Goal: Information Seeking & Learning: Compare options

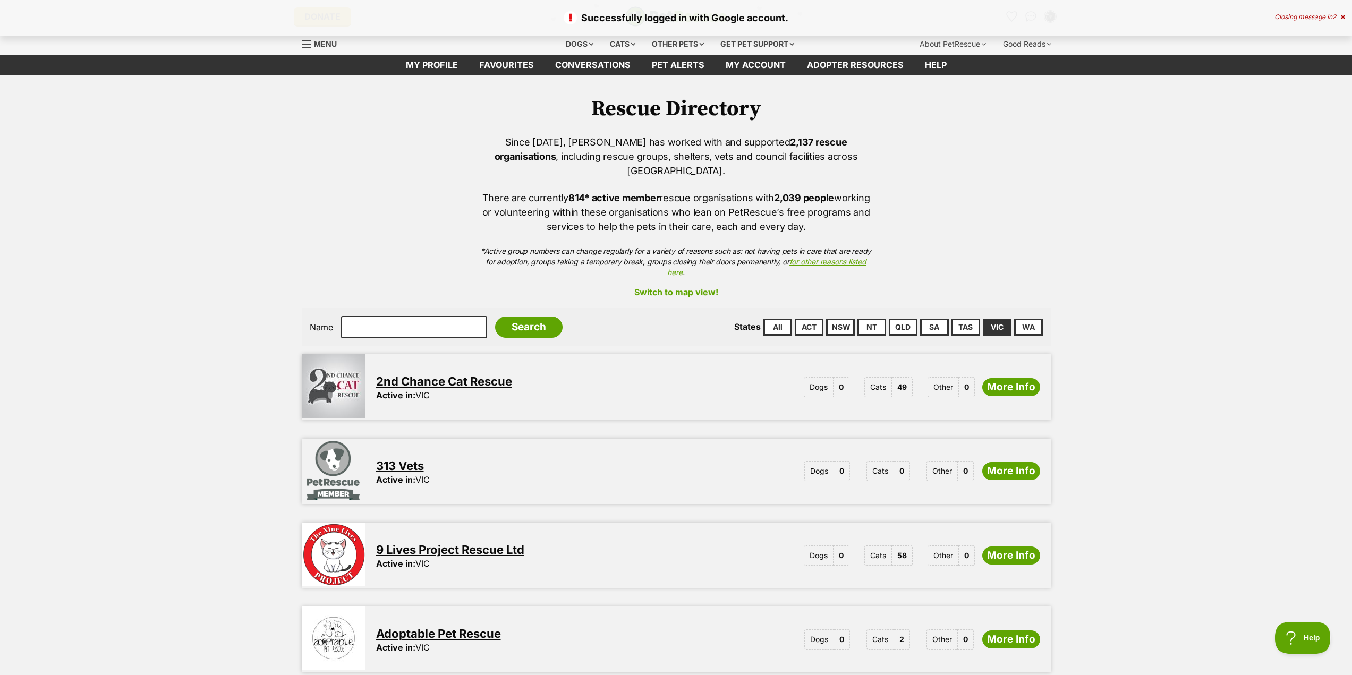
click at [1336, 14] on div "Closing message in 2" at bounding box center [1309, 16] width 71 height 7
click at [1050, 15] on img "My account" at bounding box center [1050, 17] width 14 height 14
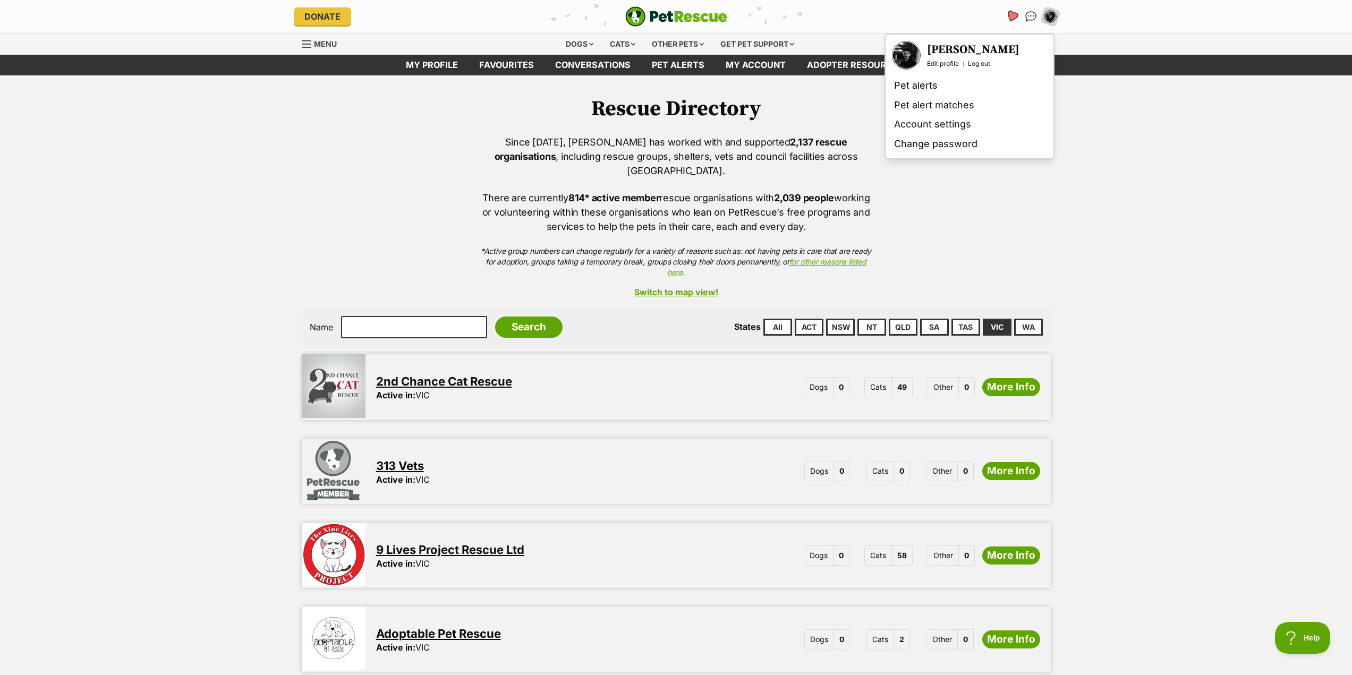
click at [1009, 15] on icon "Favourites" at bounding box center [1011, 16] width 13 height 12
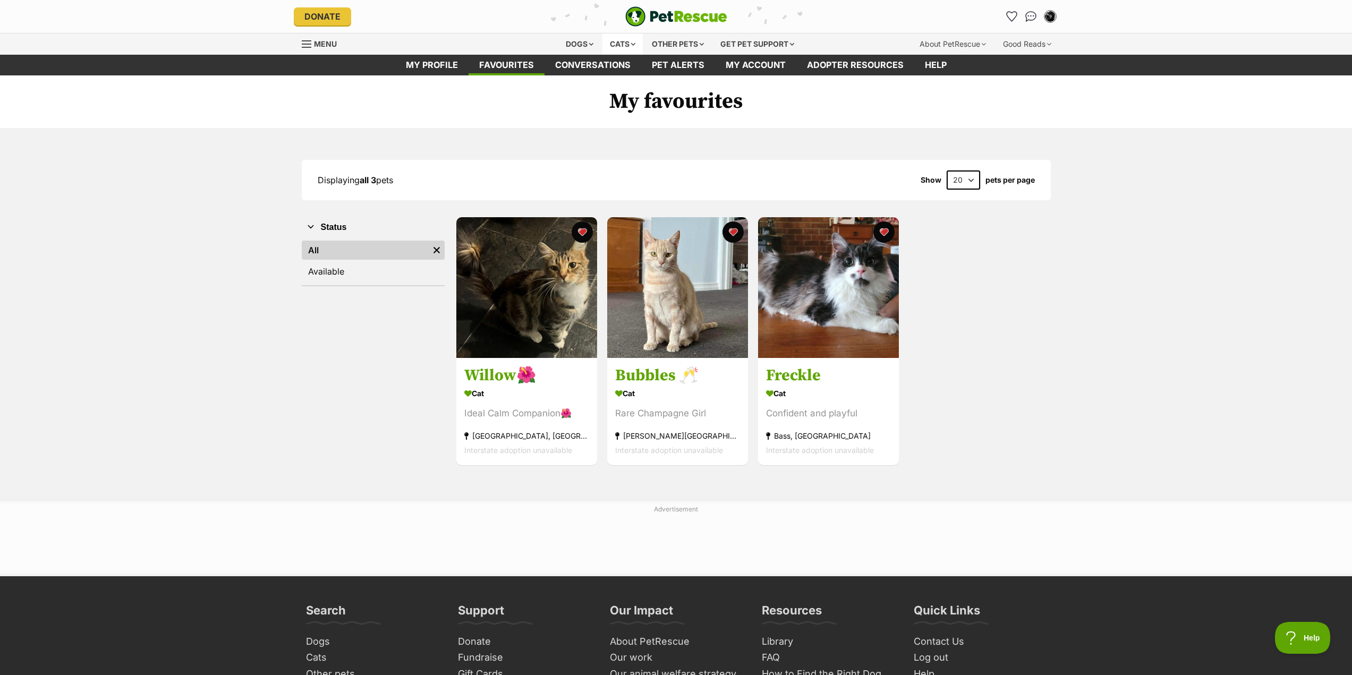
click at [613, 46] on div "Cats" at bounding box center [622, 43] width 40 height 21
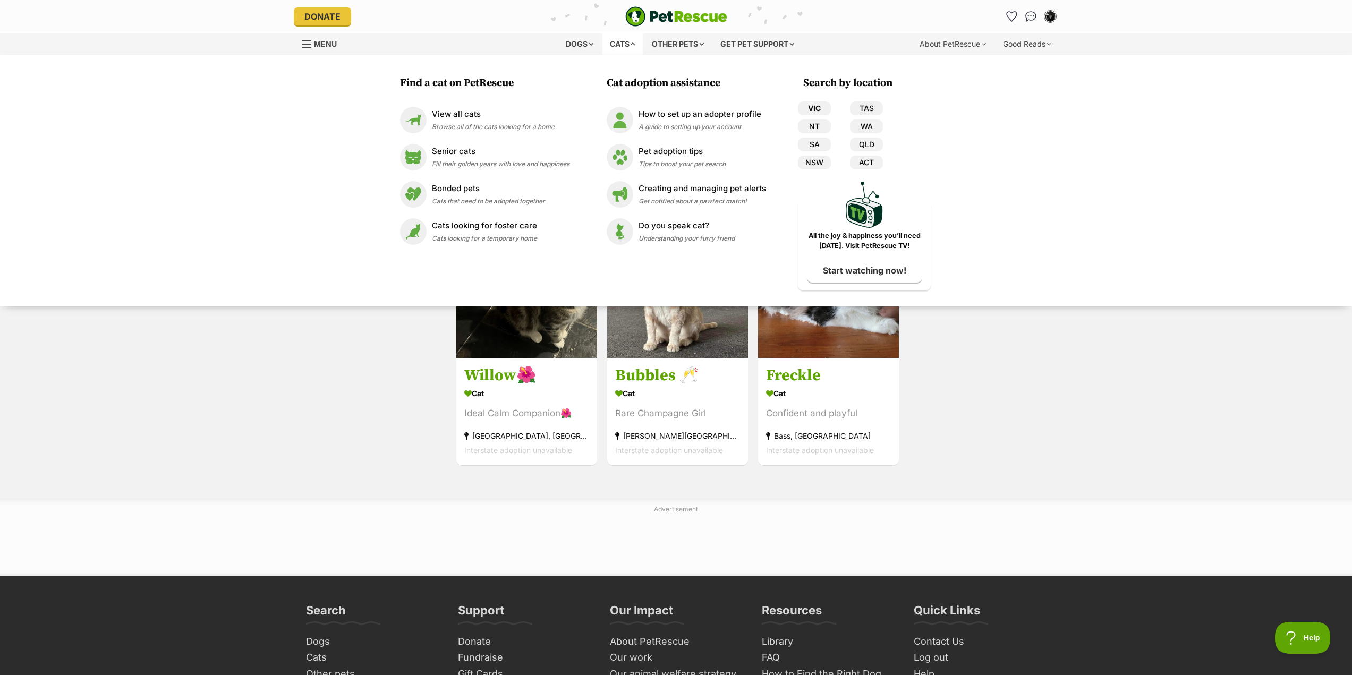
click at [818, 102] on link "VIC" at bounding box center [814, 108] width 33 height 14
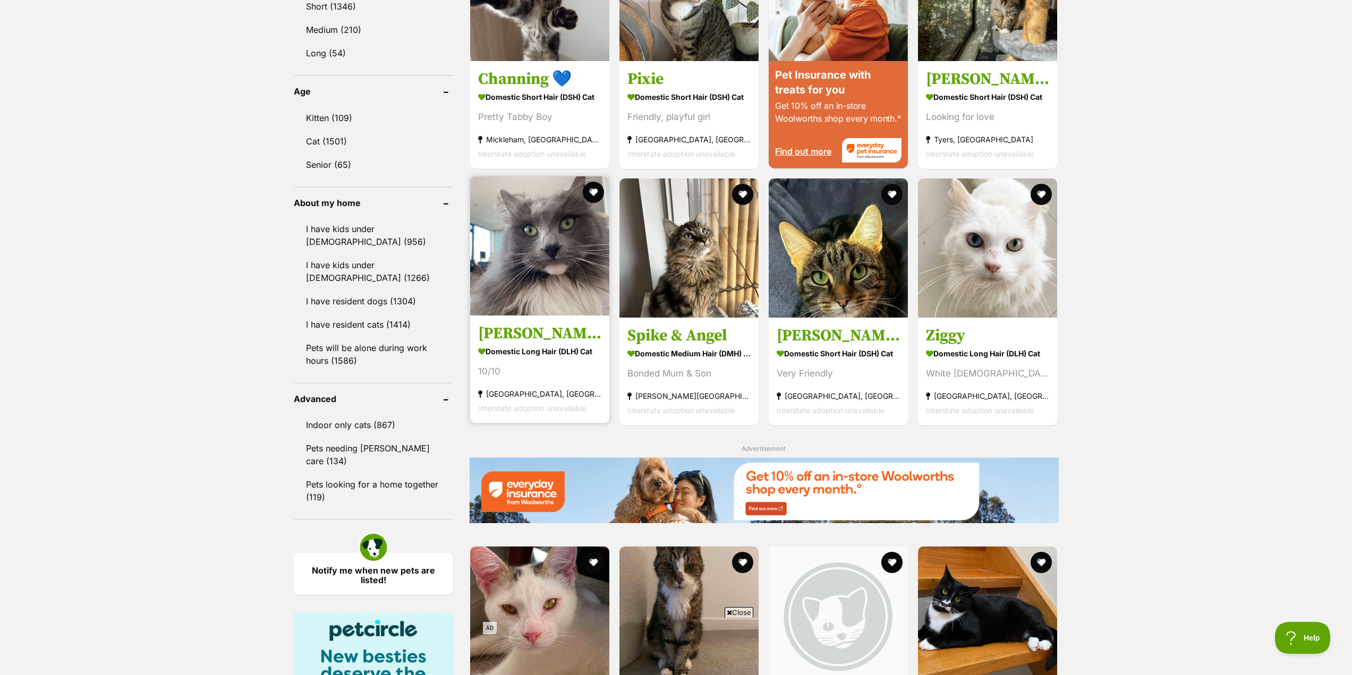
scroll to position [1062, 0]
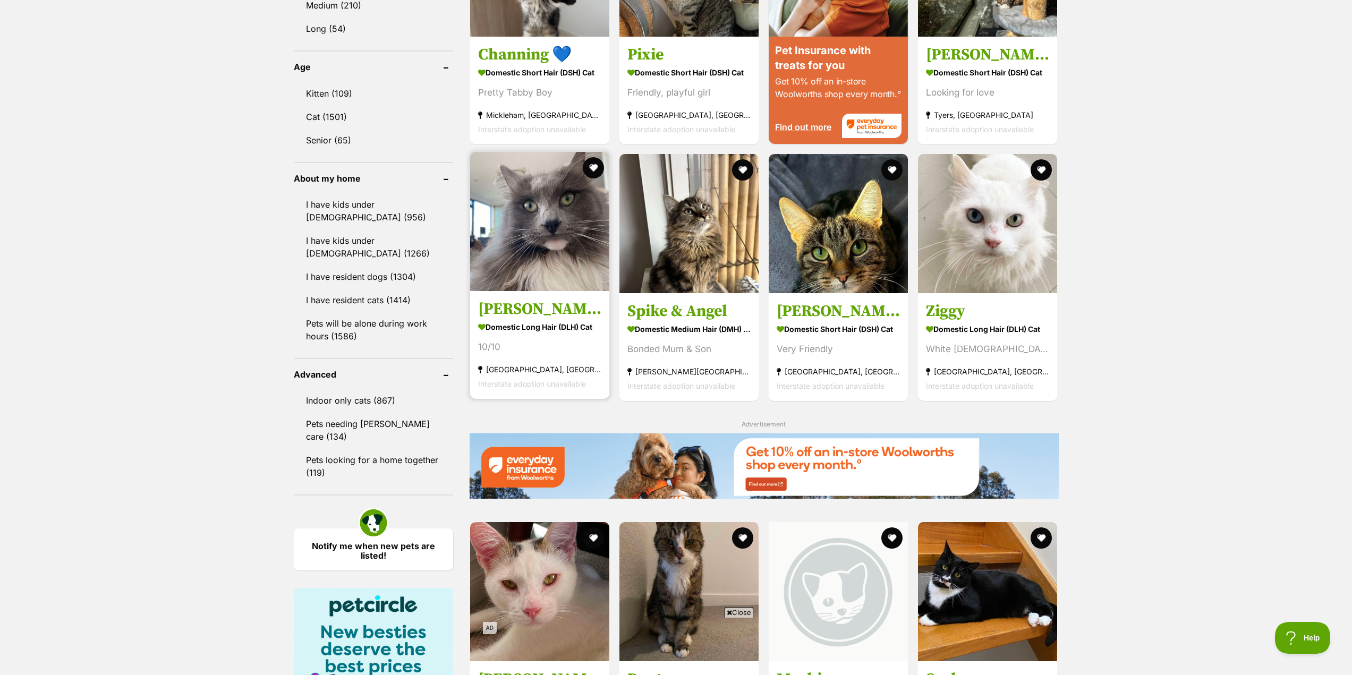
click at [516, 313] on h3 "Gus" at bounding box center [539, 309] width 123 height 20
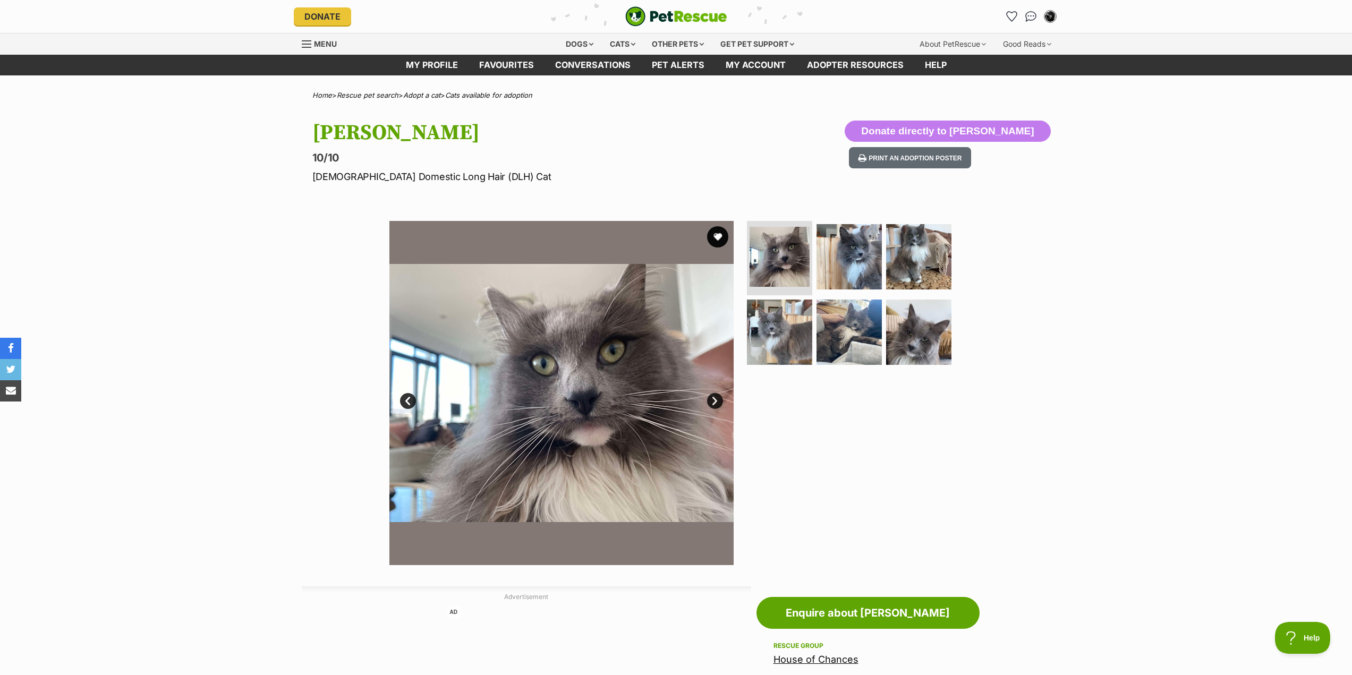
click at [1163, 274] on div "Available 1 of 6 images 1 of 6 images 1 of 6 images 1 of 6 images 1 of 6 images…" at bounding box center [676, 385] width 1352 height 360
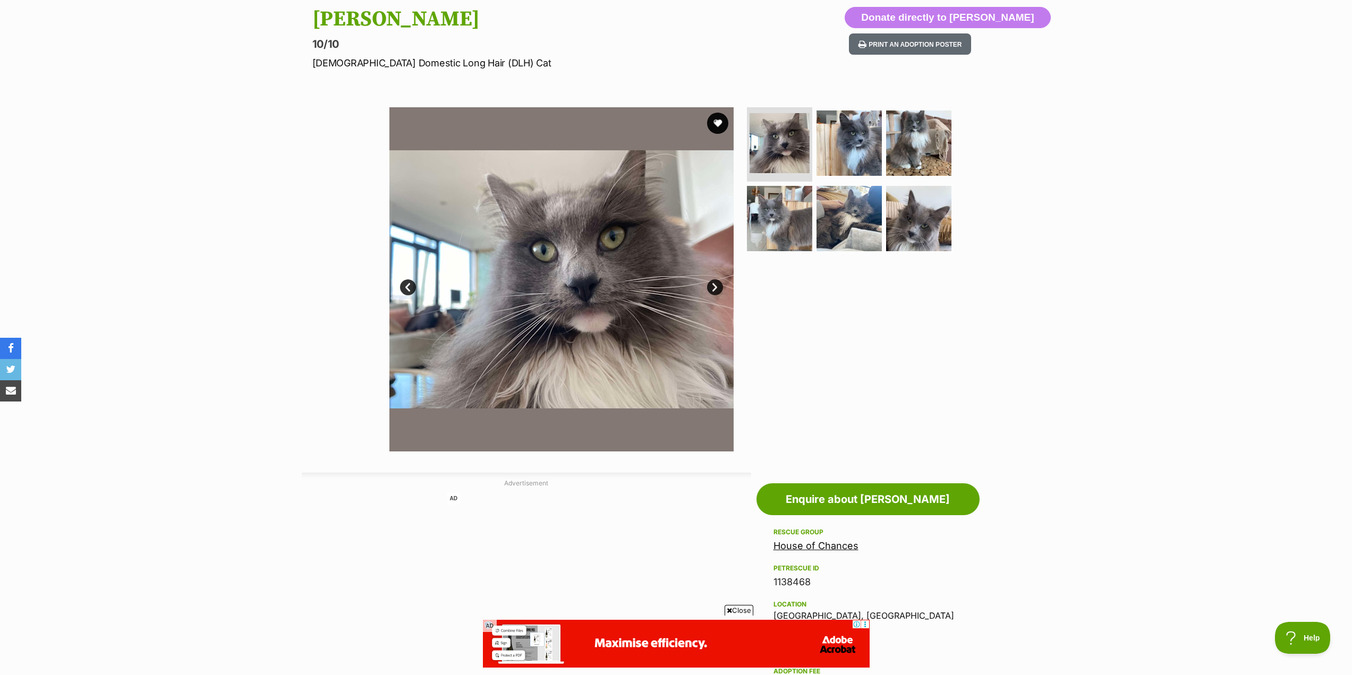
scroll to position [106, 0]
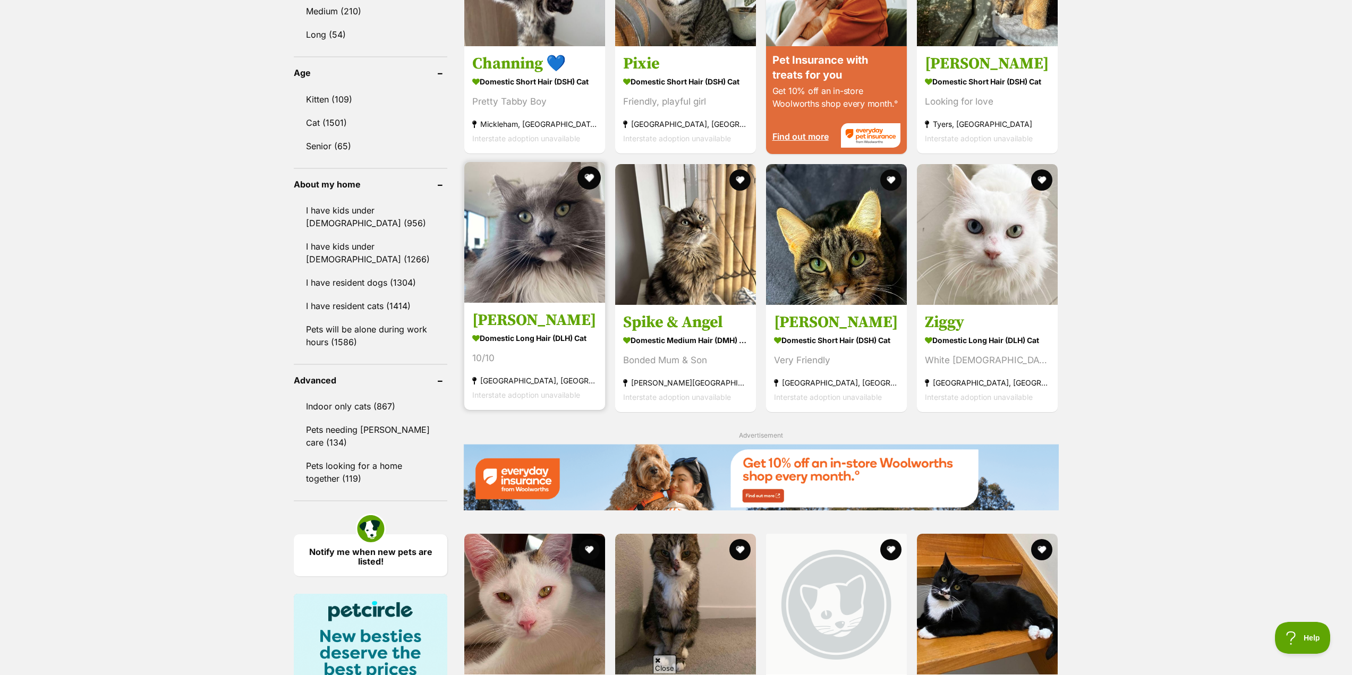
click at [580, 176] on button "favourite" at bounding box center [588, 177] width 23 height 23
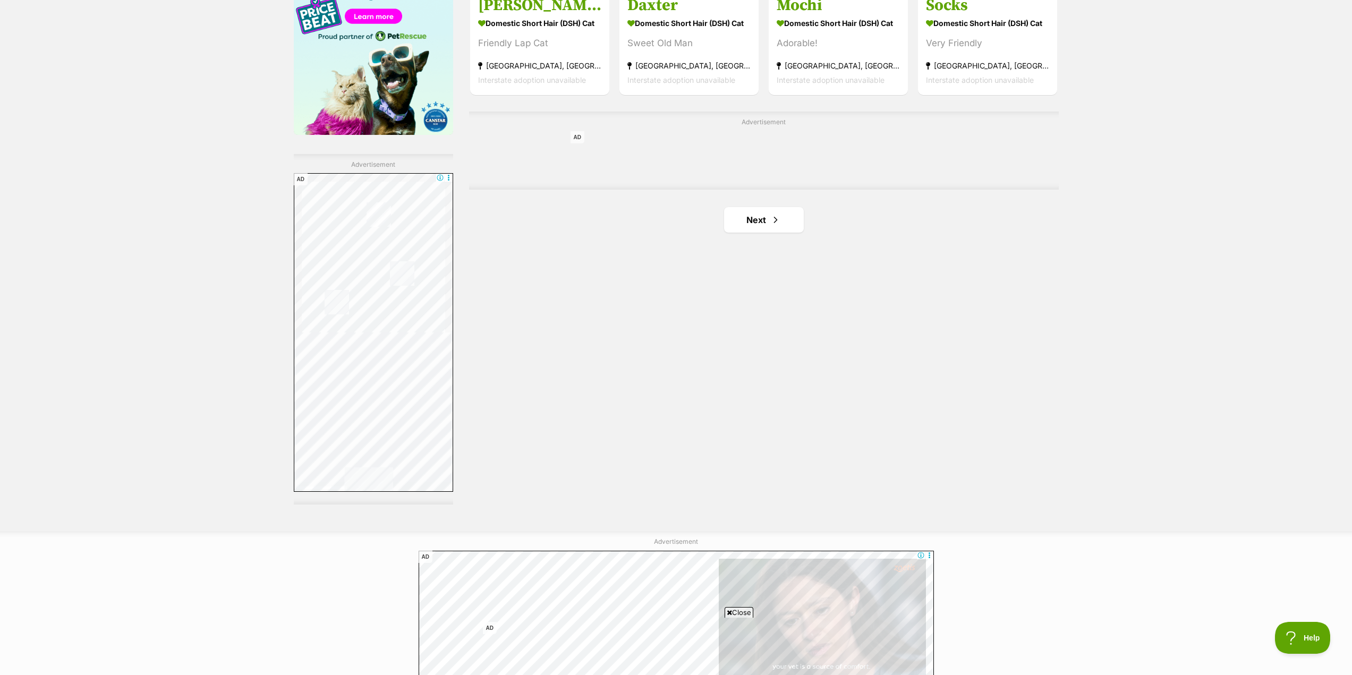
scroll to position [1747, 0]
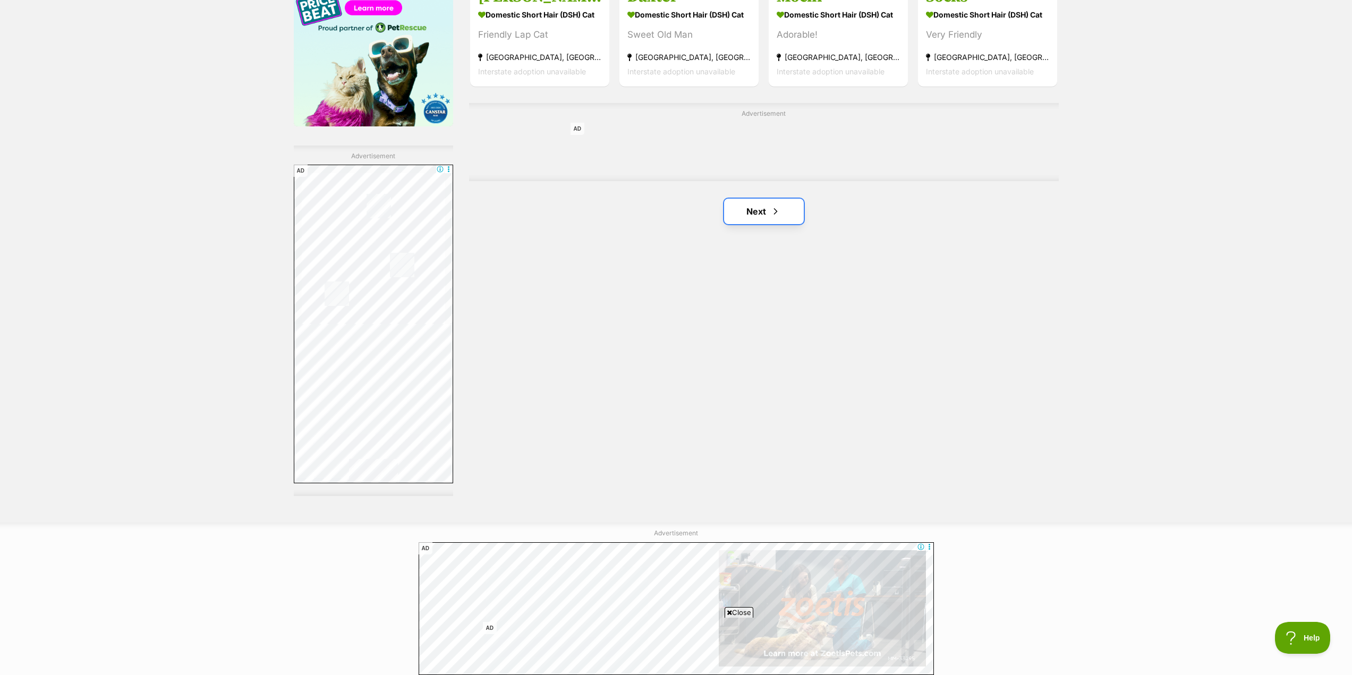
click at [750, 215] on link "Next" at bounding box center [764, 211] width 80 height 25
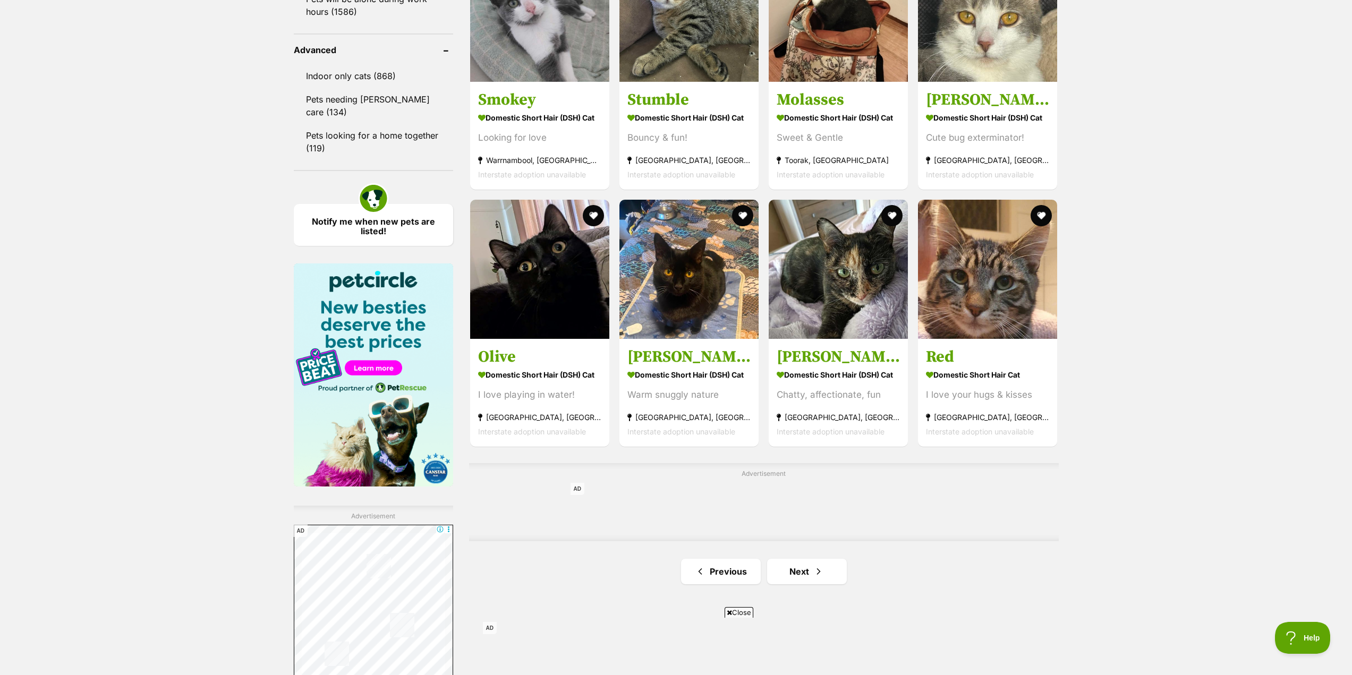
scroll to position [1381, 0]
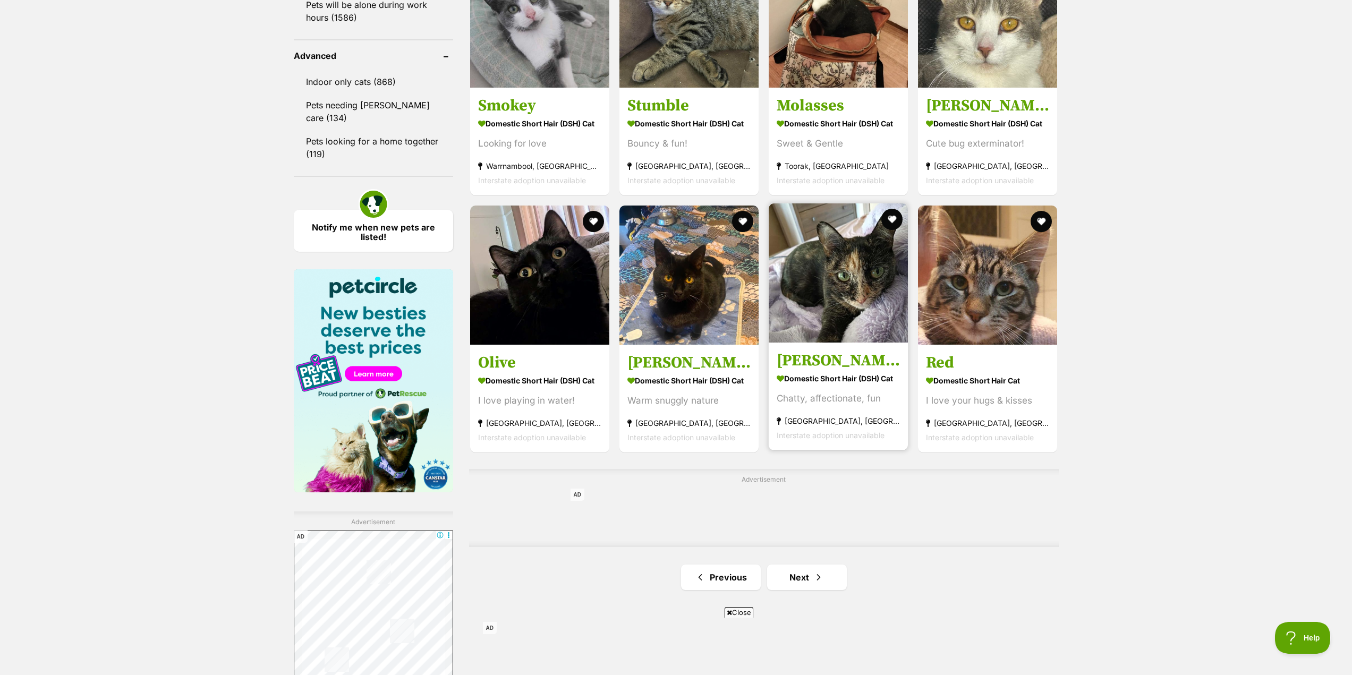
click at [818, 370] on h3 "[PERSON_NAME]" at bounding box center [837, 360] width 123 height 20
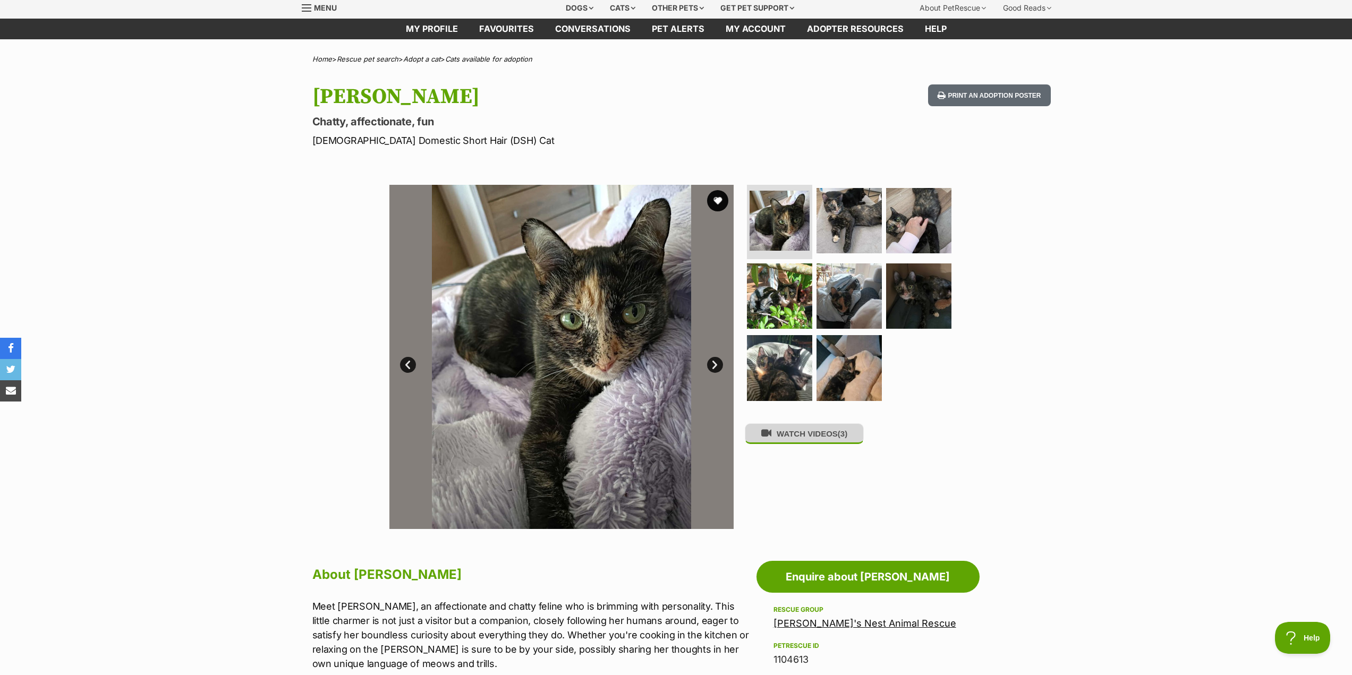
scroll to position [106, 0]
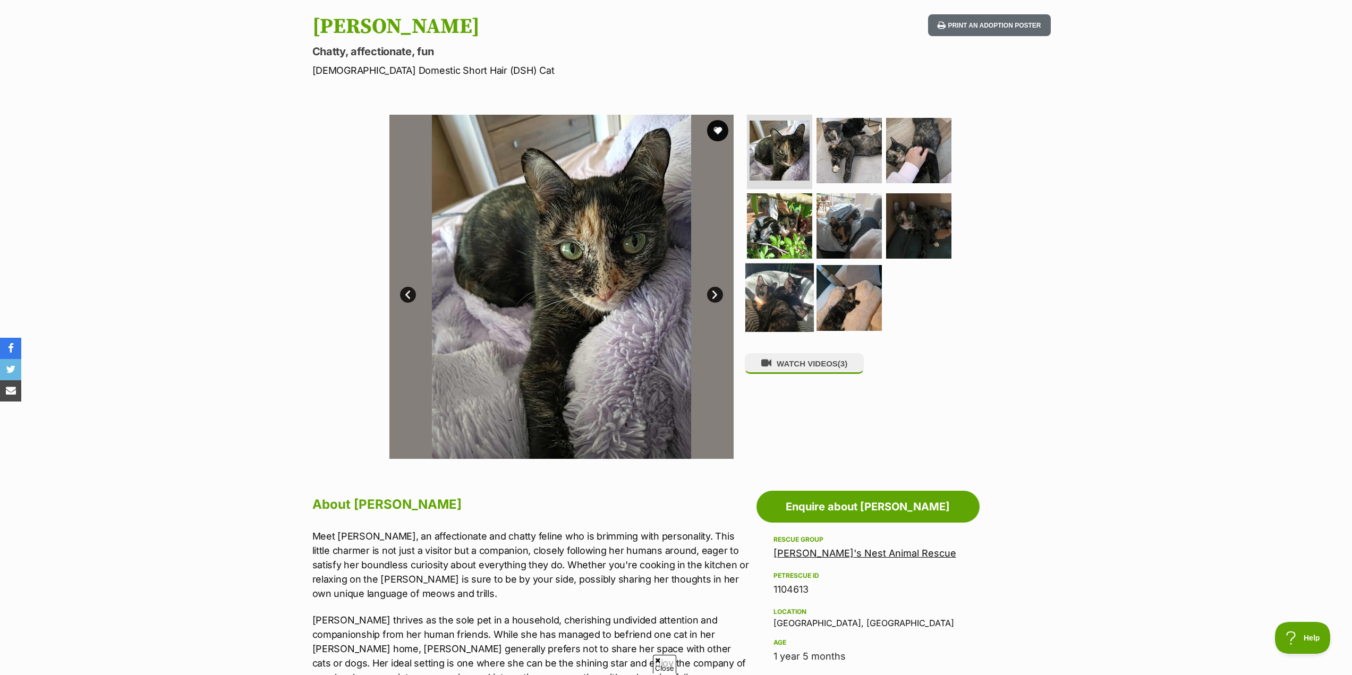
click at [775, 292] on img at bounding box center [779, 297] width 69 height 69
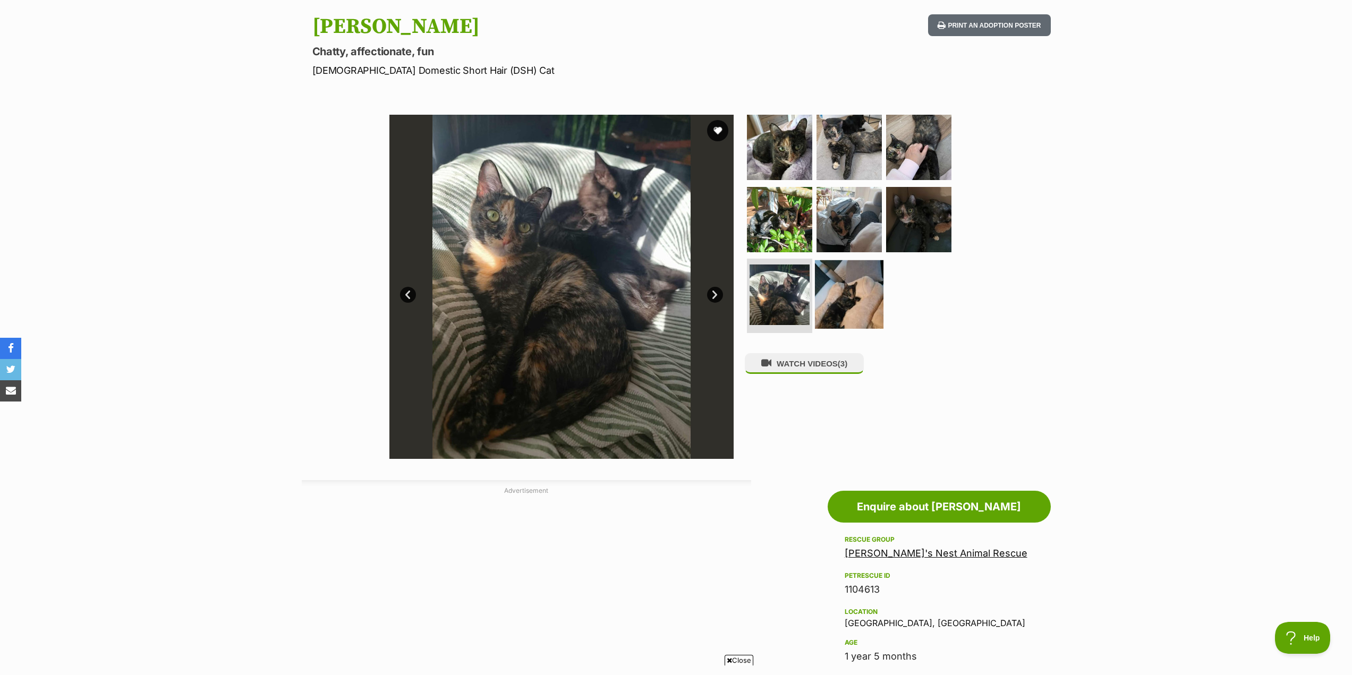
click at [853, 294] on img at bounding box center [849, 294] width 69 height 69
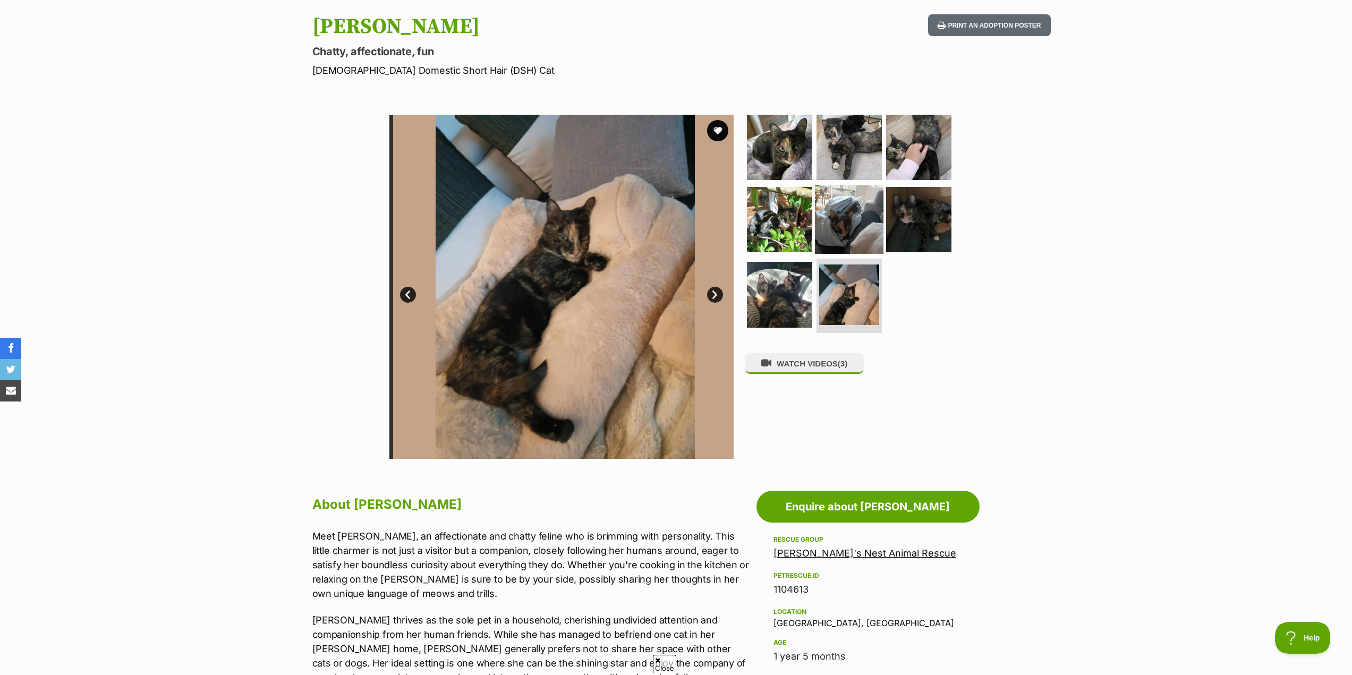
click at [849, 229] on img at bounding box center [849, 219] width 69 height 69
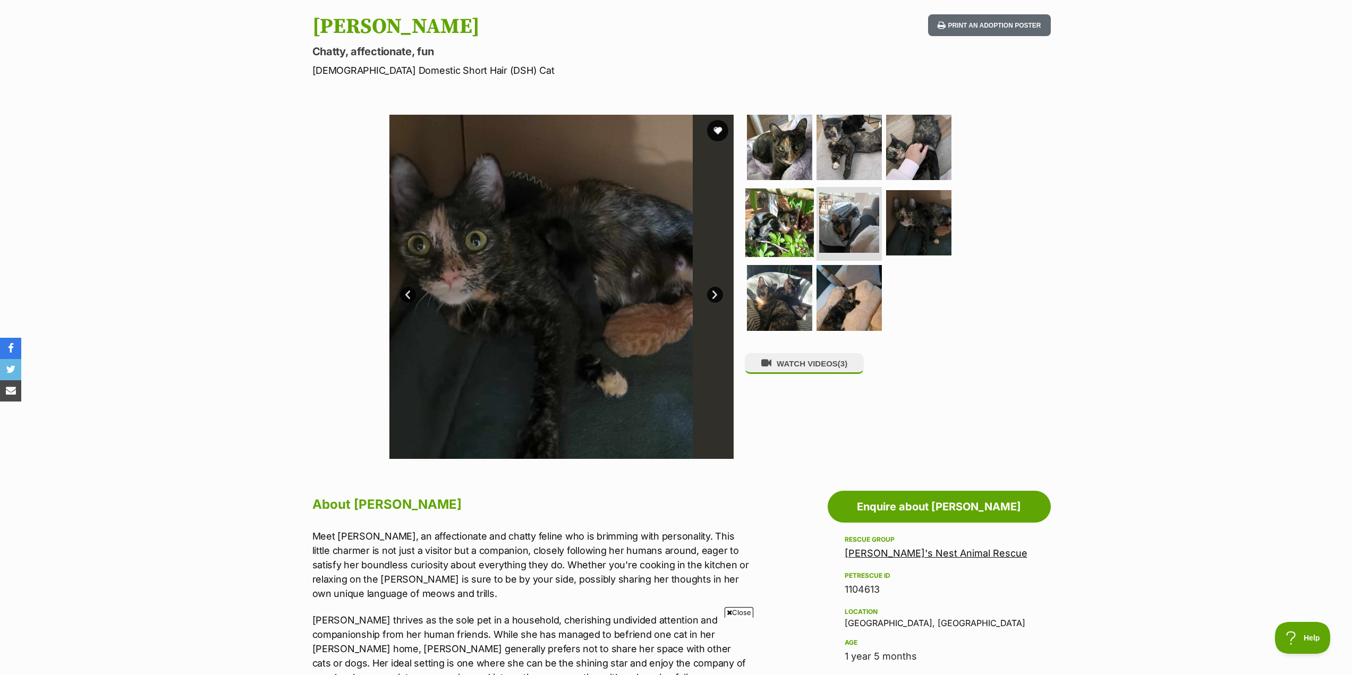
click at [782, 224] on img at bounding box center [779, 222] width 69 height 69
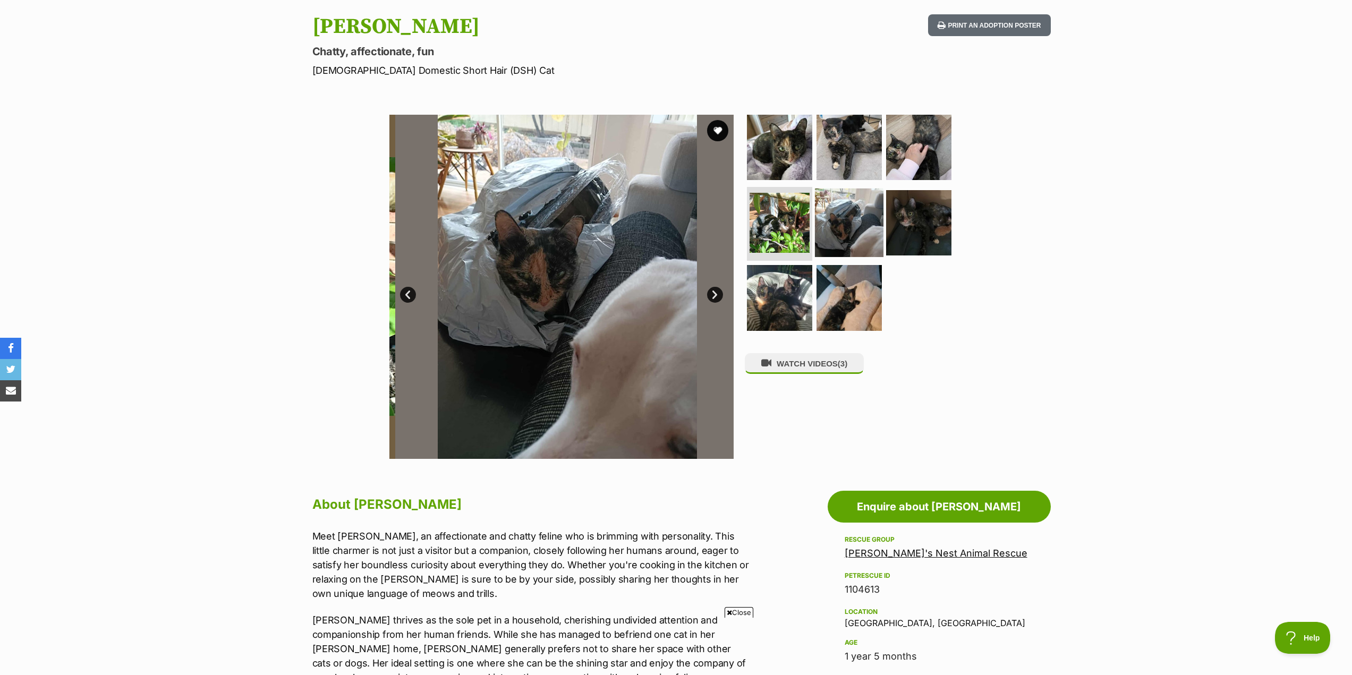
scroll to position [0, 0]
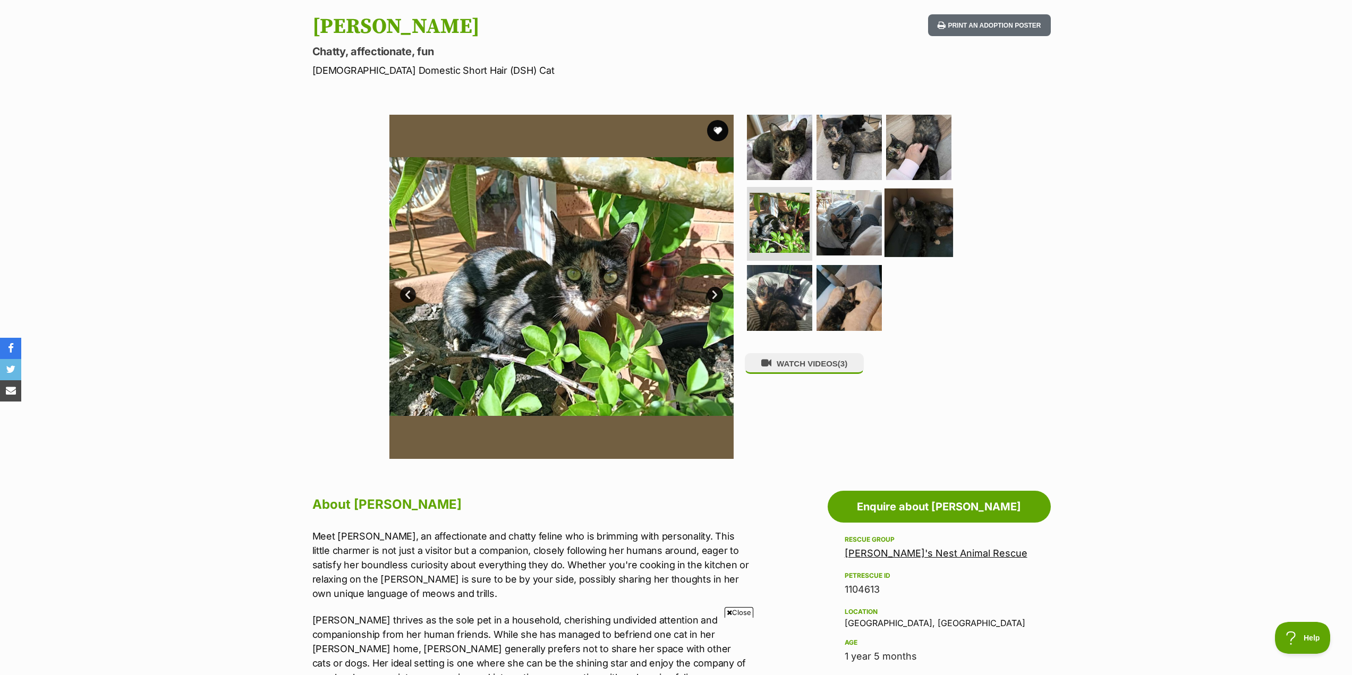
click at [920, 228] on img at bounding box center [918, 222] width 69 height 69
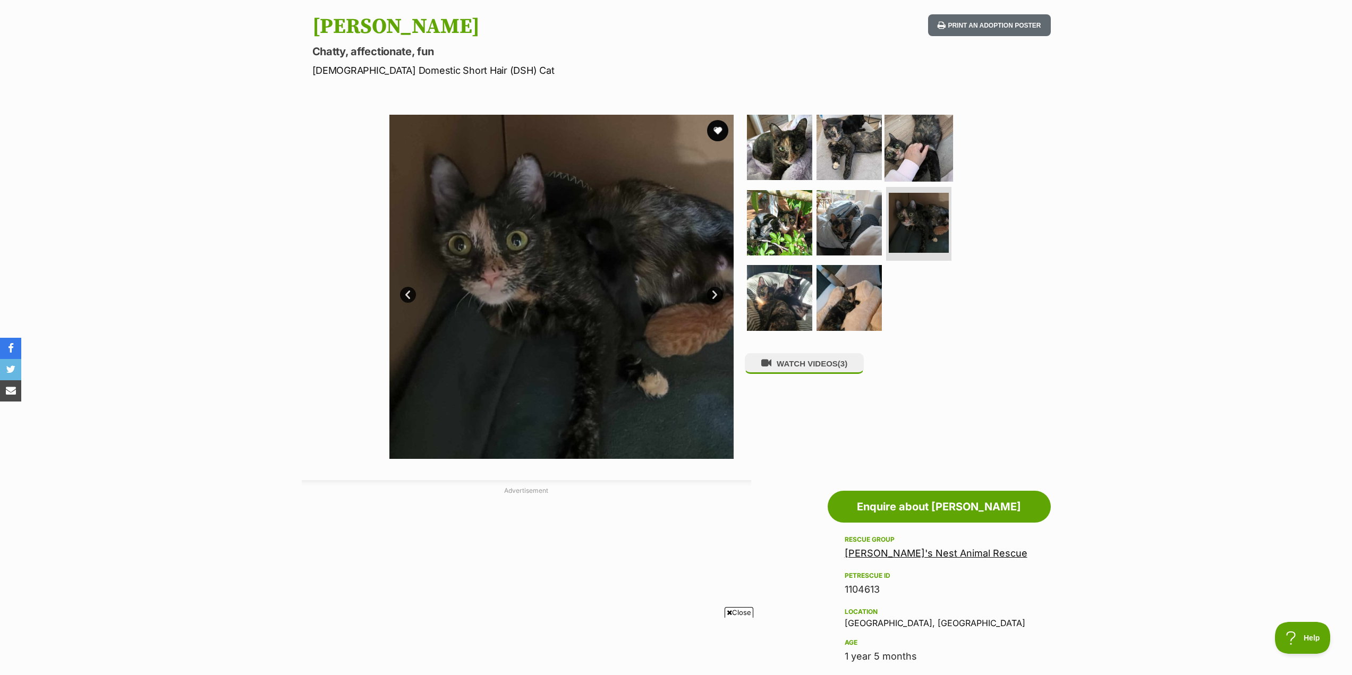
click at [916, 151] on img at bounding box center [918, 147] width 69 height 69
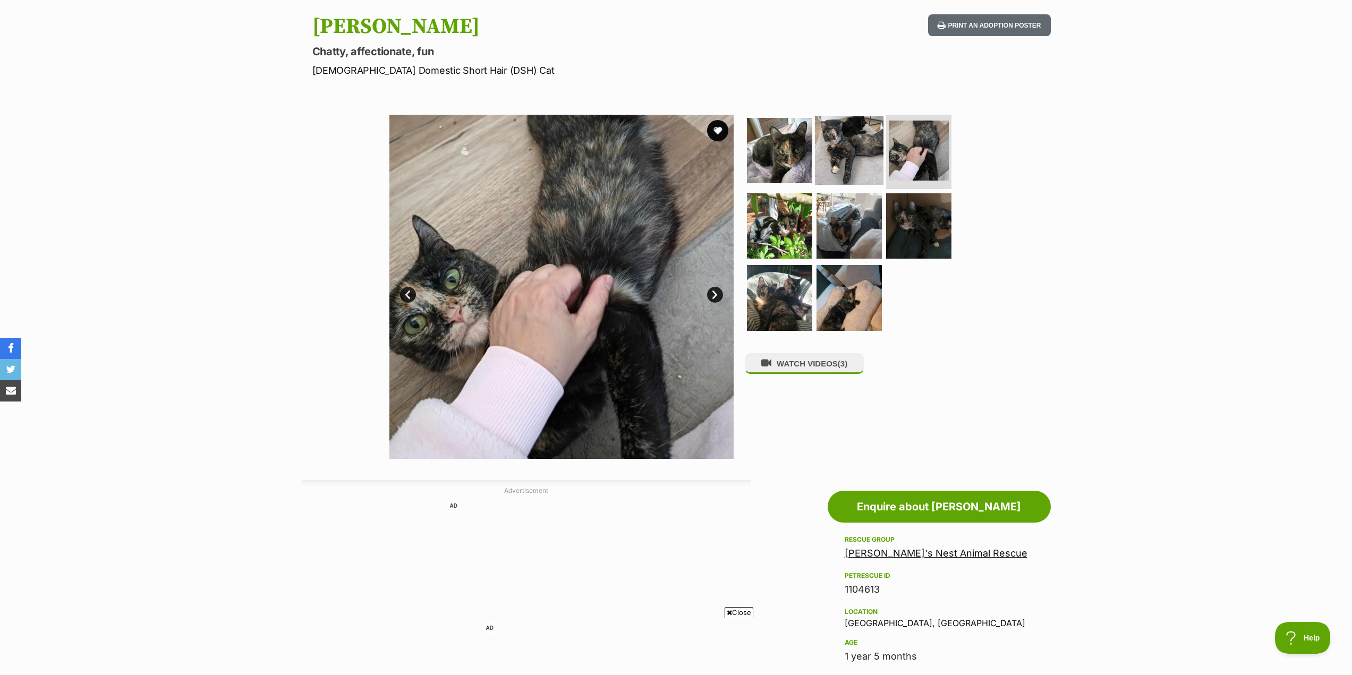
click at [852, 150] on img at bounding box center [849, 150] width 69 height 69
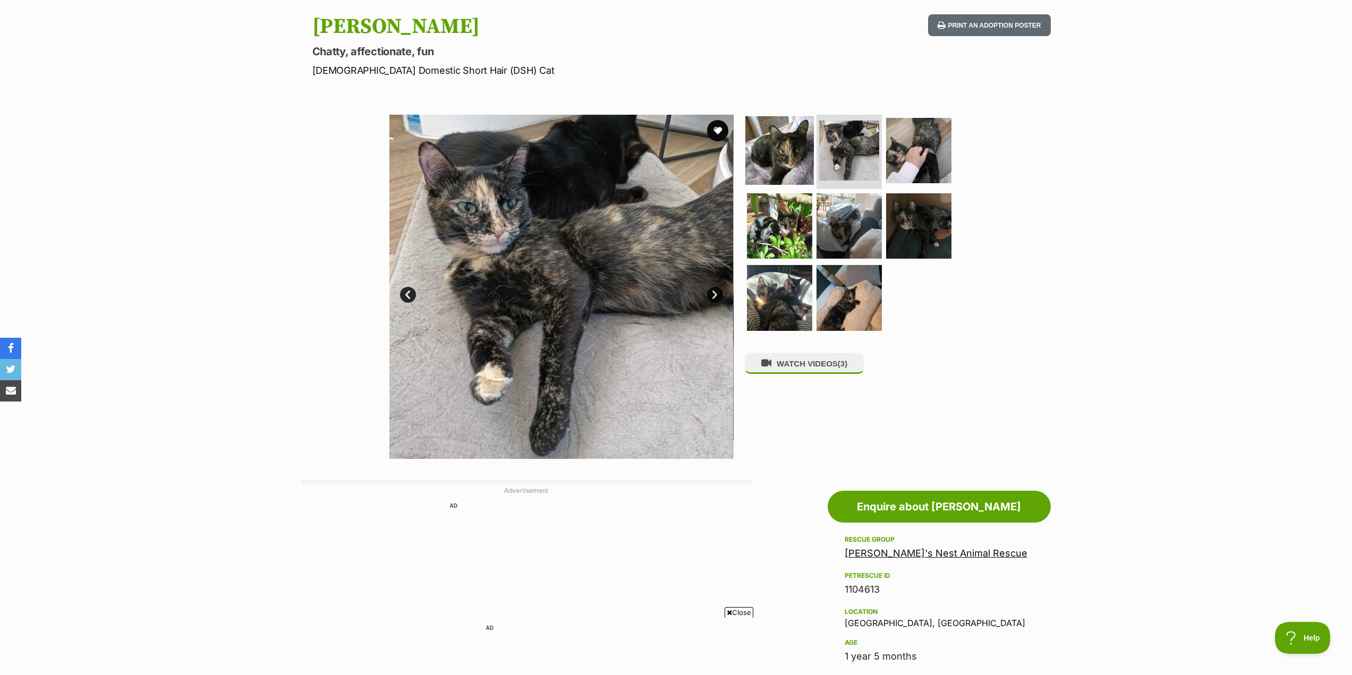
click at [772, 166] on img at bounding box center [779, 150] width 69 height 69
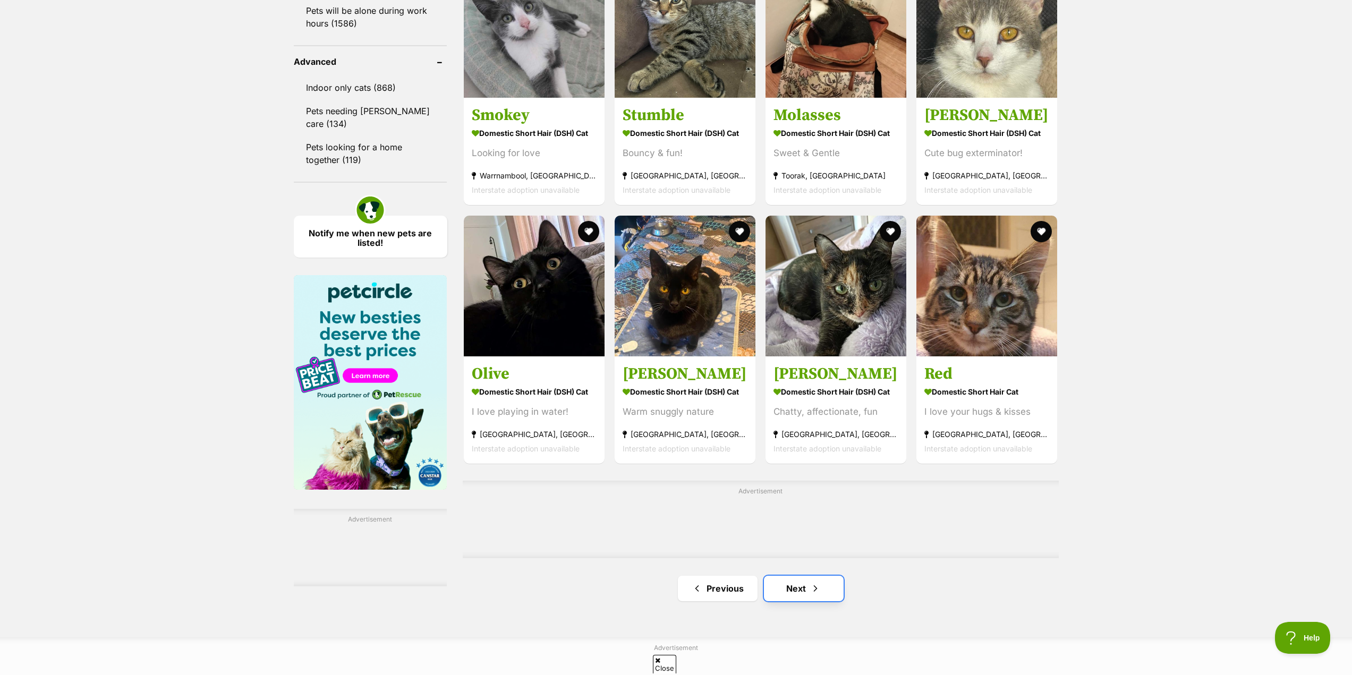
click at [820, 576] on link "Next" at bounding box center [804, 588] width 80 height 25
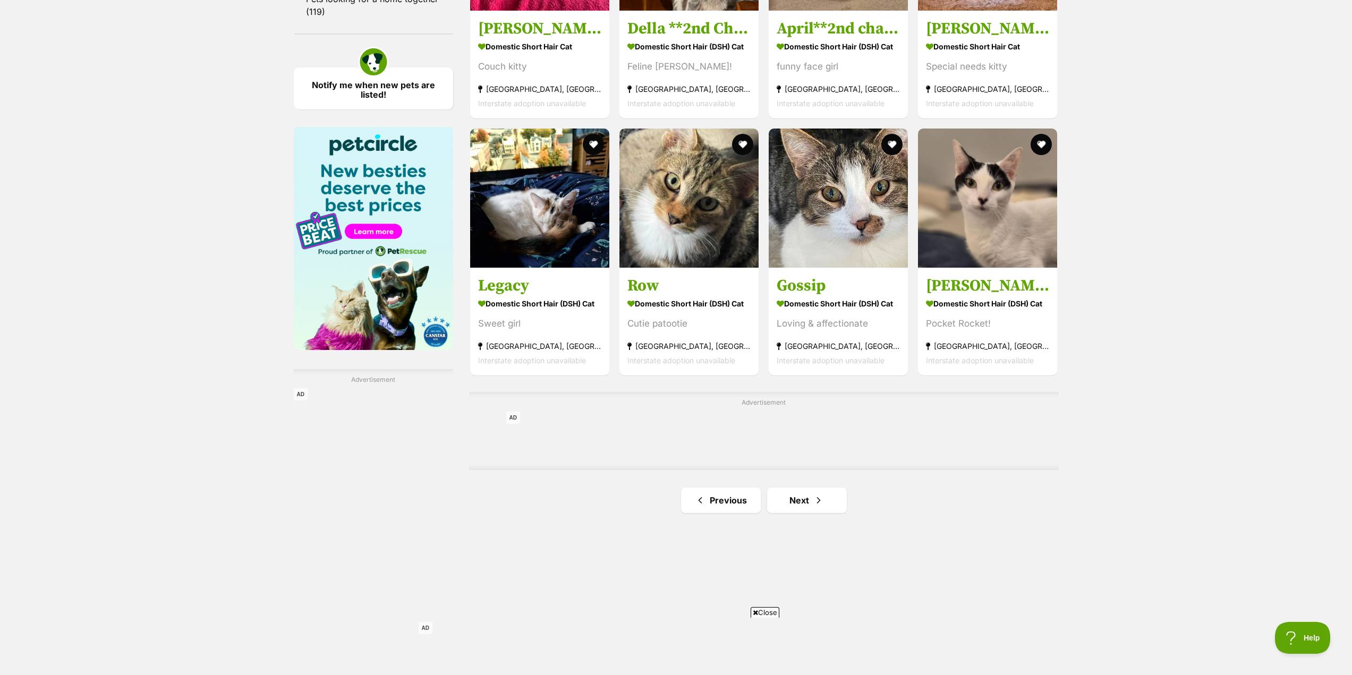
scroll to position [1540, 0]
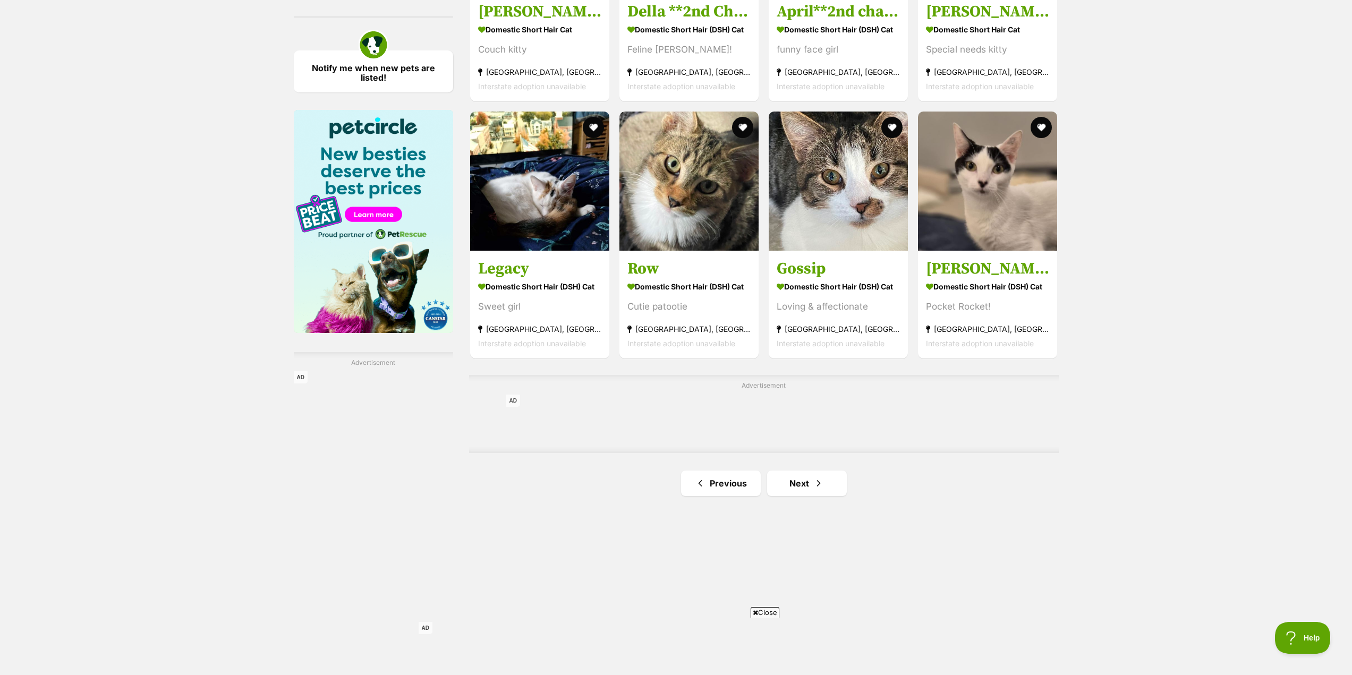
click at [806, 482] on link "Next" at bounding box center [807, 483] width 80 height 25
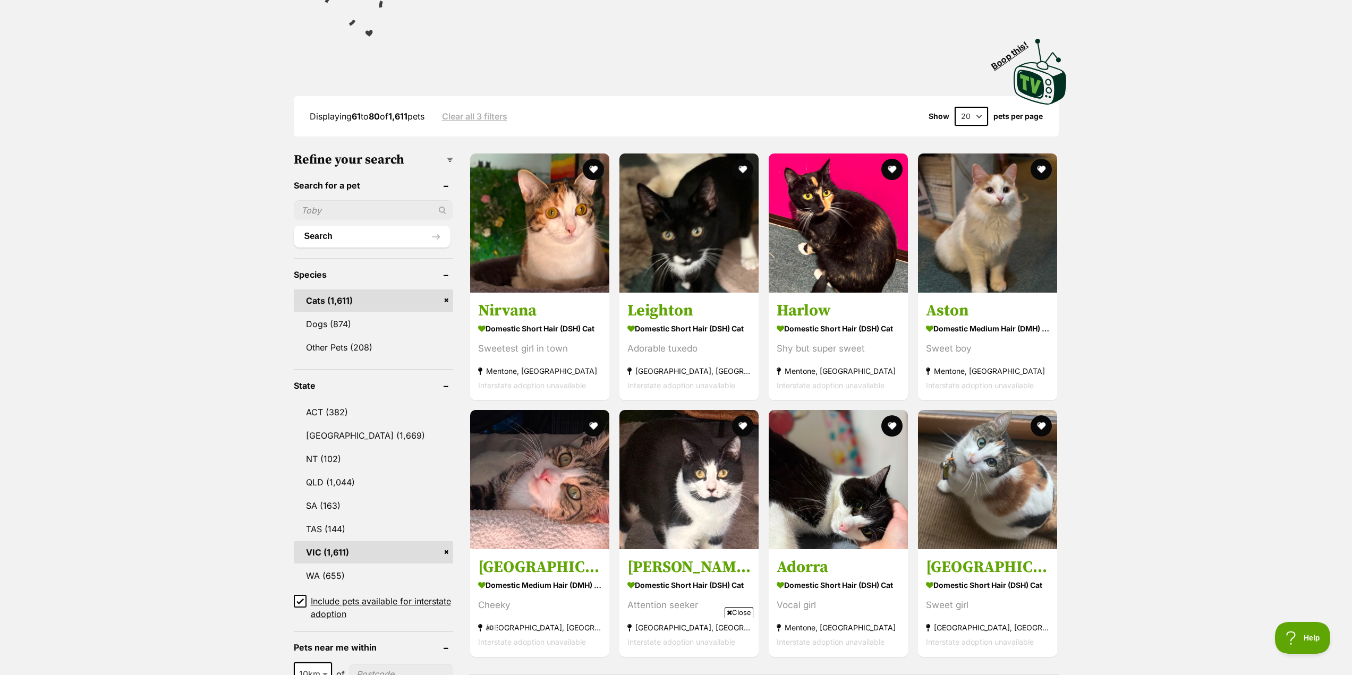
scroll to position [159, 0]
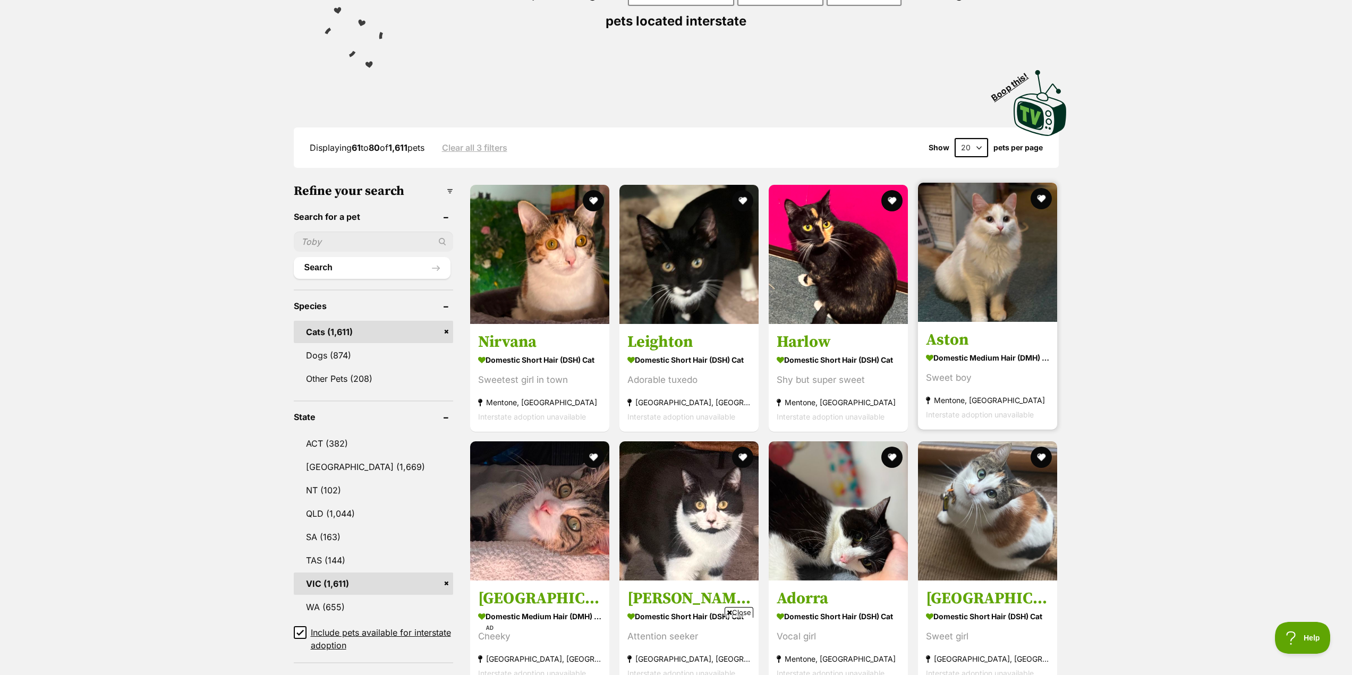
click at [977, 346] on h3 "Aston" at bounding box center [987, 339] width 123 height 20
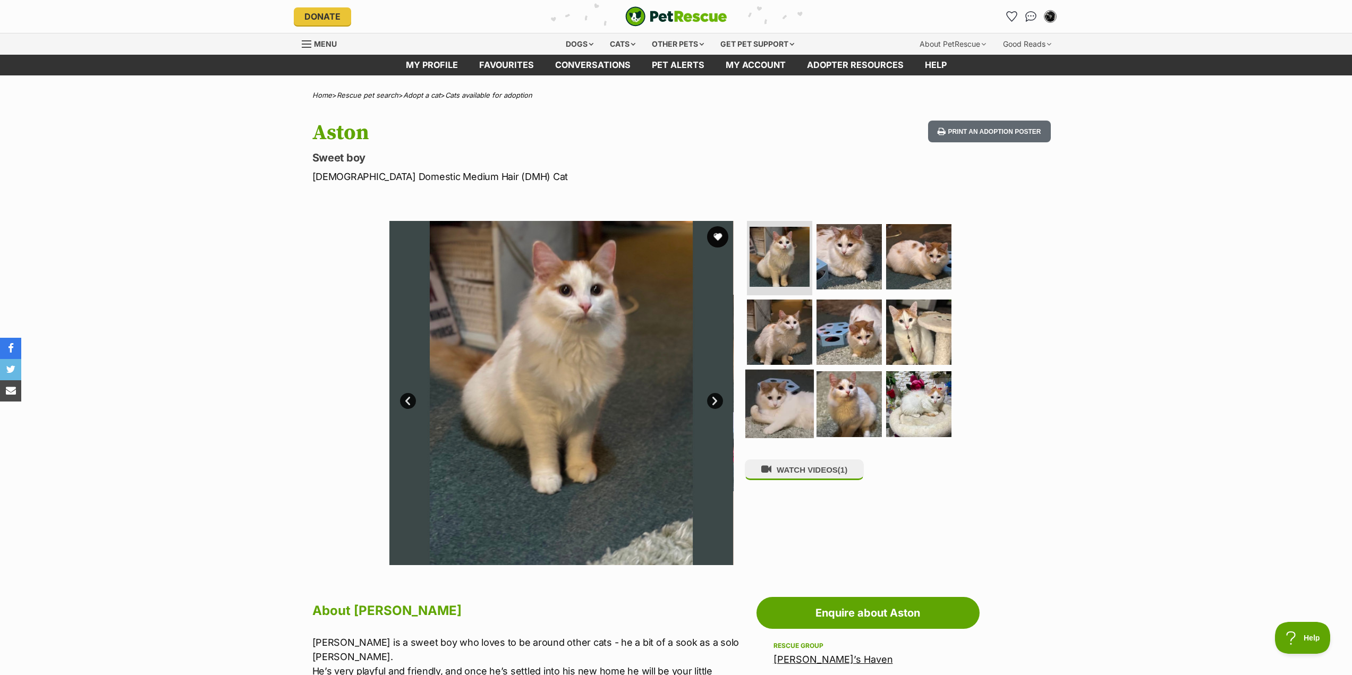
click at [752, 388] on img at bounding box center [779, 404] width 69 height 69
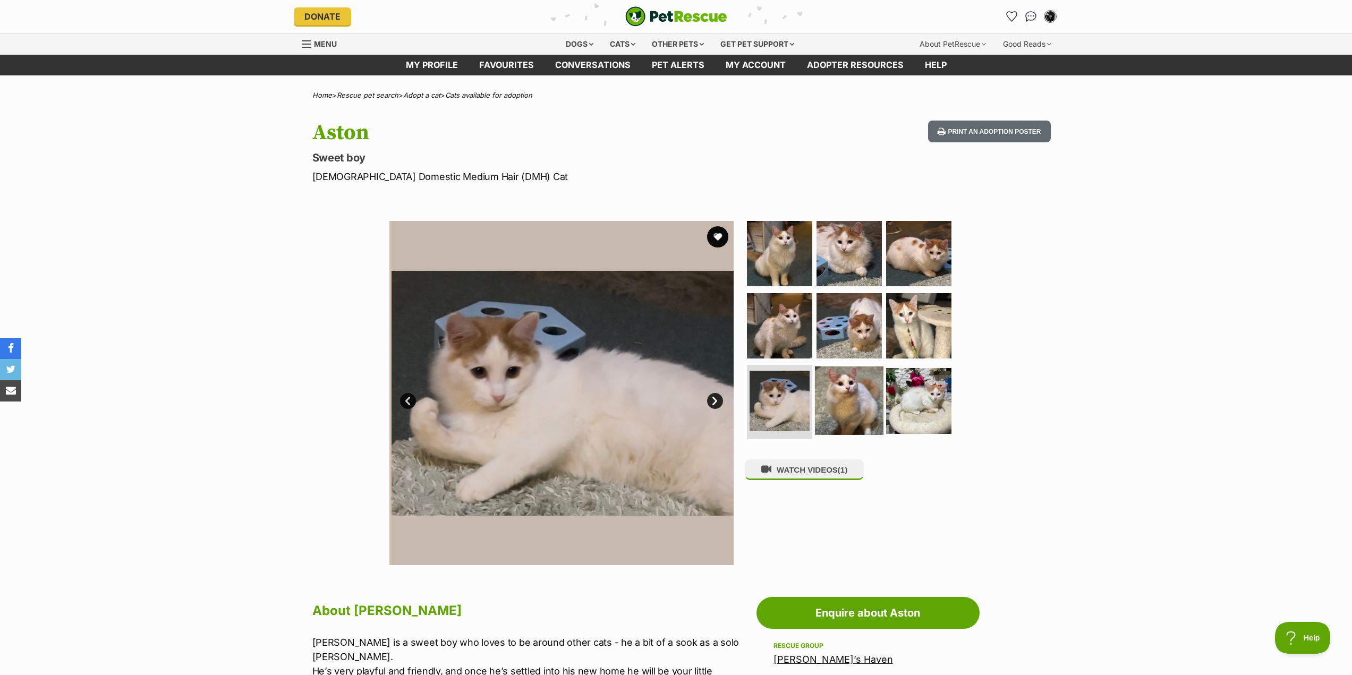
click at [849, 404] on img at bounding box center [849, 400] width 69 height 69
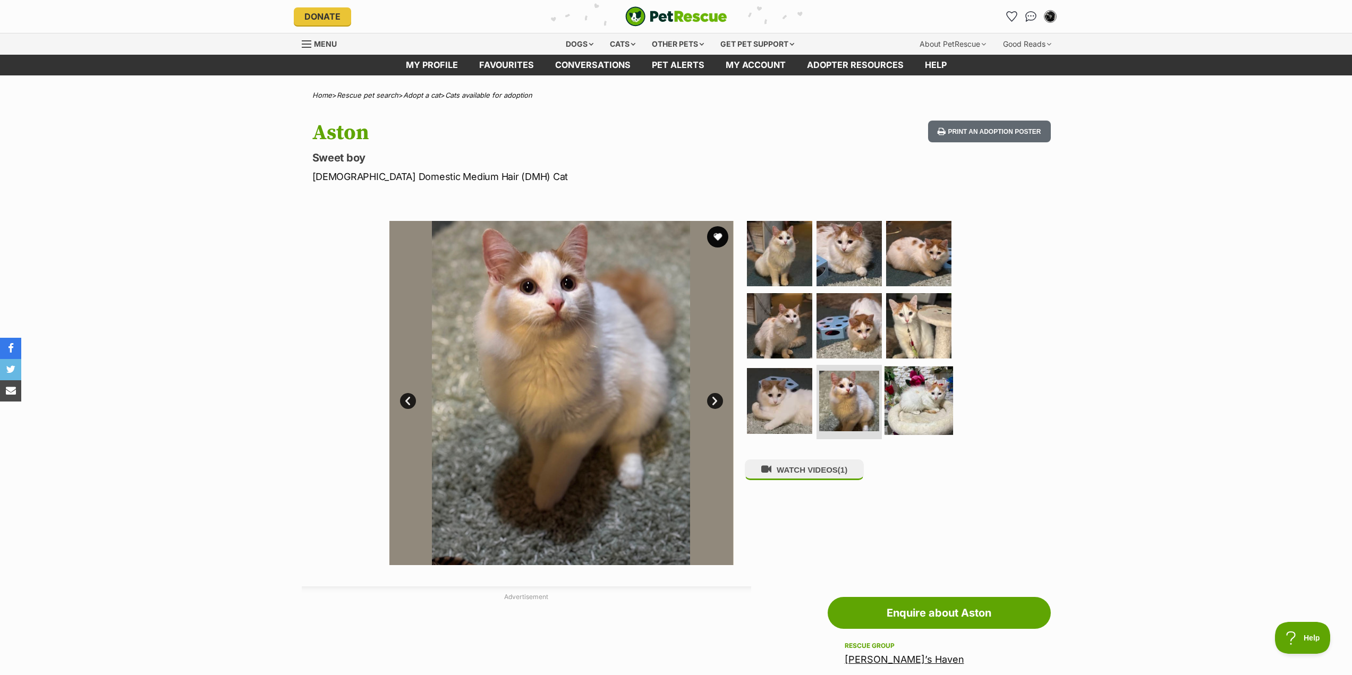
click at [921, 397] on img at bounding box center [918, 400] width 69 height 69
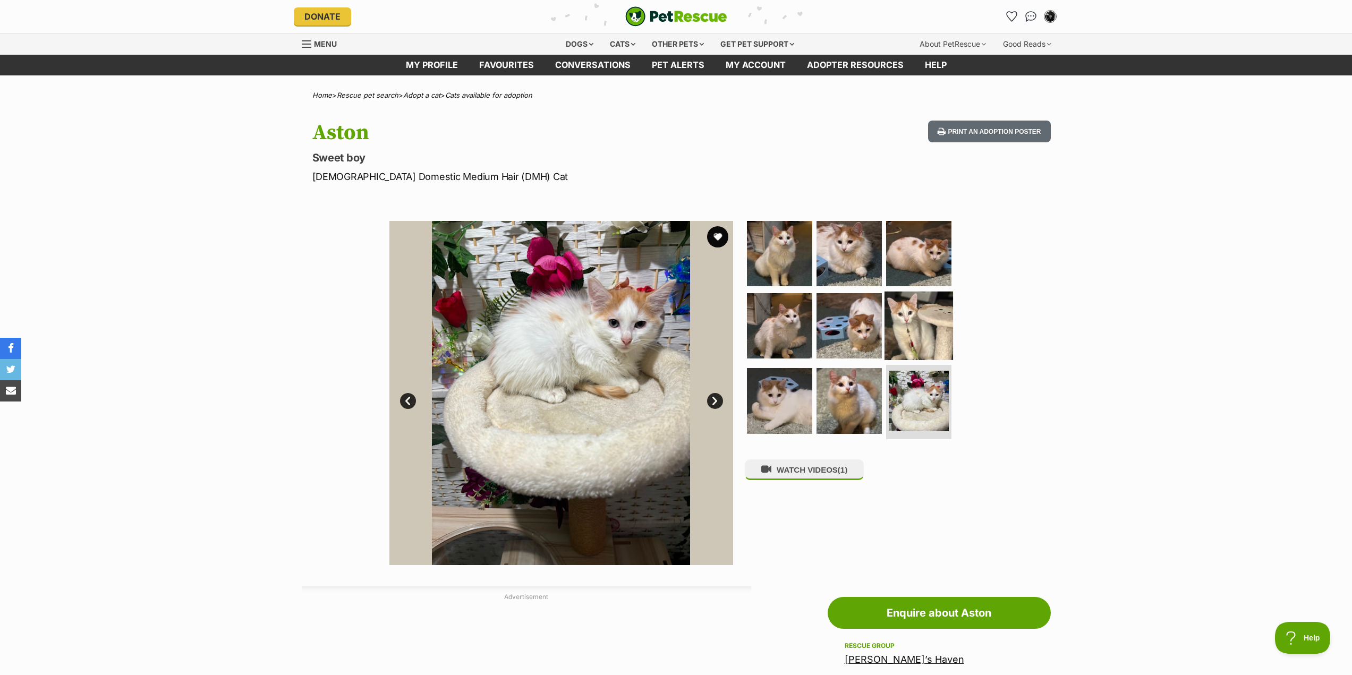
click at [911, 344] on img at bounding box center [918, 325] width 69 height 69
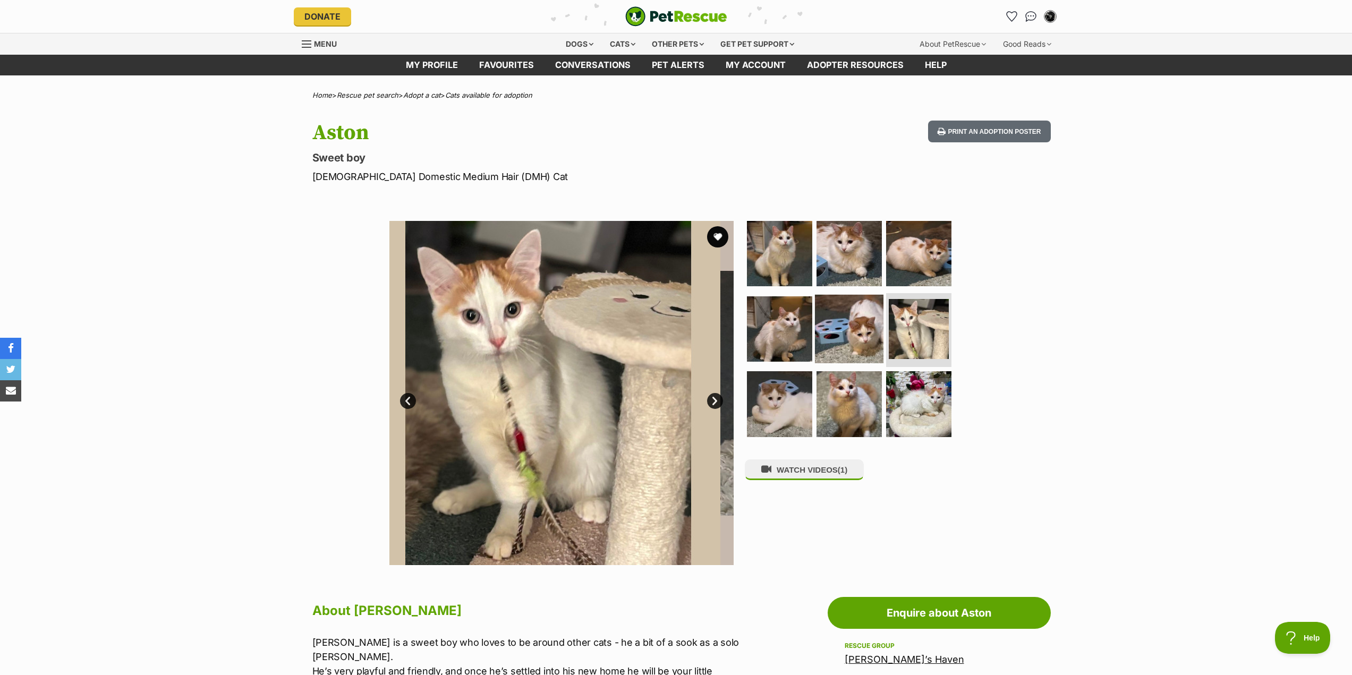
click at [842, 329] on img at bounding box center [849, 328] width 69 height 69
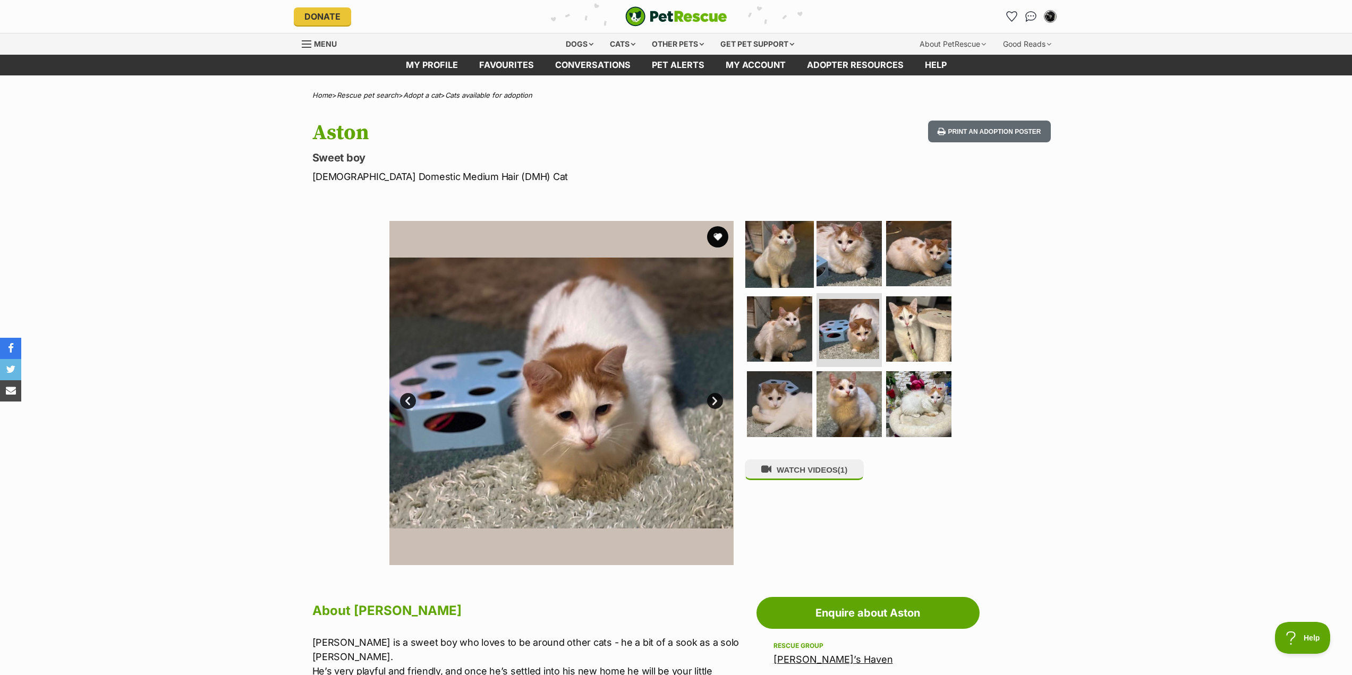
click at [779, 255] on img at bounding box center [779, 253] width 69 height 69
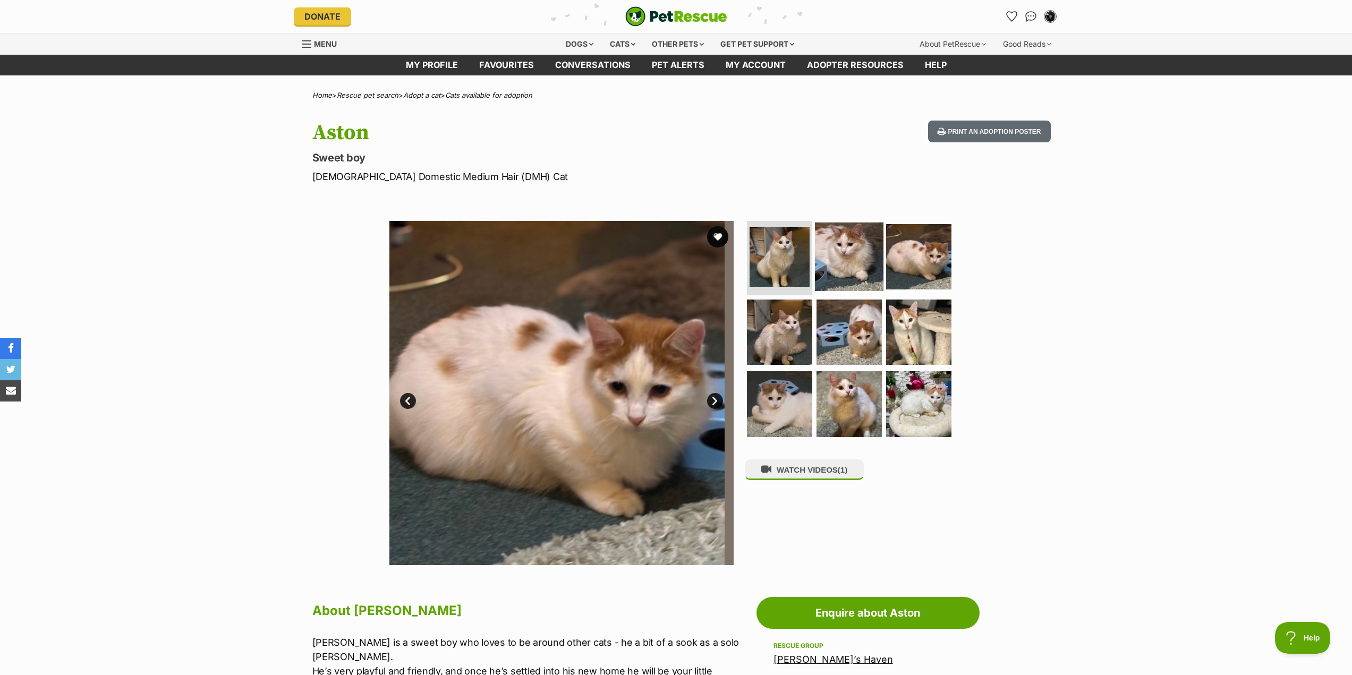
click at [848, 252] on img at bounding box center [849, 257] width 69 height 69
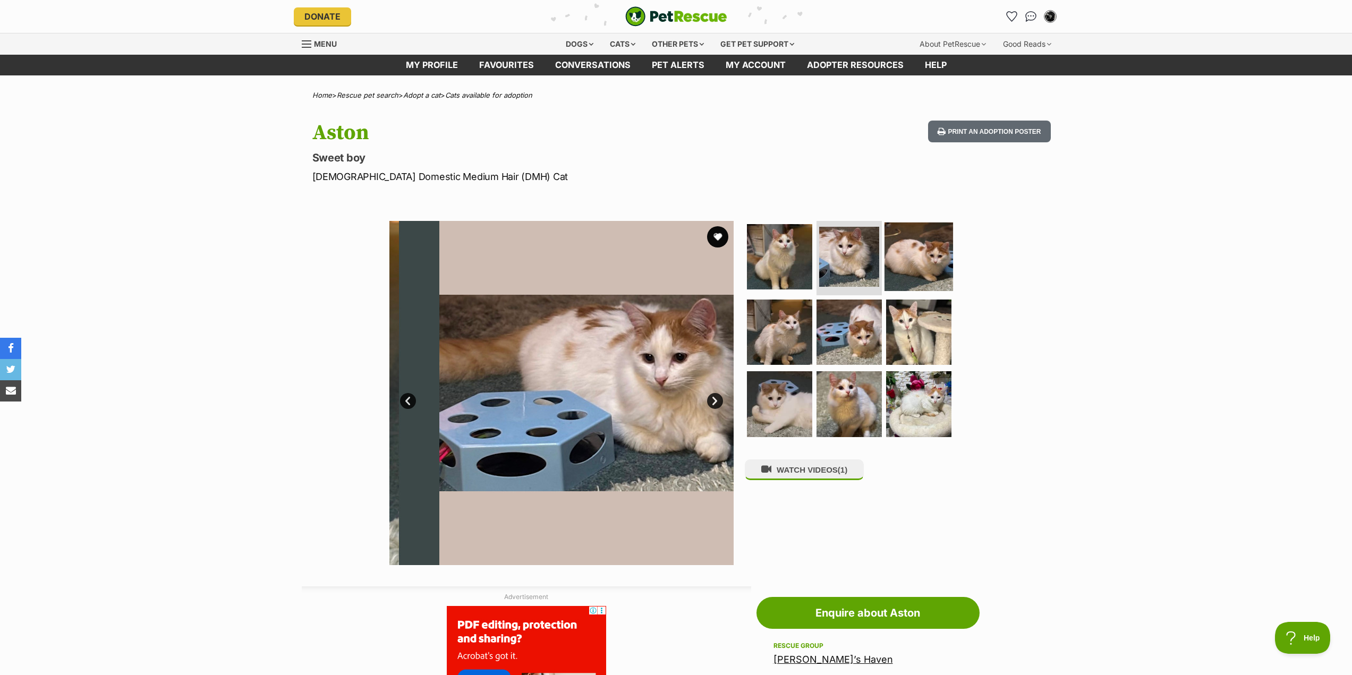
click at [927, 261] on img at bounding box center [918, 257] width 69 height 69
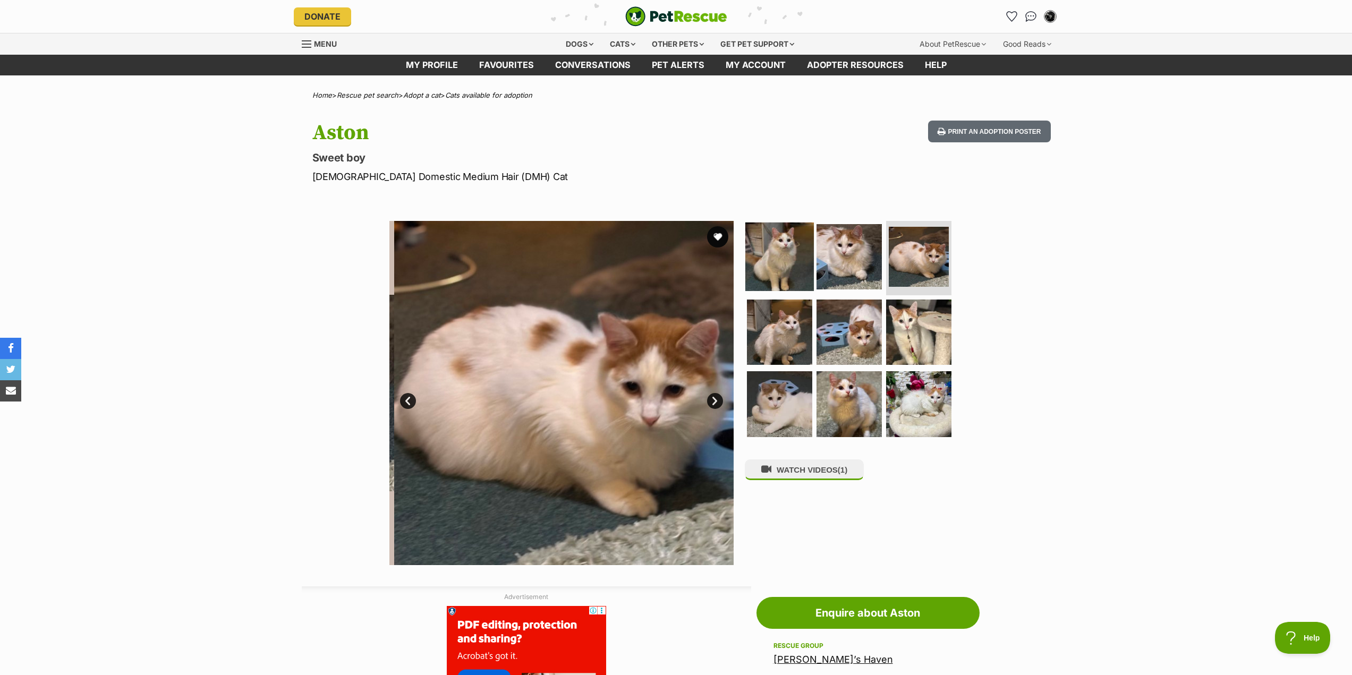
click at [779, 260] on img at bounding box center [779, 257] width 69 height 69
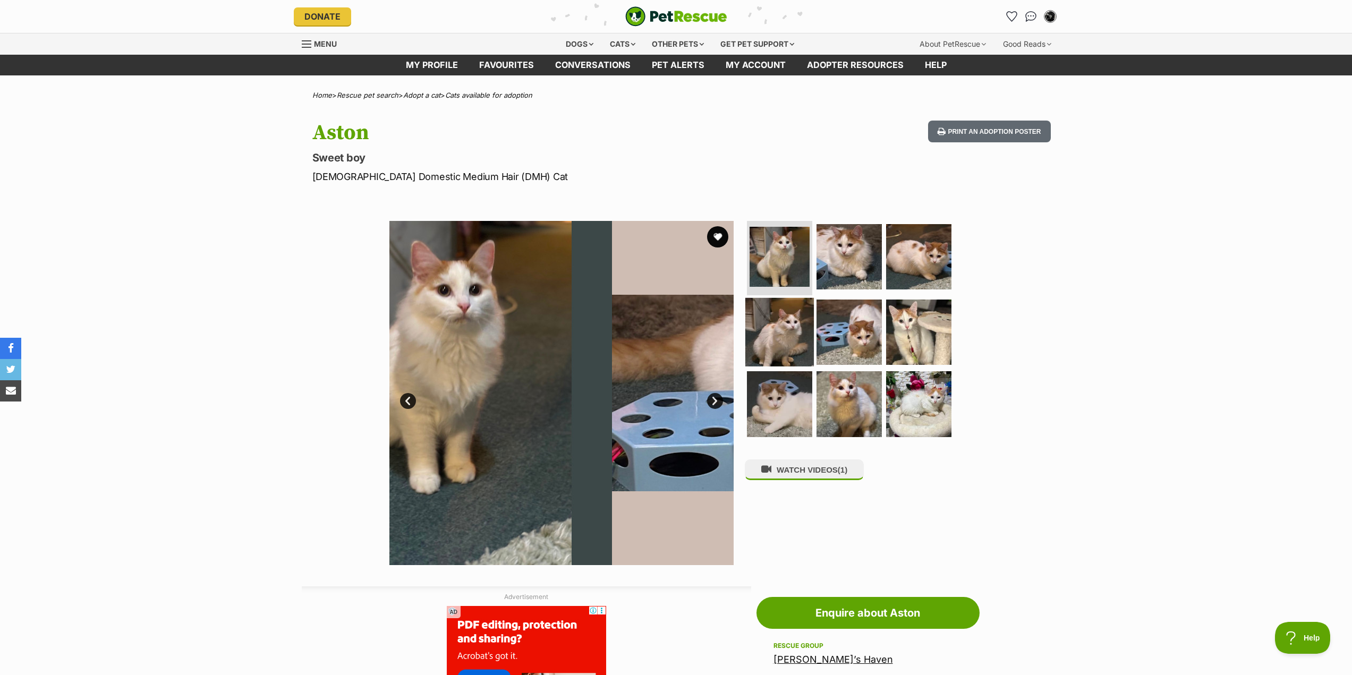
click at [779, 313] on img at bounding box center [779, 331] width 69 height 69
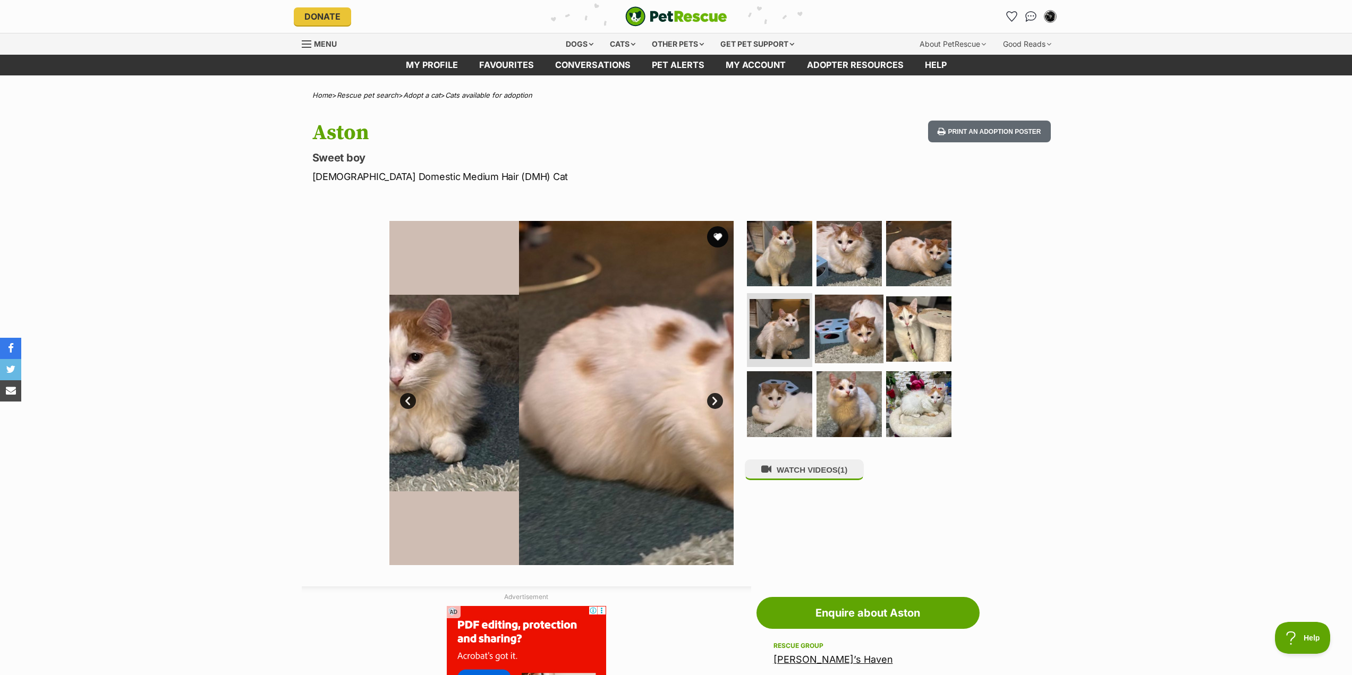
click at [838, 324] on img at bounding box center [849, 328] width 69 height 69
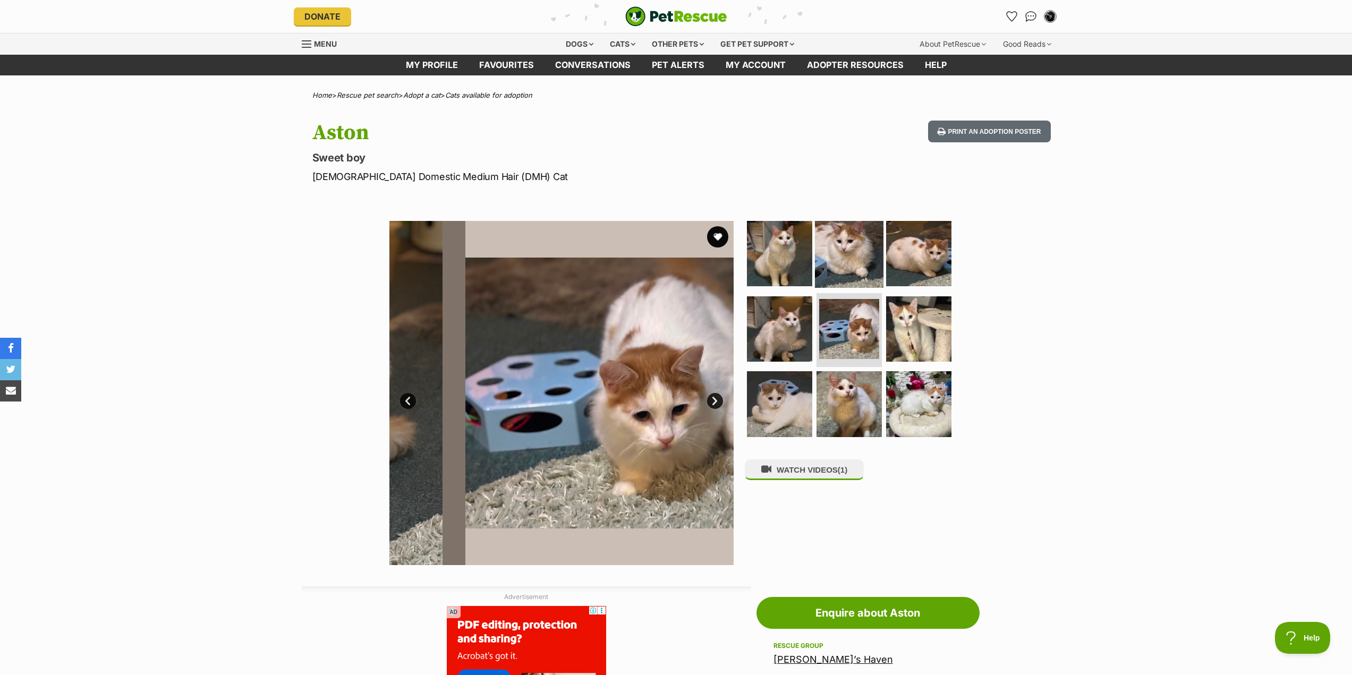
click at [839, 259] on img at bounding box center [849, 253] width 69 height 69
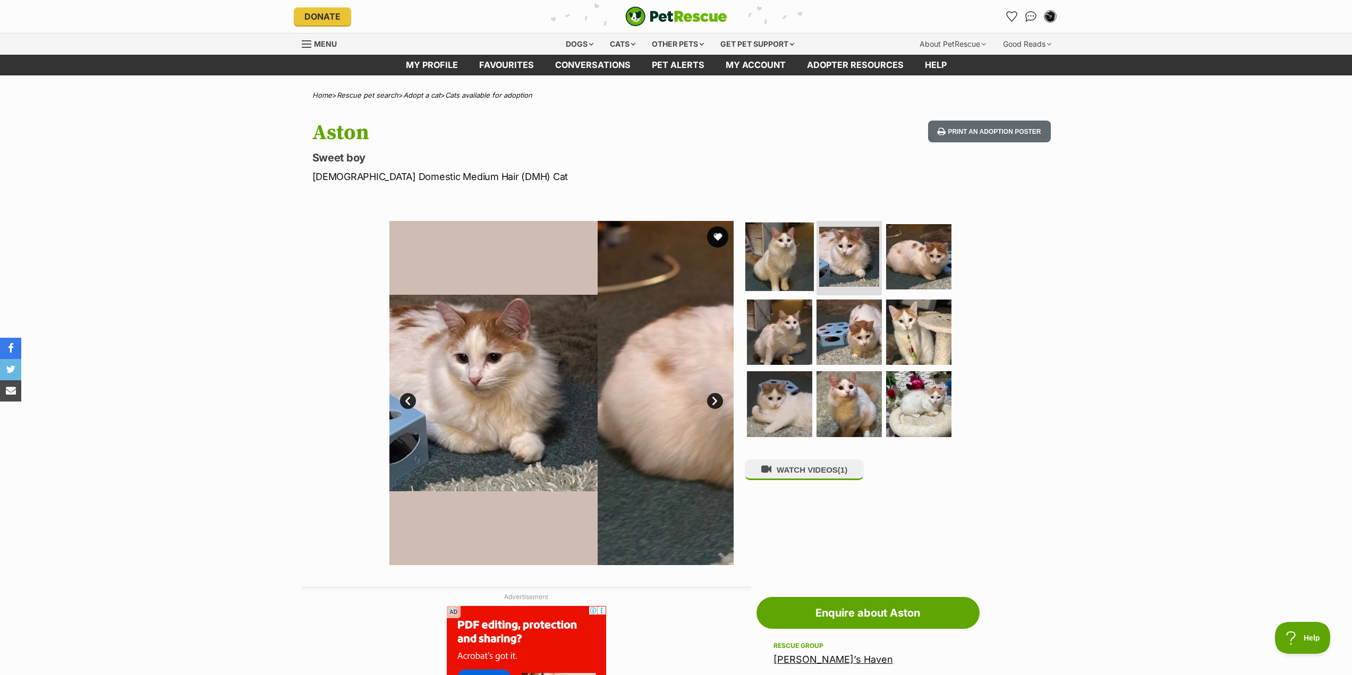
click at [783, 259] on img at bounding box center [779, 257] width 69 height 69
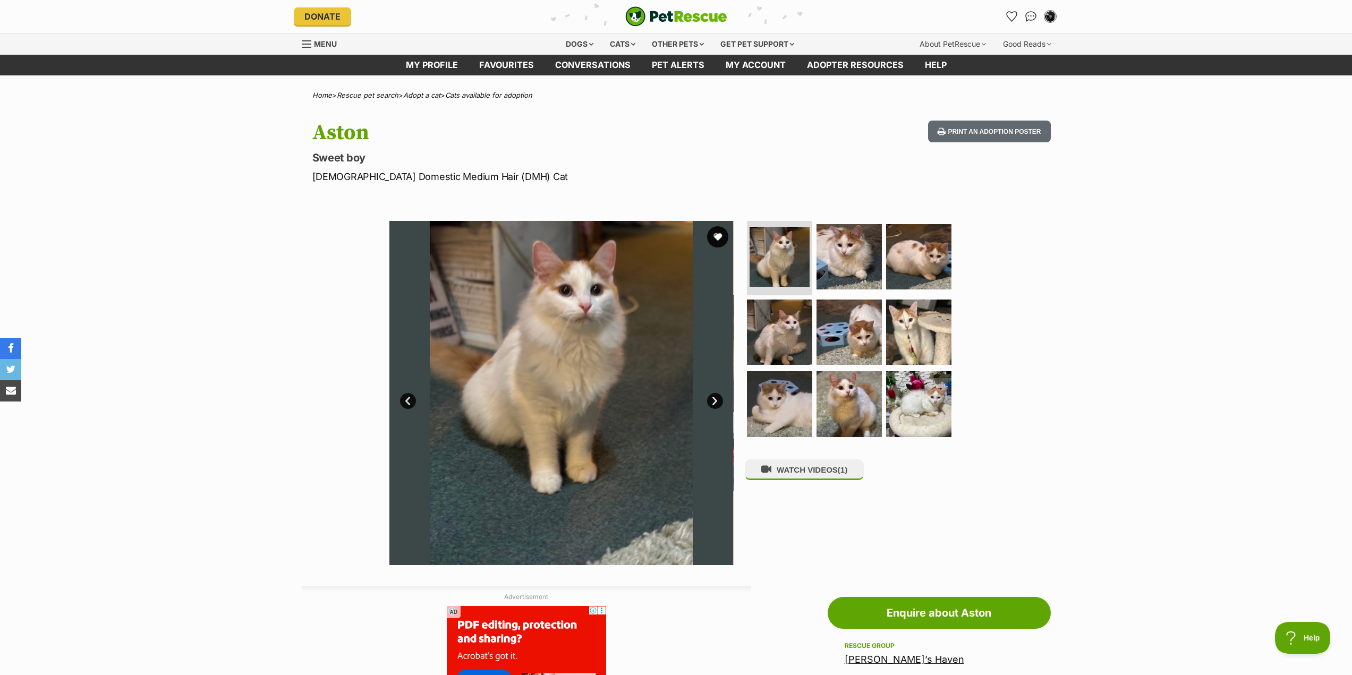
click at [486, 174] on p "Male Domestic Medium Hair (DMH) Cat" at bounding box center [536, 176] width 449 height 14
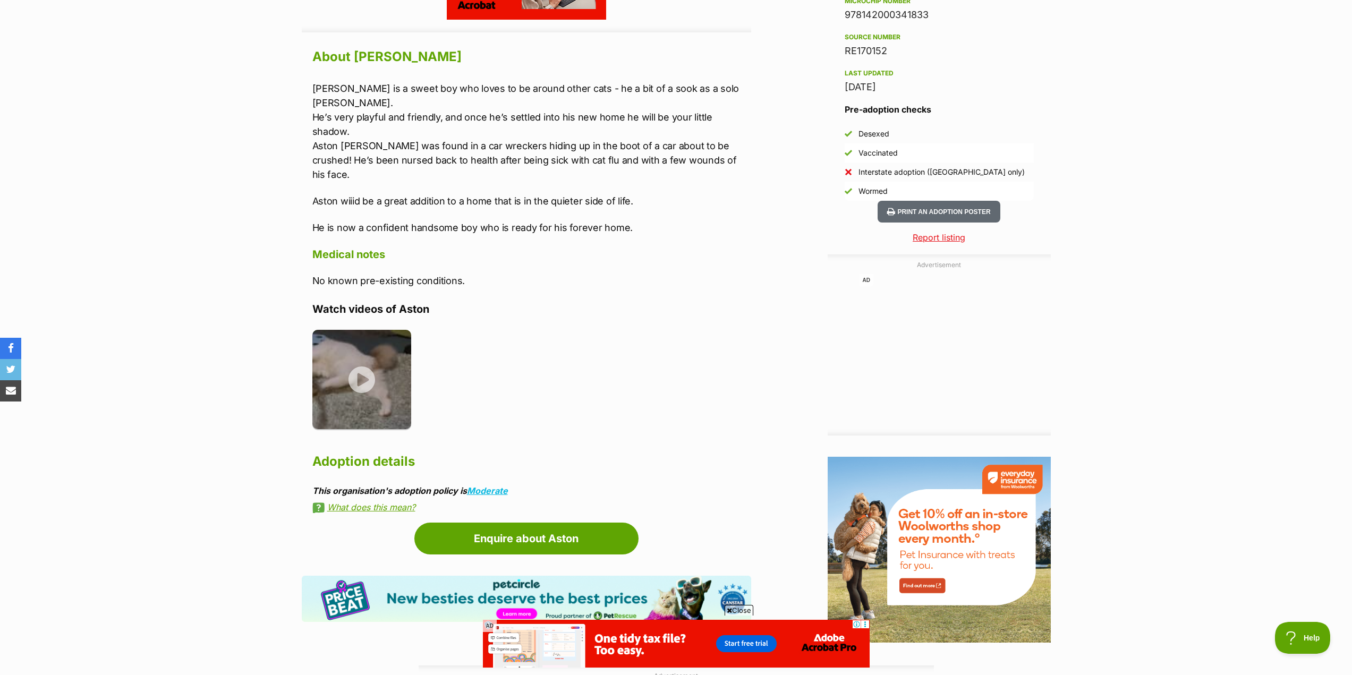
scroll to position [850, 0]
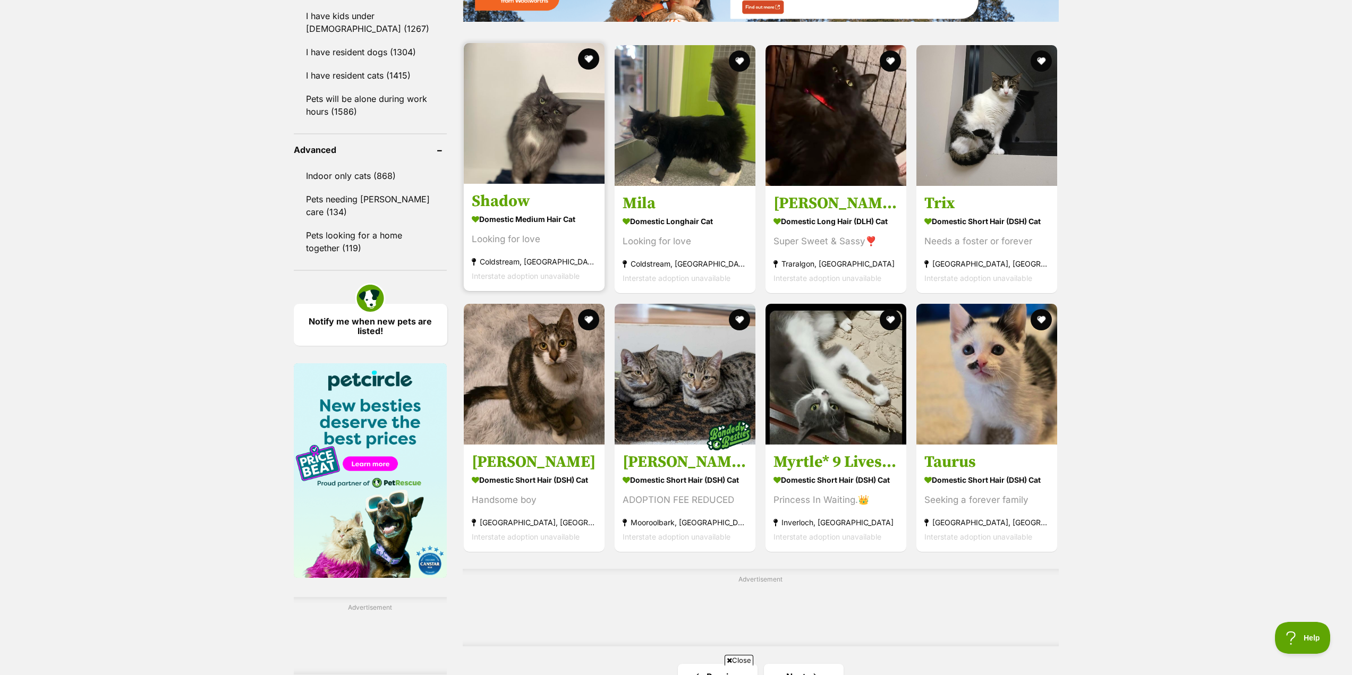
scroll to position [1275, 0]
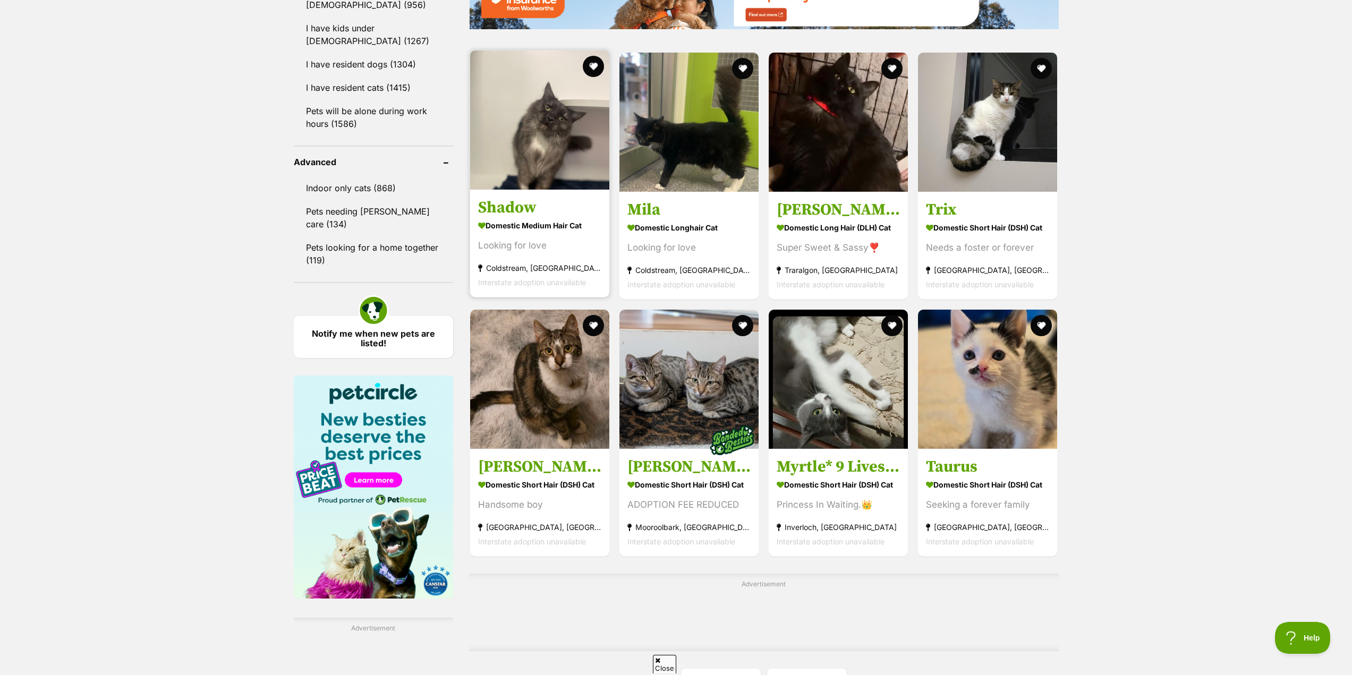
click at [508, 202] on h3 "Shadow" at bounding box center [539, 208] width 123 height 20
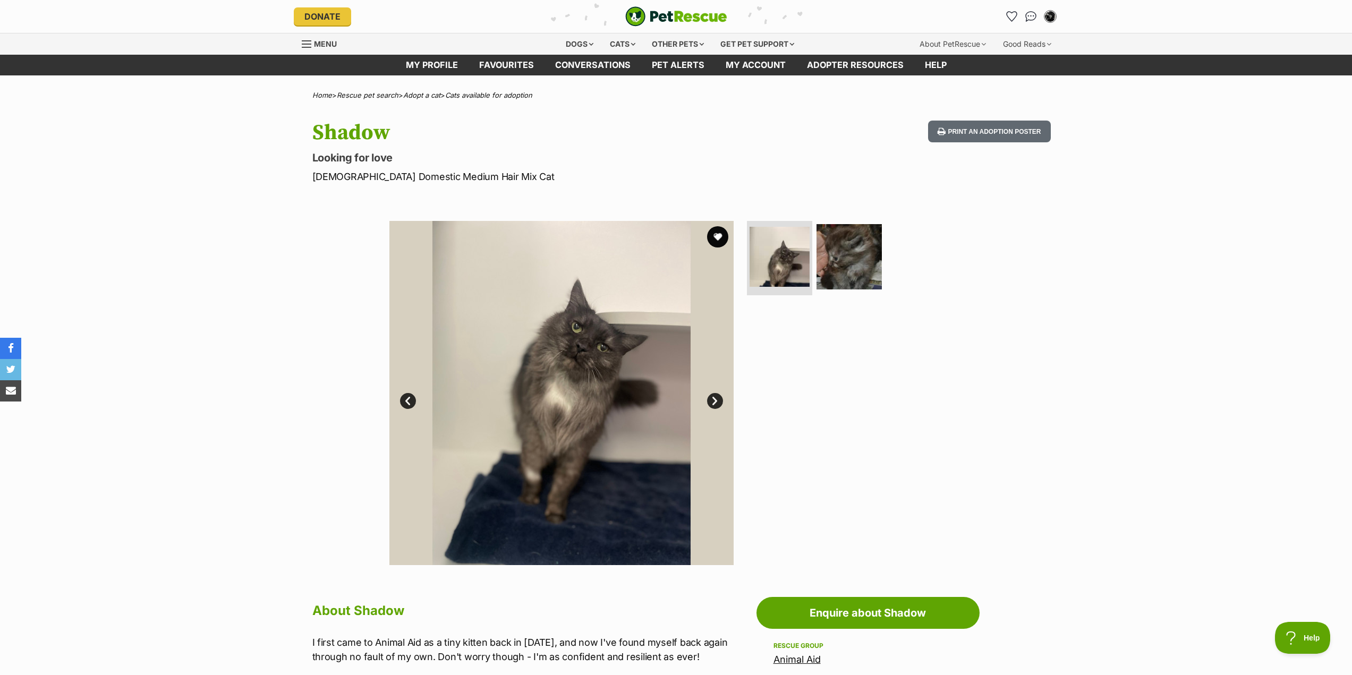
click at [716, 400] on link "Next" at bounding box center [715, 401] width 16 height 16
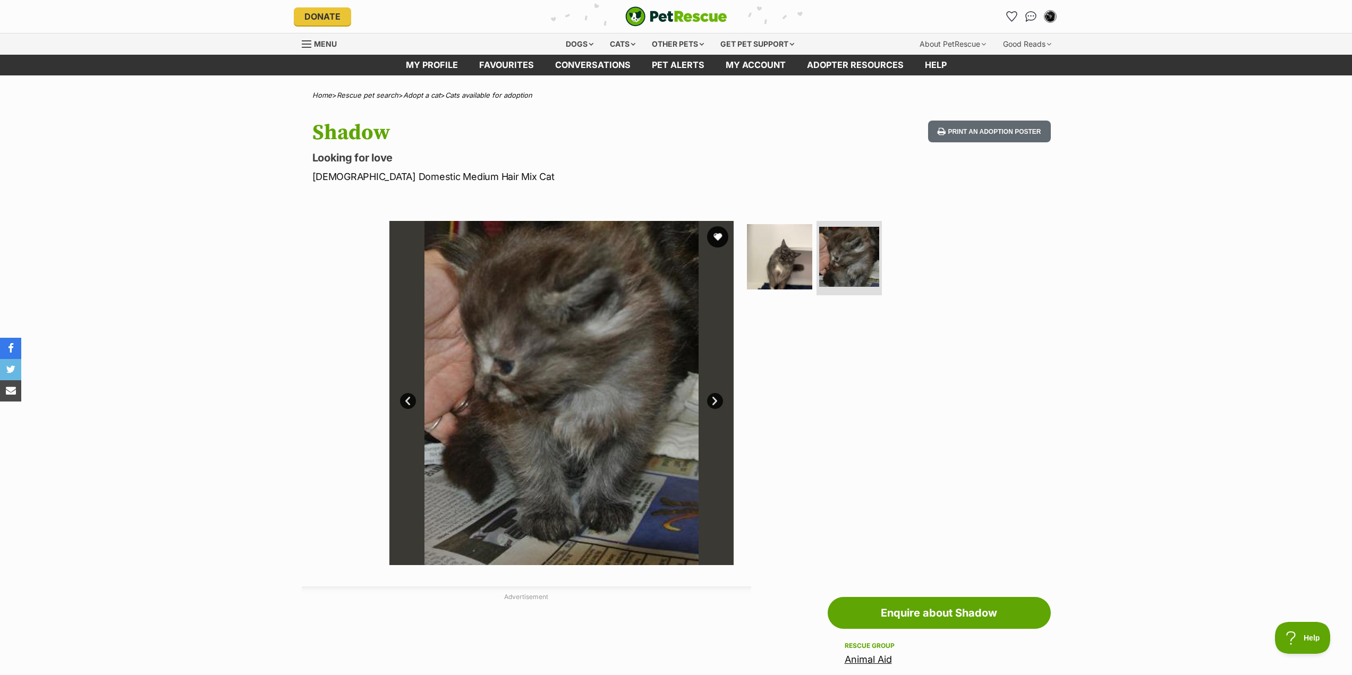
click at [715, 400] on link "Next" at bounding box center [715, 401] width 16 height 16
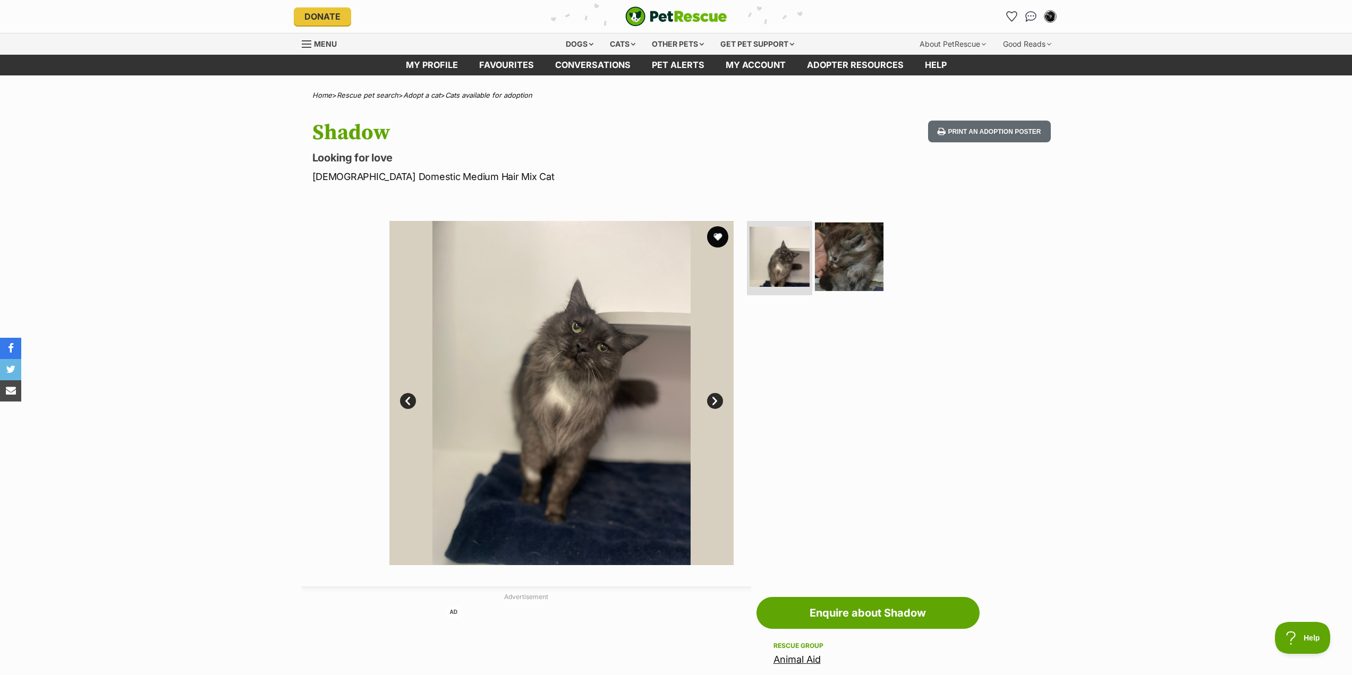
click at [844, 261] on img at bounding box center [849, 257] width 69 height 69
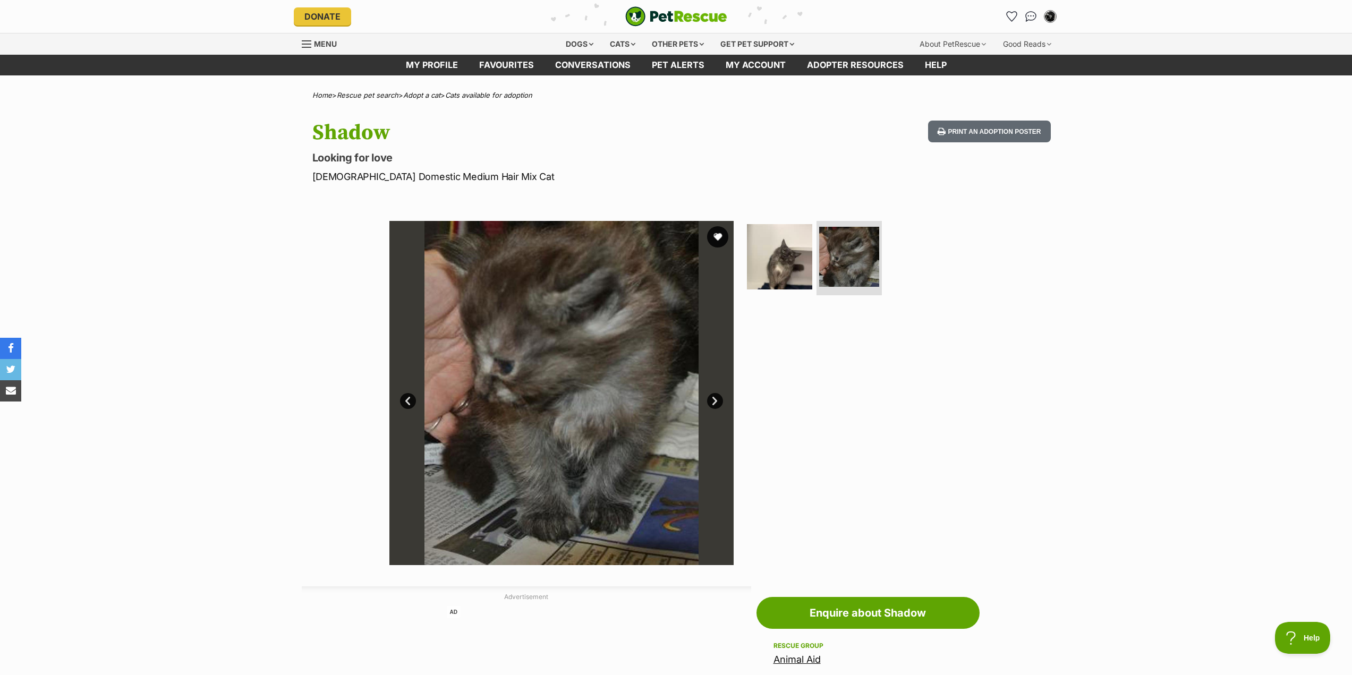
click at [409, 399] on link "Prev" at bounding box center [408, 401] width 16 height 16
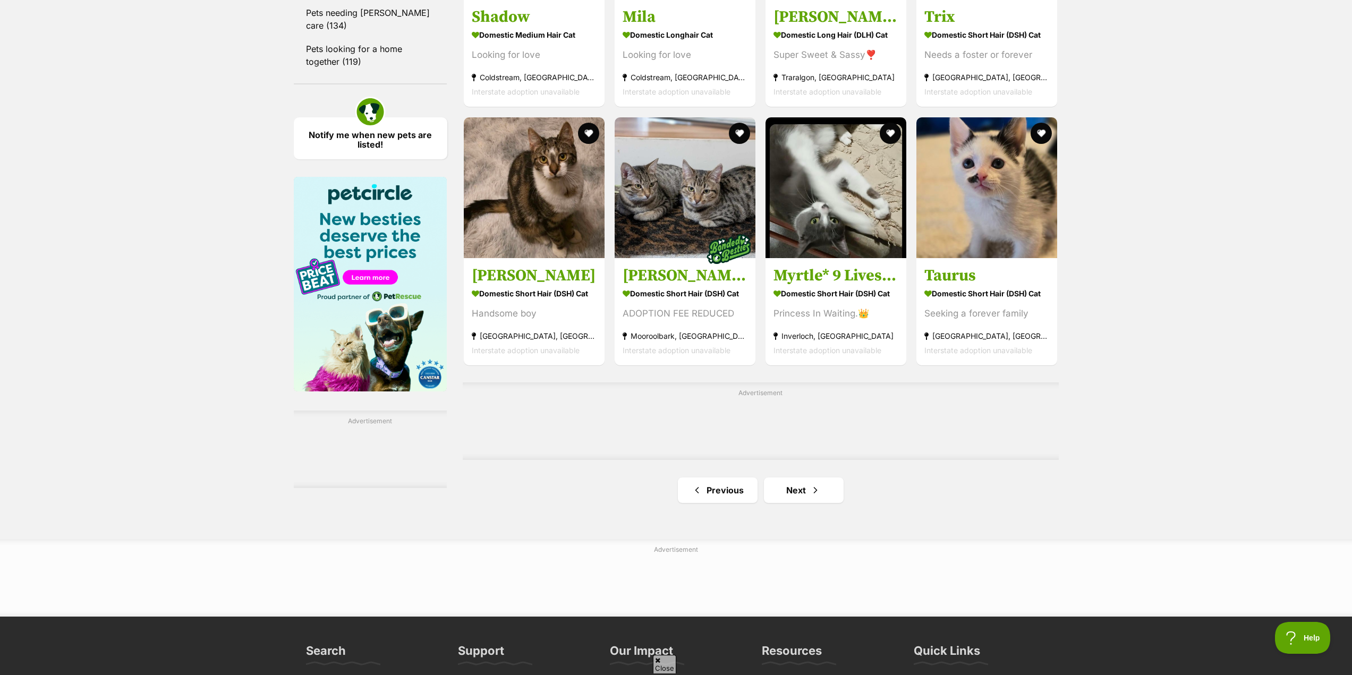
scroll to position [1481, 0]
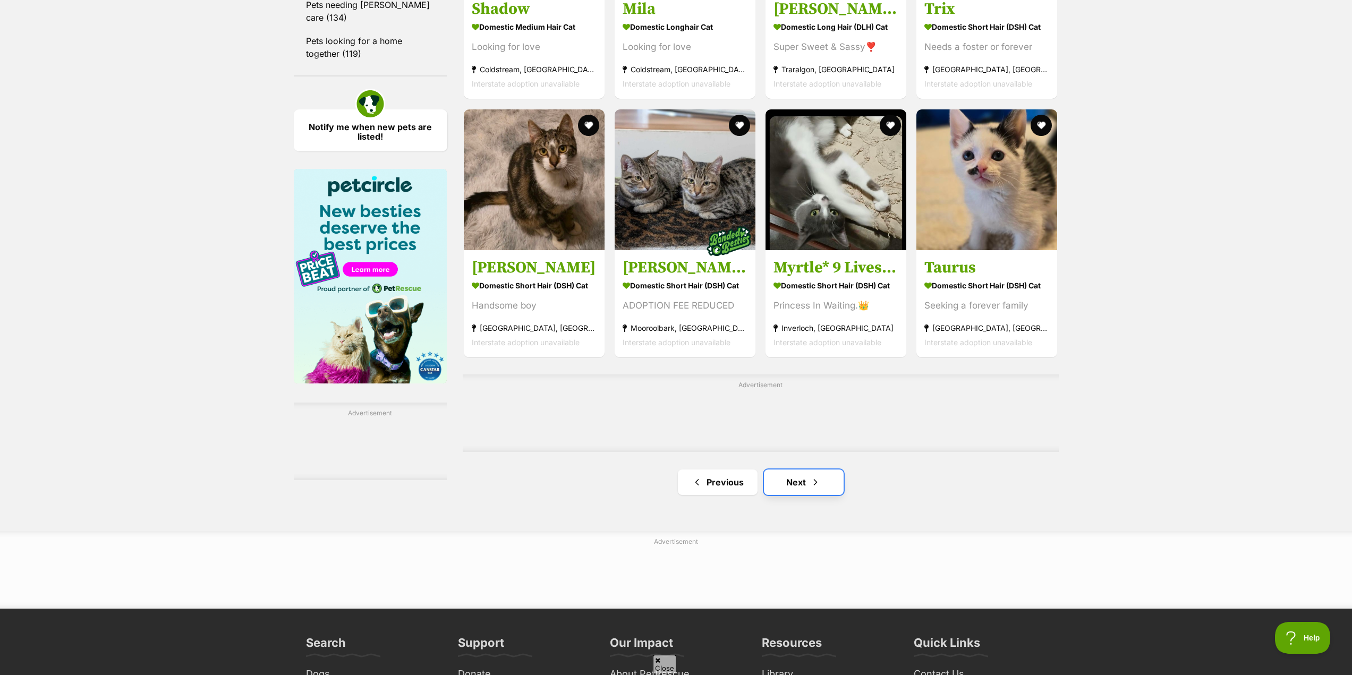
click at [812, 481] on span "Next page" at bounding box center [815, 482] width 11 height 13
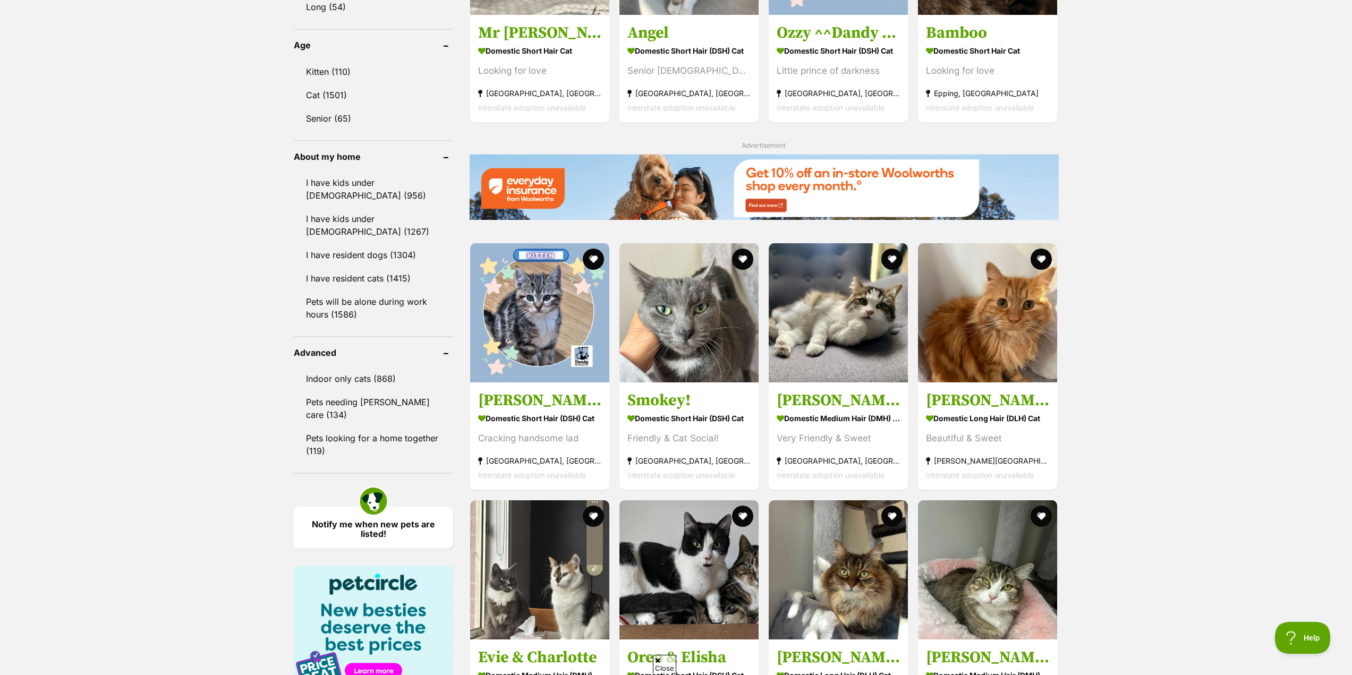
scroll to position [1062, 0]
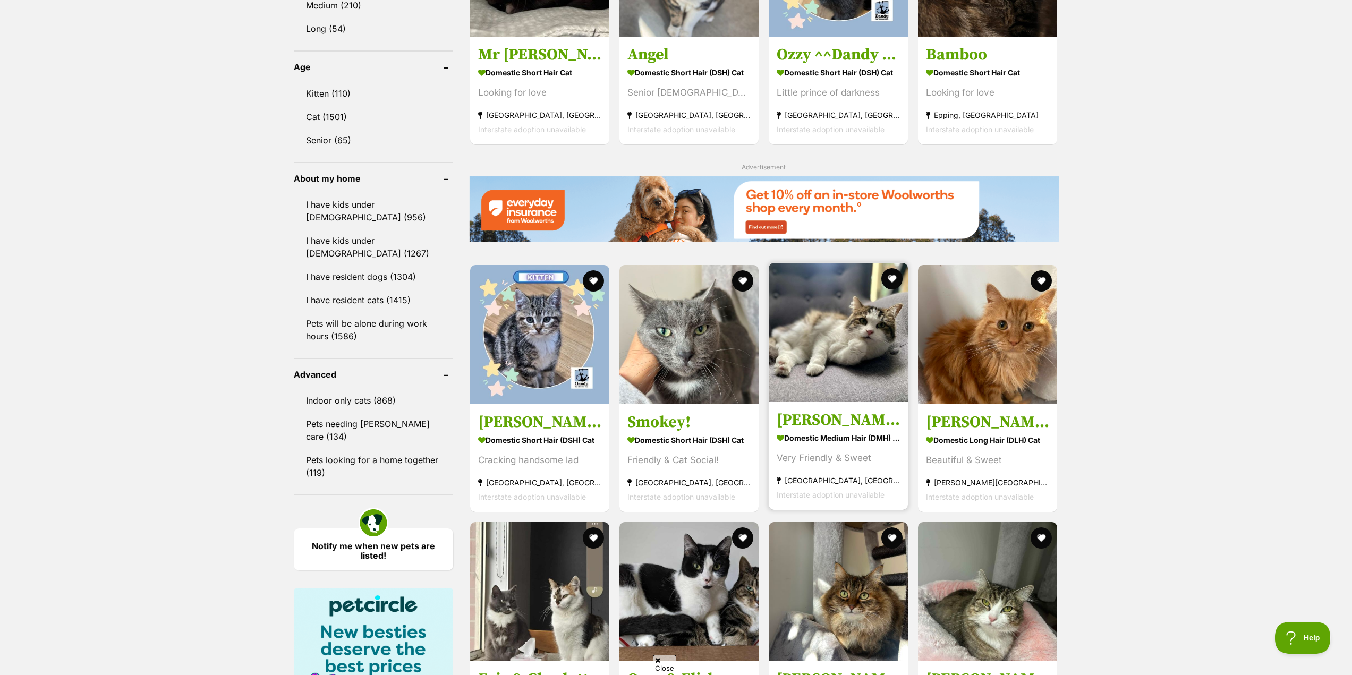
click at [839, 397] on img at bounding box center [837, 332] width 139 height 139
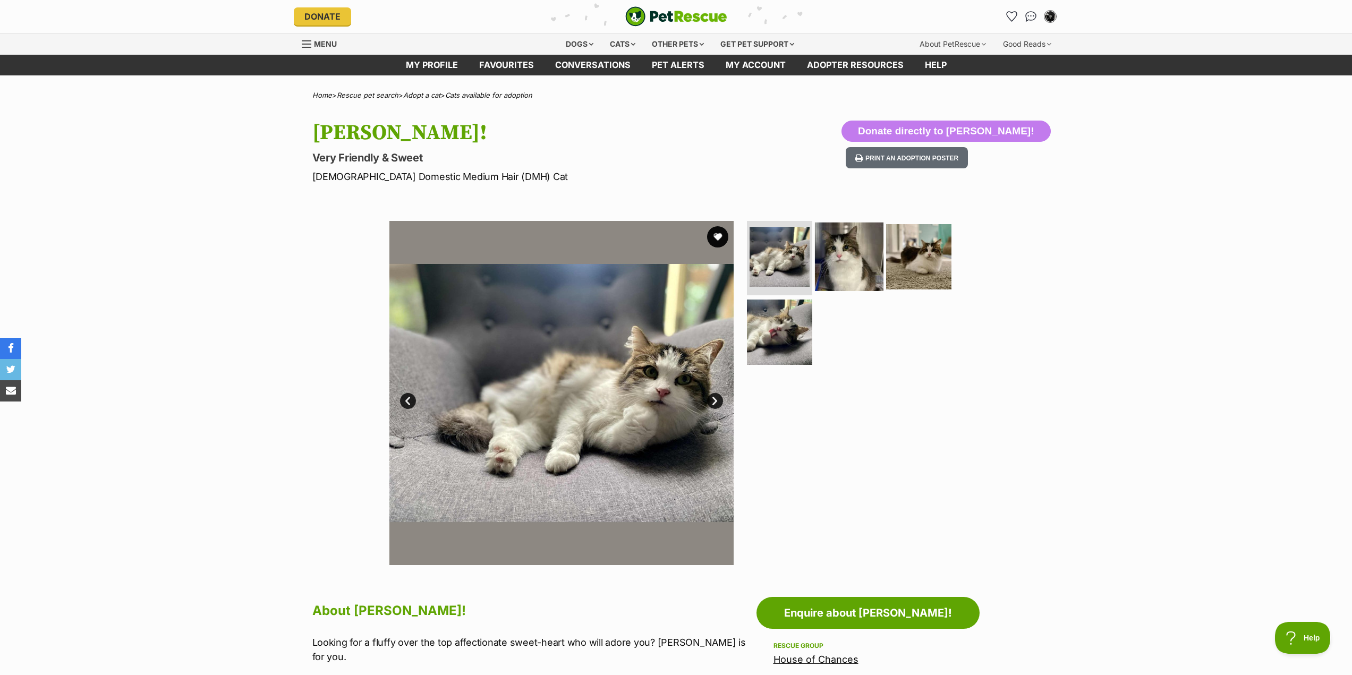
click at [839, 270] on img at bounding box center [849, 257] width 69 height 69
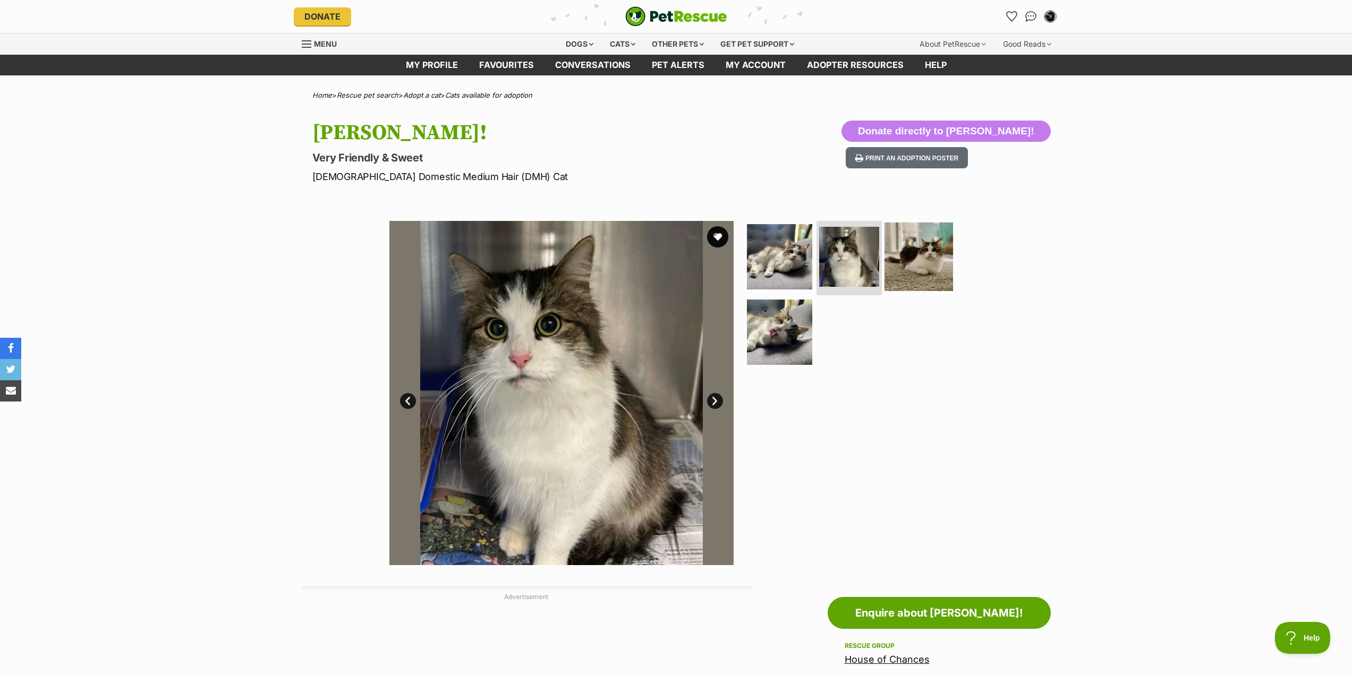
click at [935, 268] on img at bounding box center [918, 257] width 69 height 69
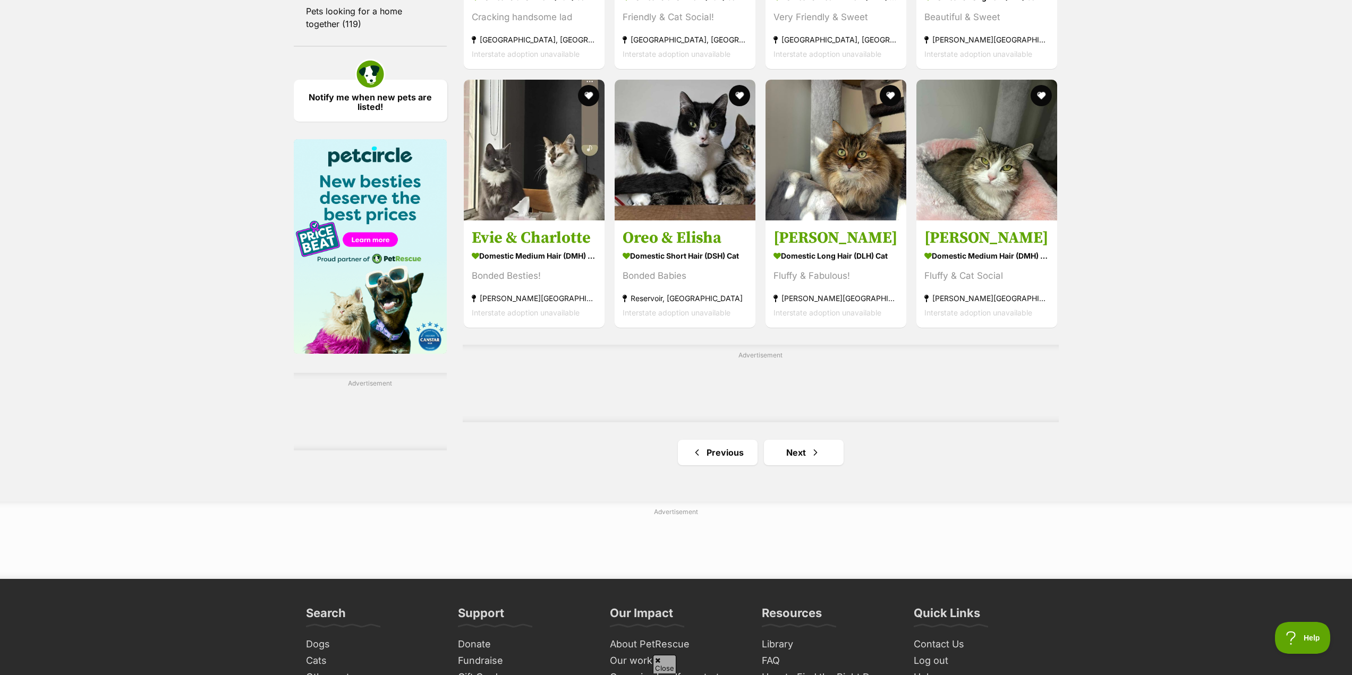
scroll to position [1641, 0]
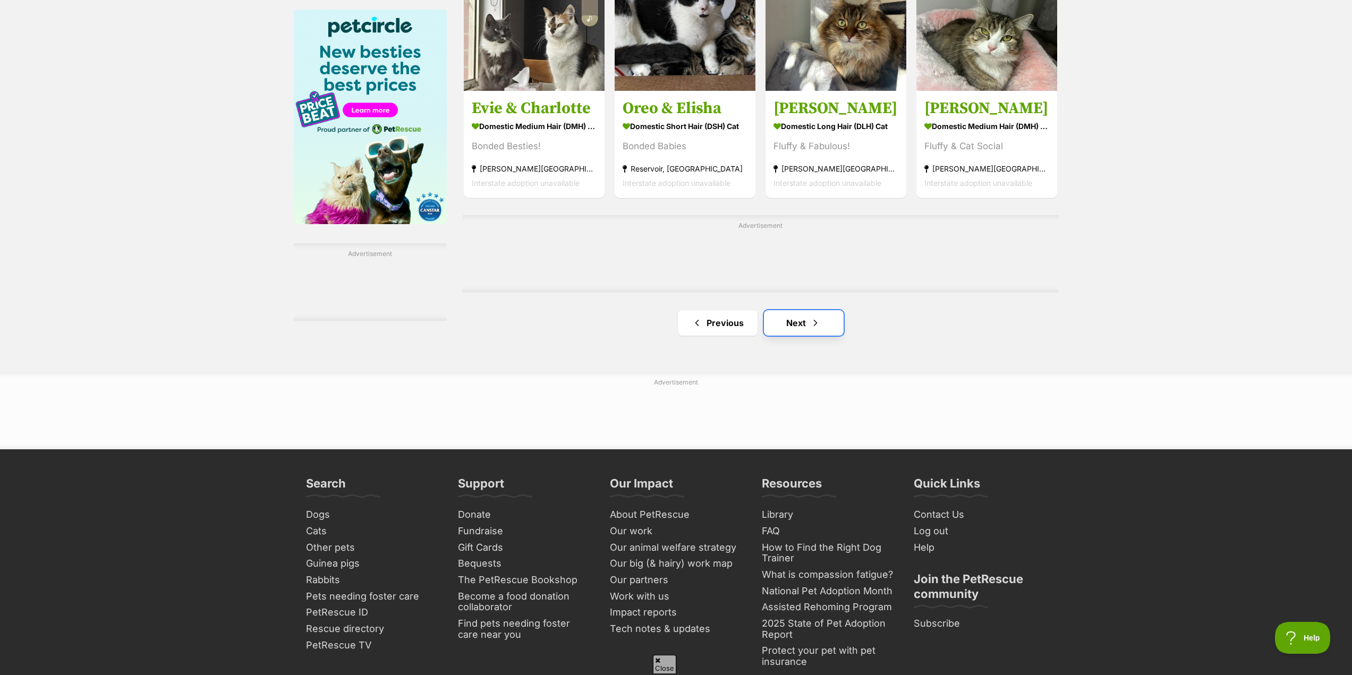
click at [826, 331] on link "Next" at bounding box center [804, 322] width 80 height 25
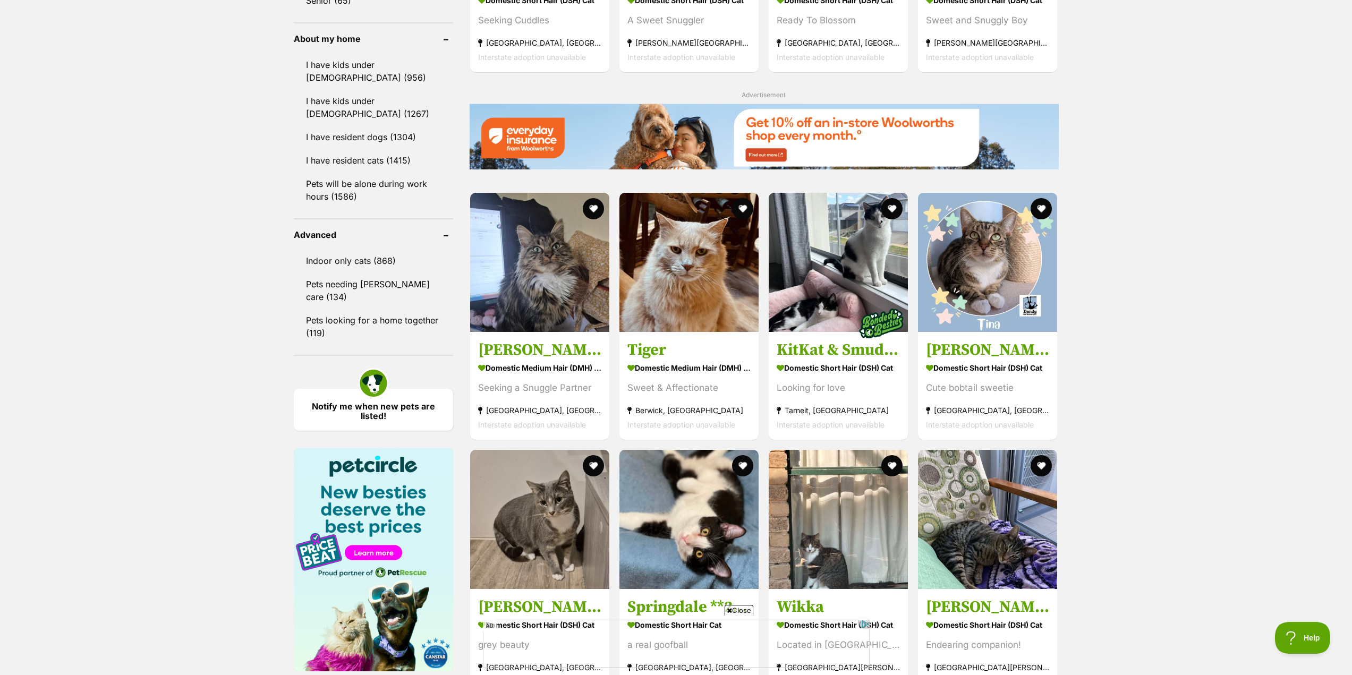
scroll to position [1275, 0]
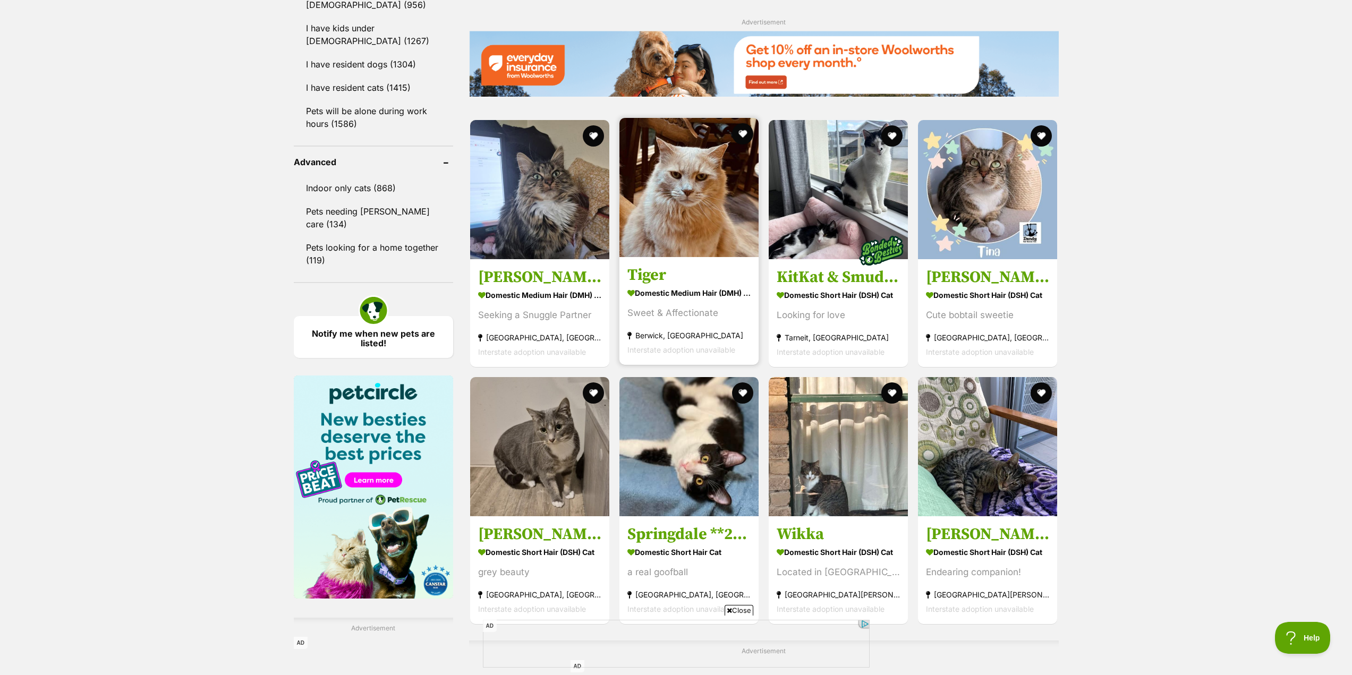
click at [643, 277] on h3 "Tiger" at bounding box center [688, 275] width 123 height 20
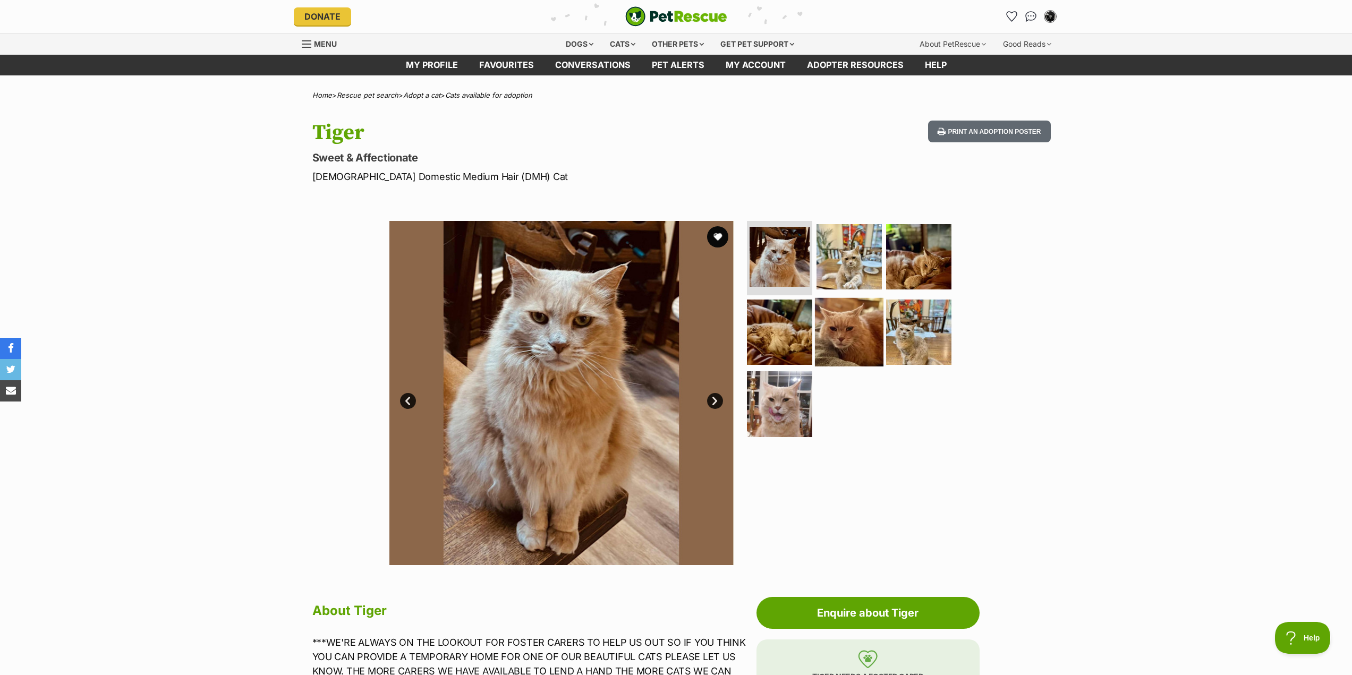
click at [842, 331] on img at bounding box center [849, 331] width 69 height 69
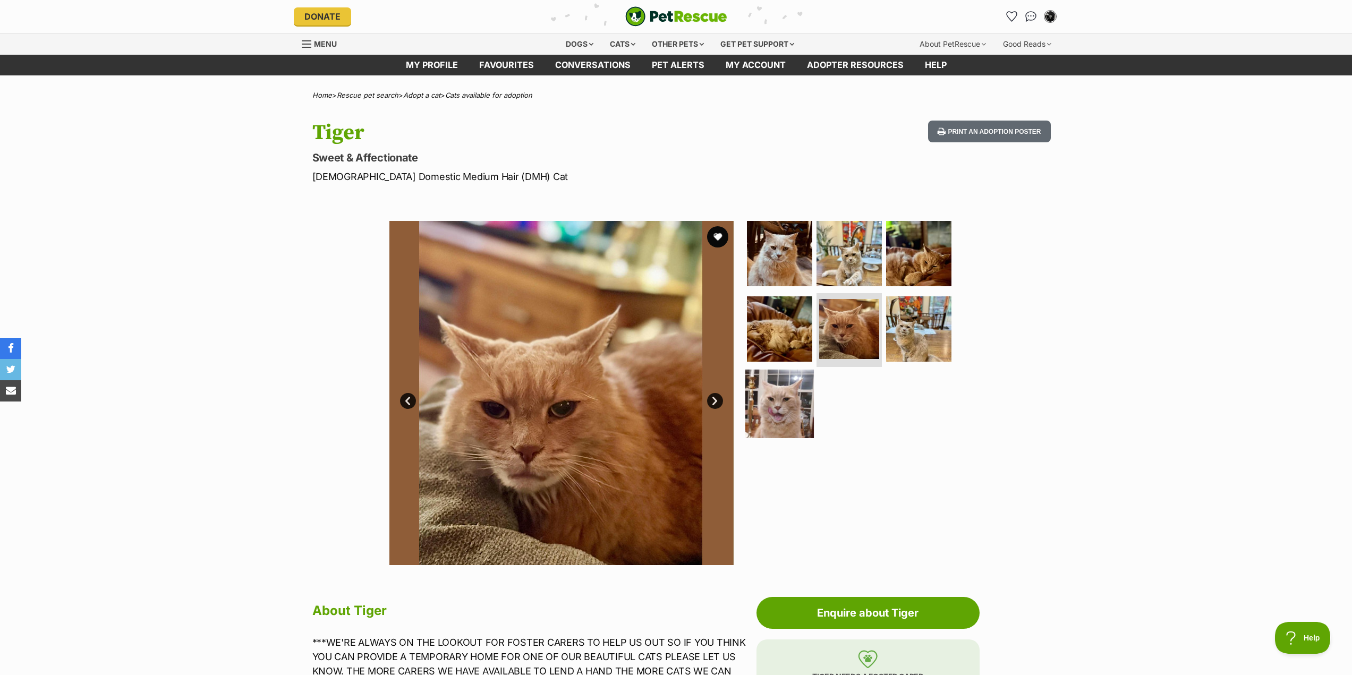
click at [781, 393] on img at bounding box center [779, 404] width 69 height 69
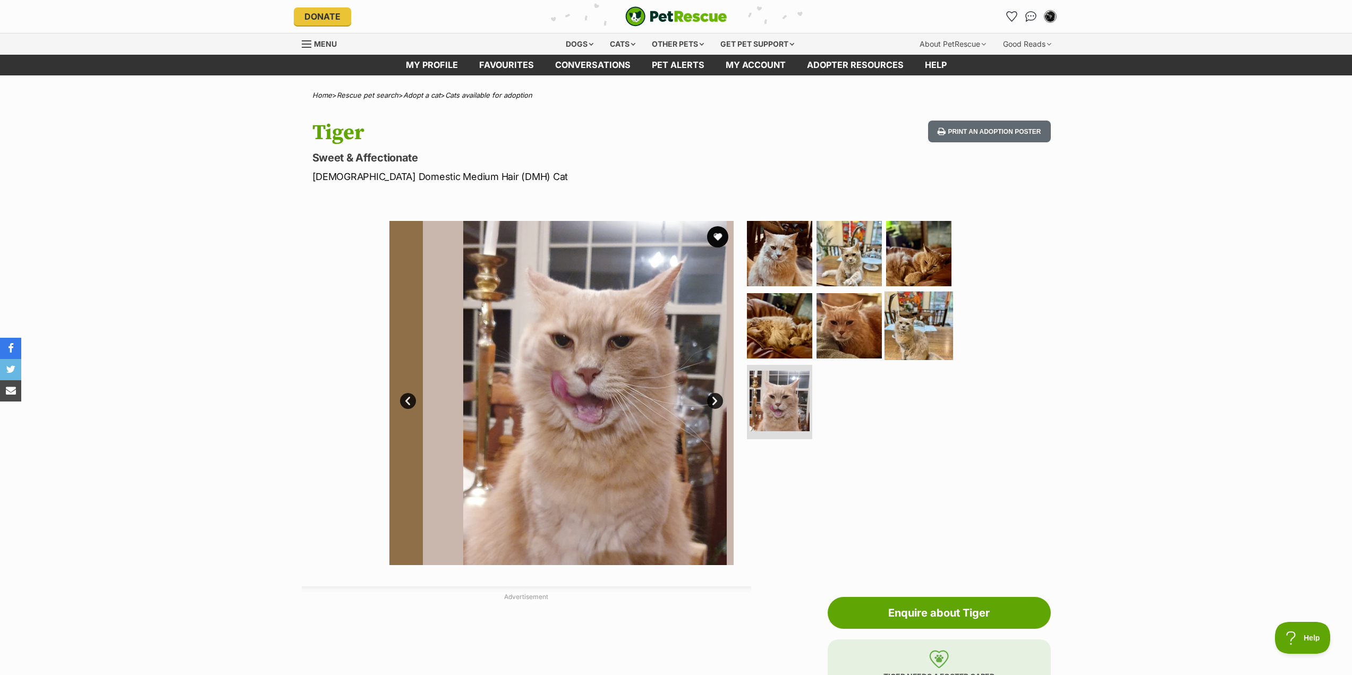
click at [932, 326] on img at bounding box center [918, 325] width 69 height 69
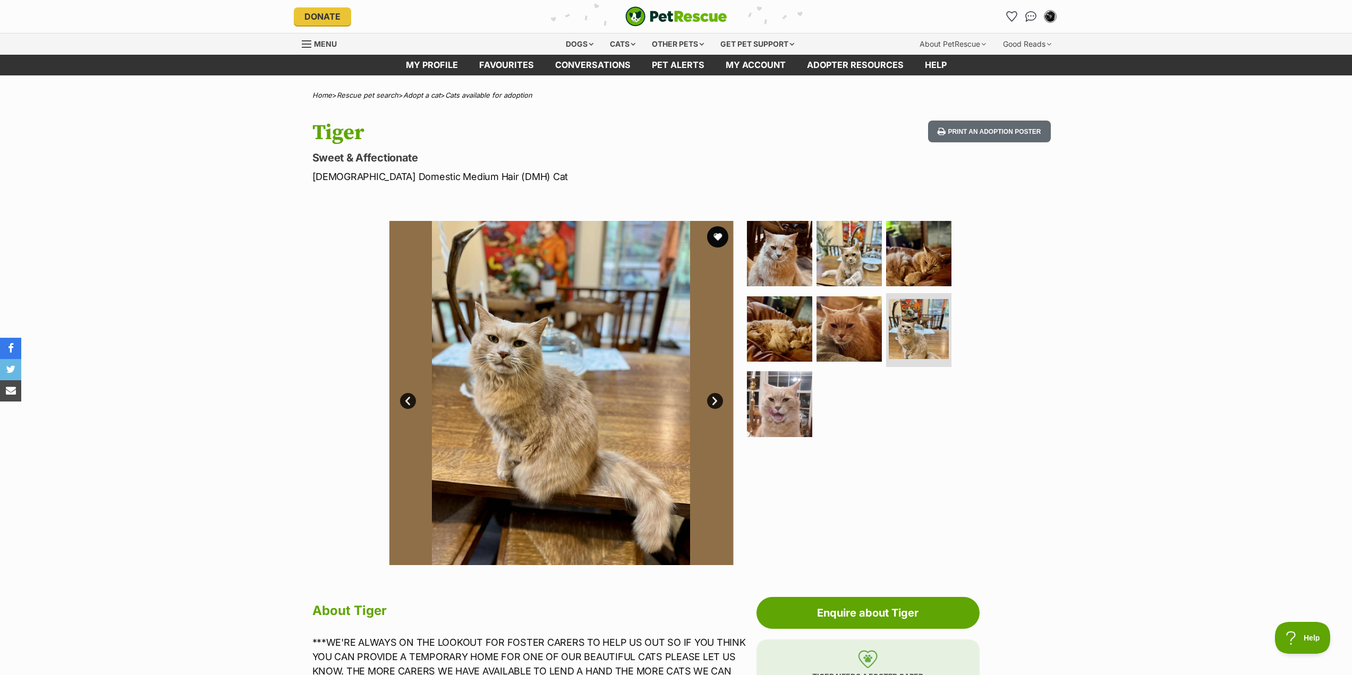
click at [716, 400] on link "Next" at bounding box center [715, 401] width 16 height 16
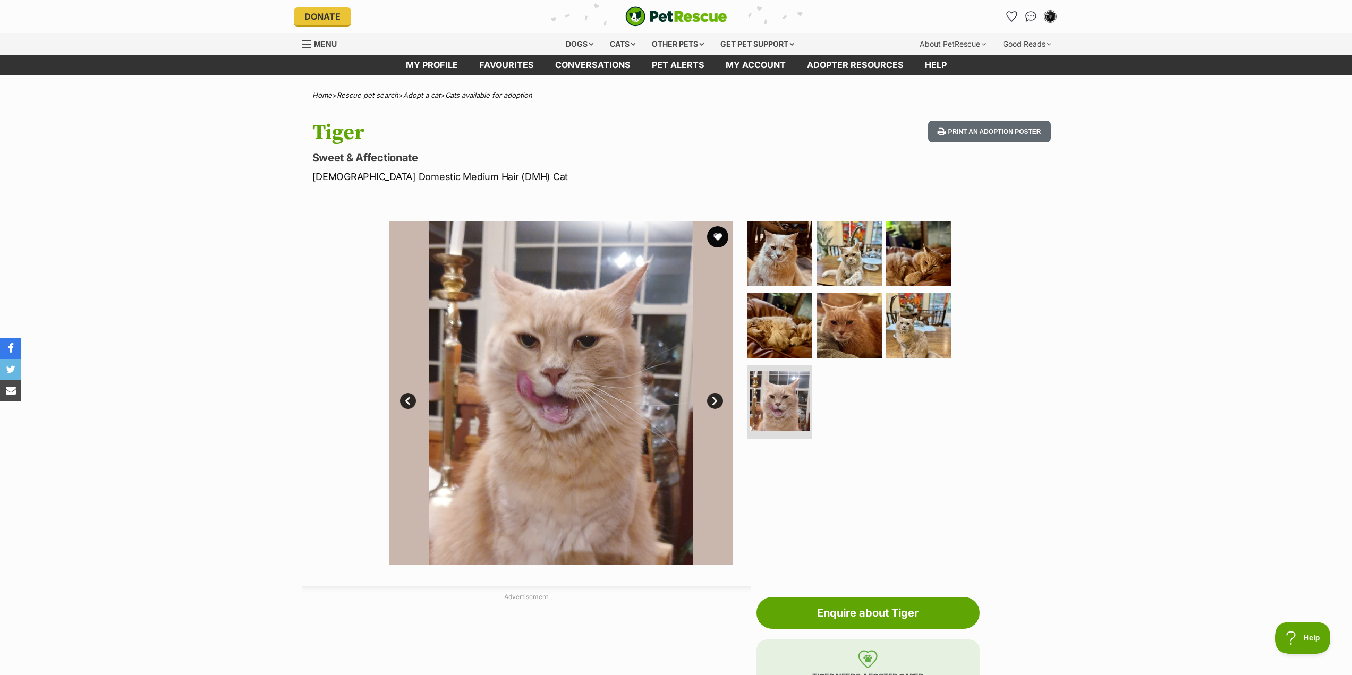
click at [716, 400] on link "Next" at bounding box center [715, 401] width 16 height 16
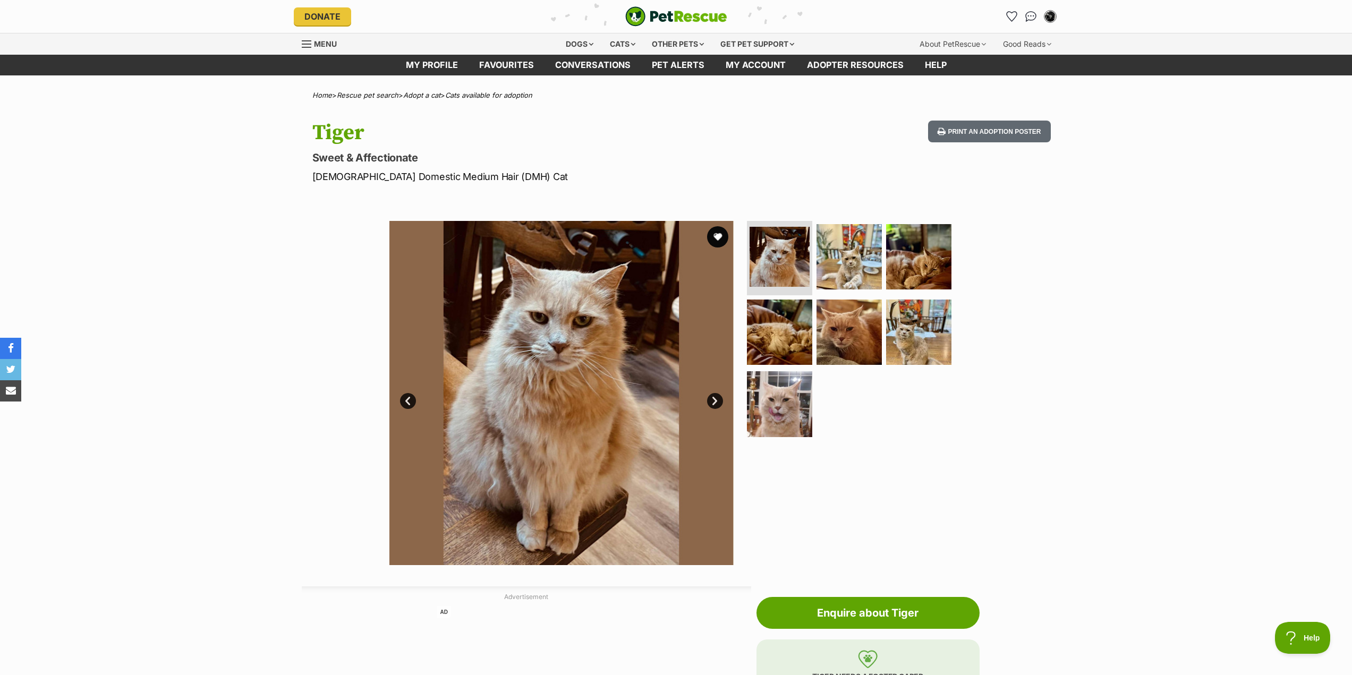
click at [716, 400] on link "Next" at bounding box center [715, 401] width 16 height 16
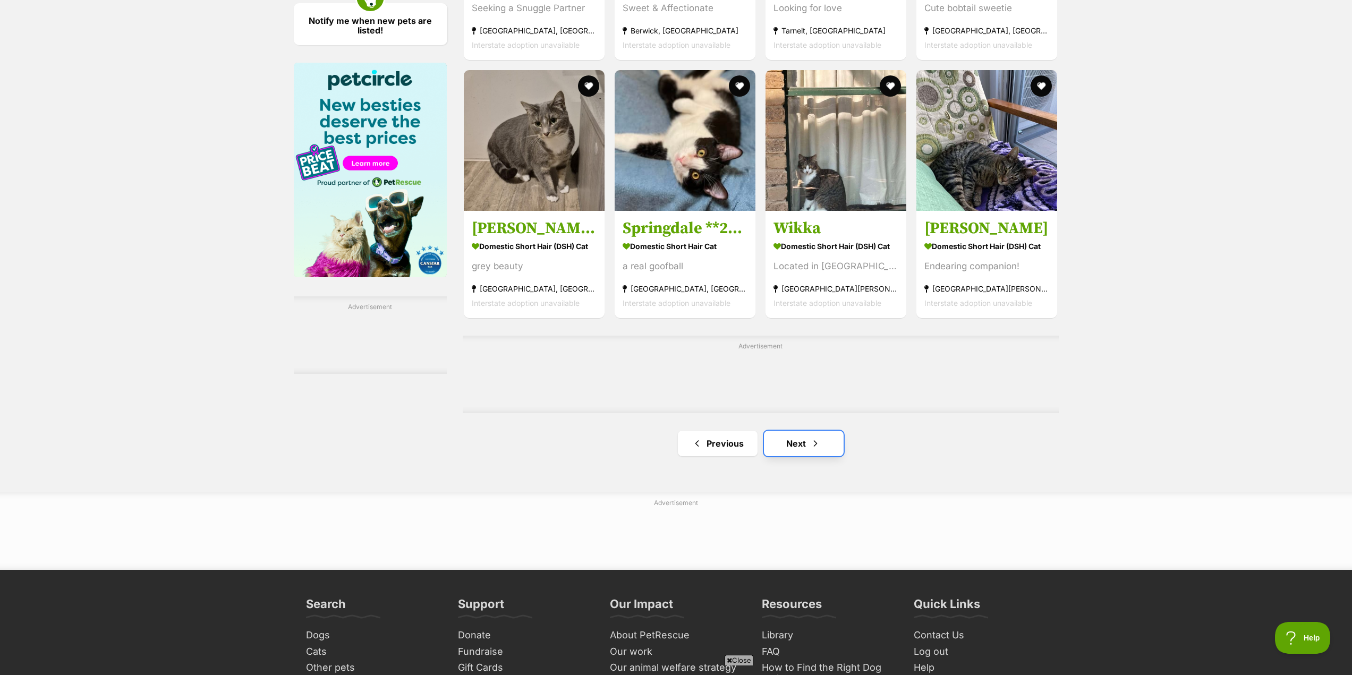
click at [818, 446] on span "Next page" at bounding box center [815, 443] width 11 height 13
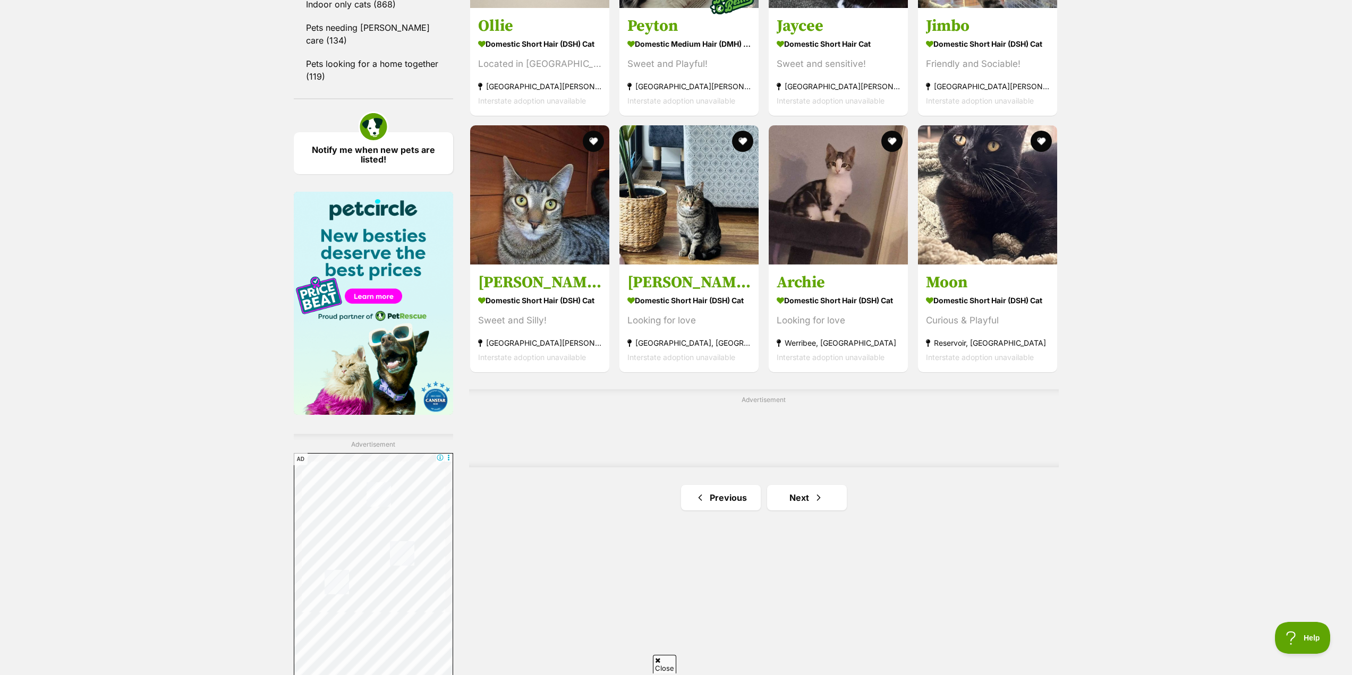
scroll to position [1487, 0]
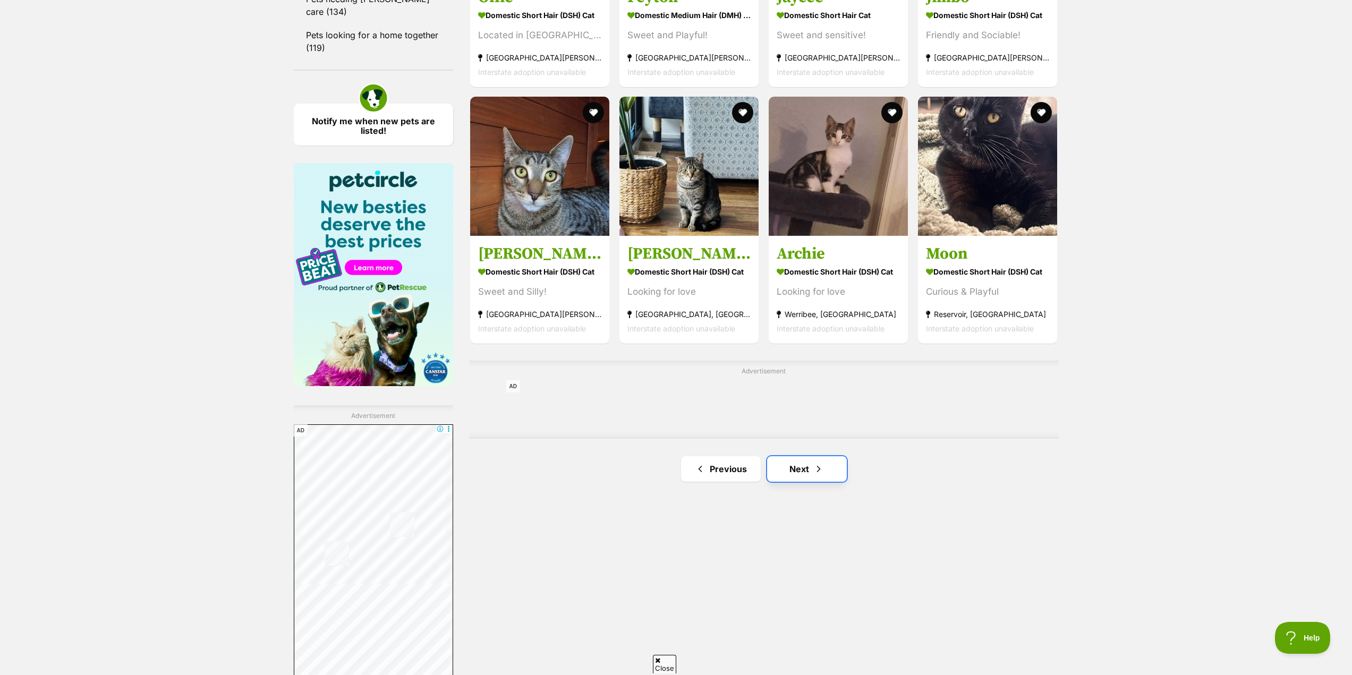
click at [796, 468] on link "Next" at bounding box center [807, 468] width 80 height 25
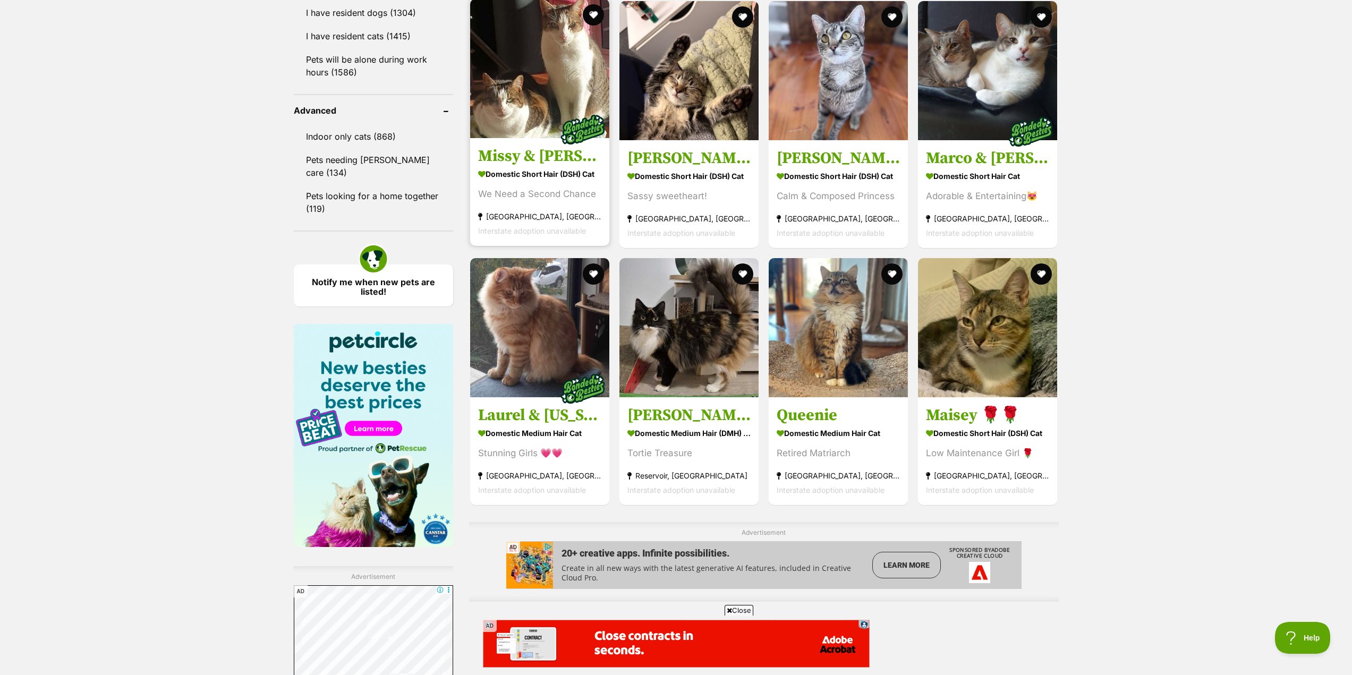
scroll to position [1328, 0]
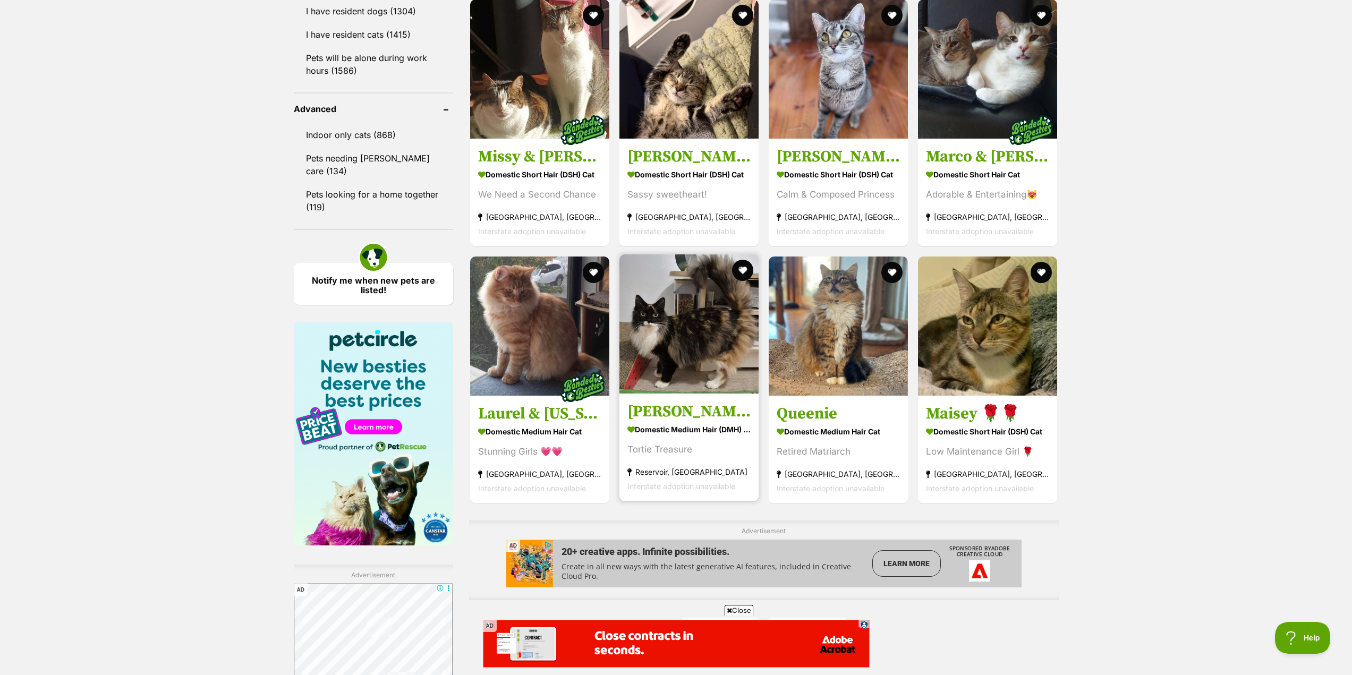
click at [688, 346] on img at bounding box center [688, 323] width 139 height 139
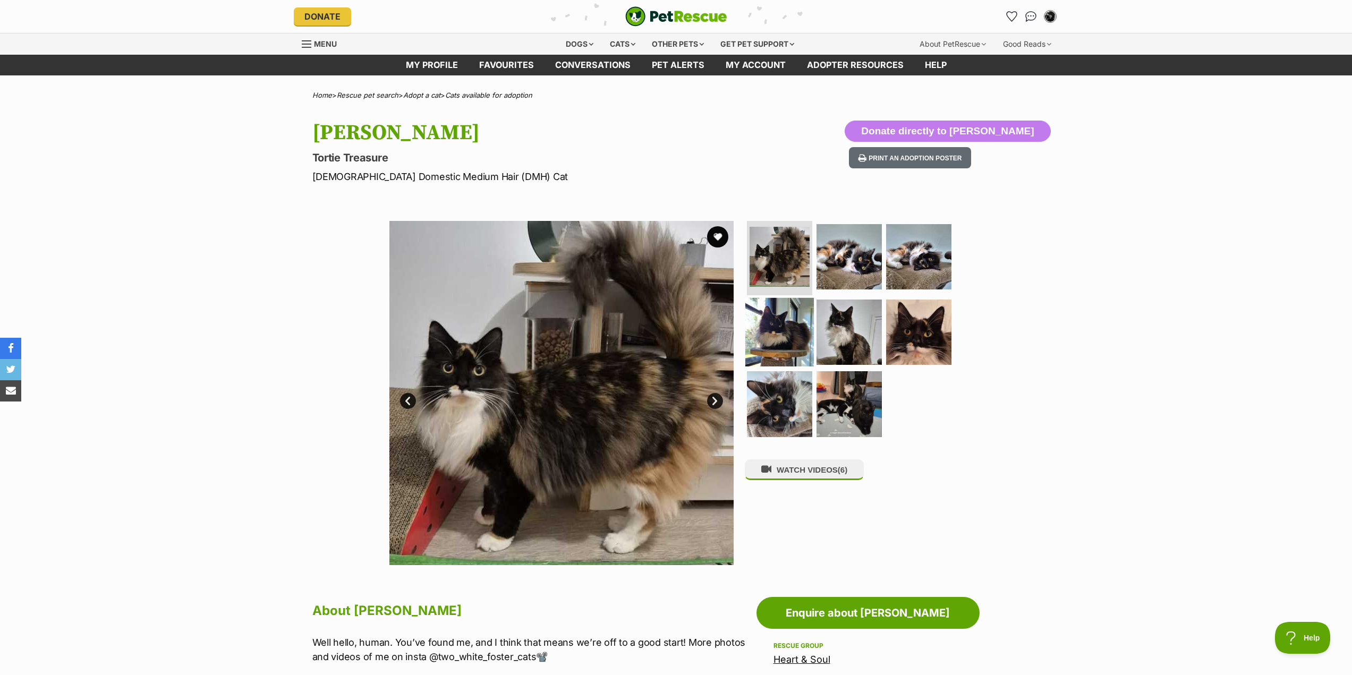
click at [790, 323] on img at bounding box center [779, 331] width 69 height 69
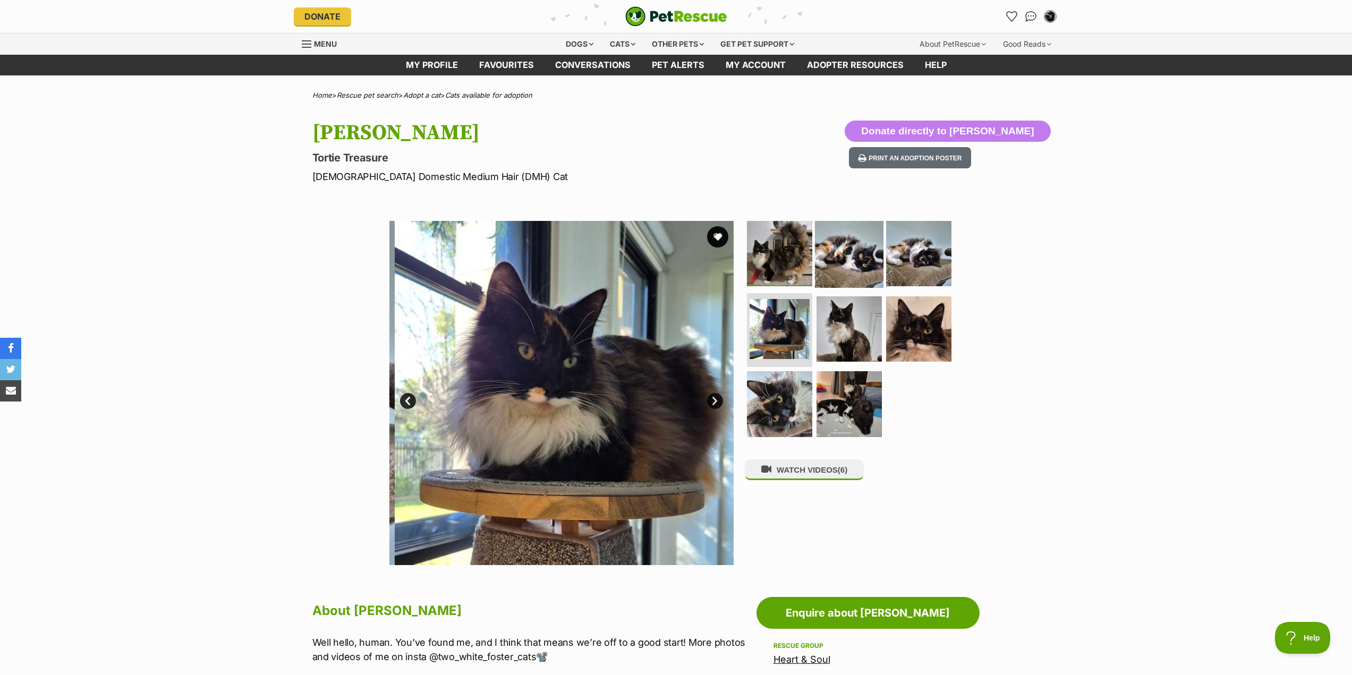
click at [852, 249] on img at bounding box center [849, 253] width 69 height 69
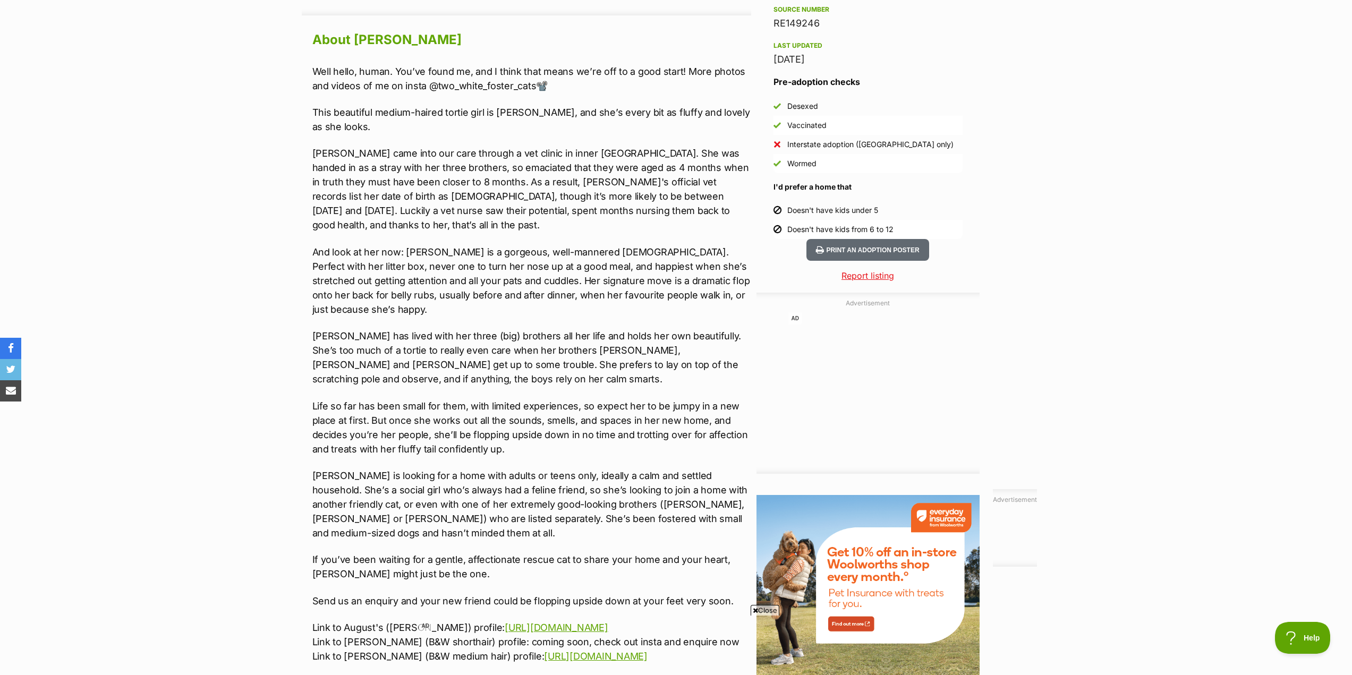
scroll to position [1062, 0]
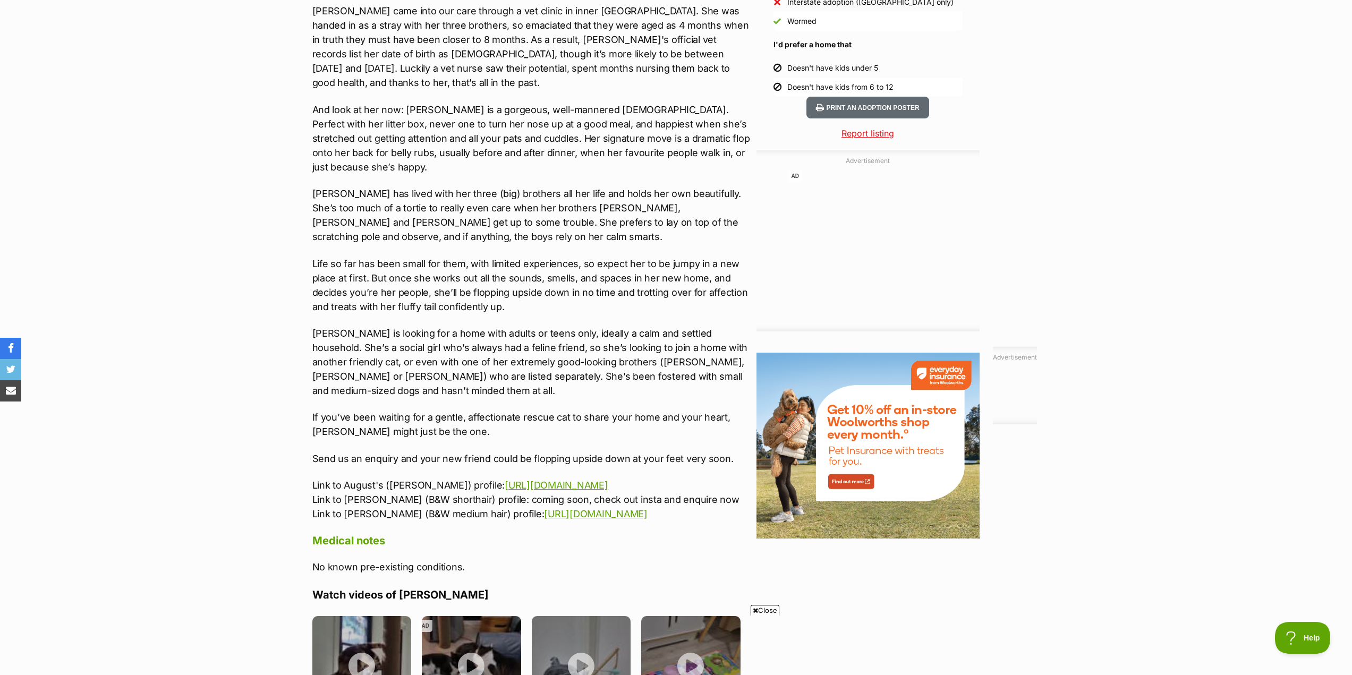
click at [477, 367] on p "Diana is looking for a home with adults or teens only, ideally a calm and settl…" at bounding box center [531, 362] width 439 height 72
click at [1205, 281] on section "Home > Rescue pet search > Adopt a cat > Cats available for adoption Diana Tort…" at bounding box center [676, 138] width 1352 height 2218
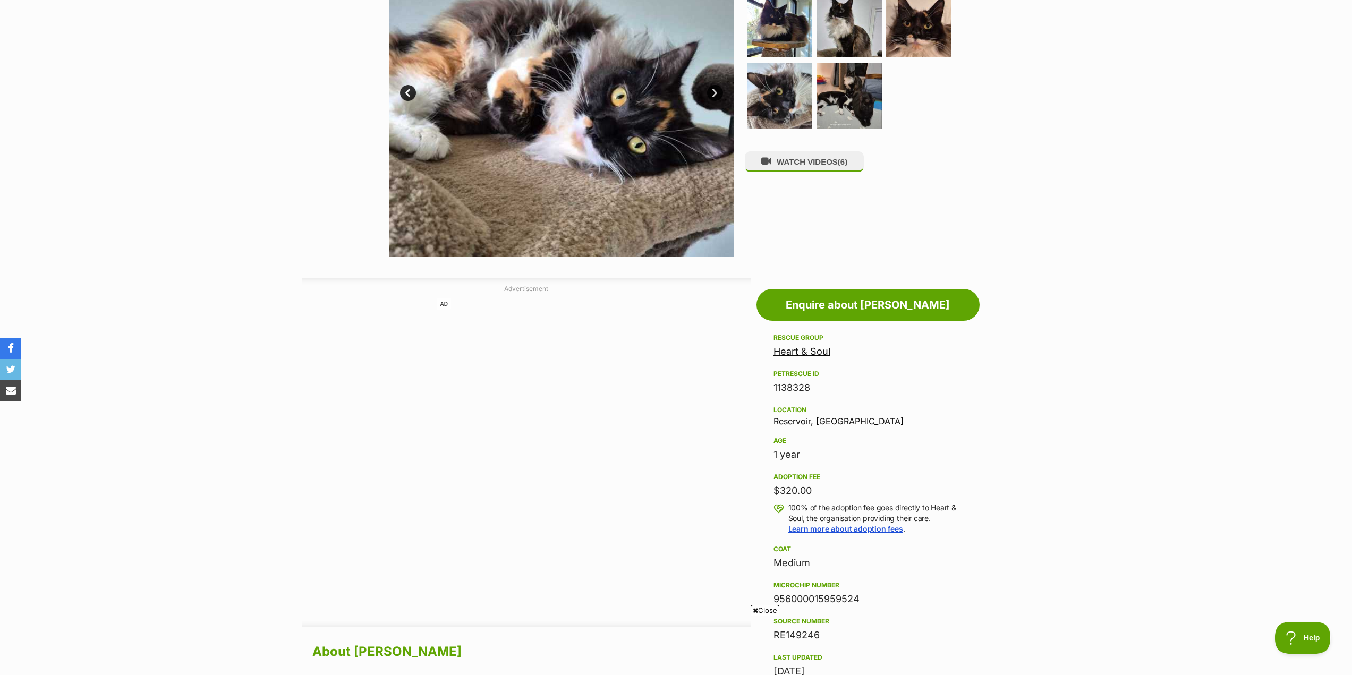
scroll to position [0, 0]
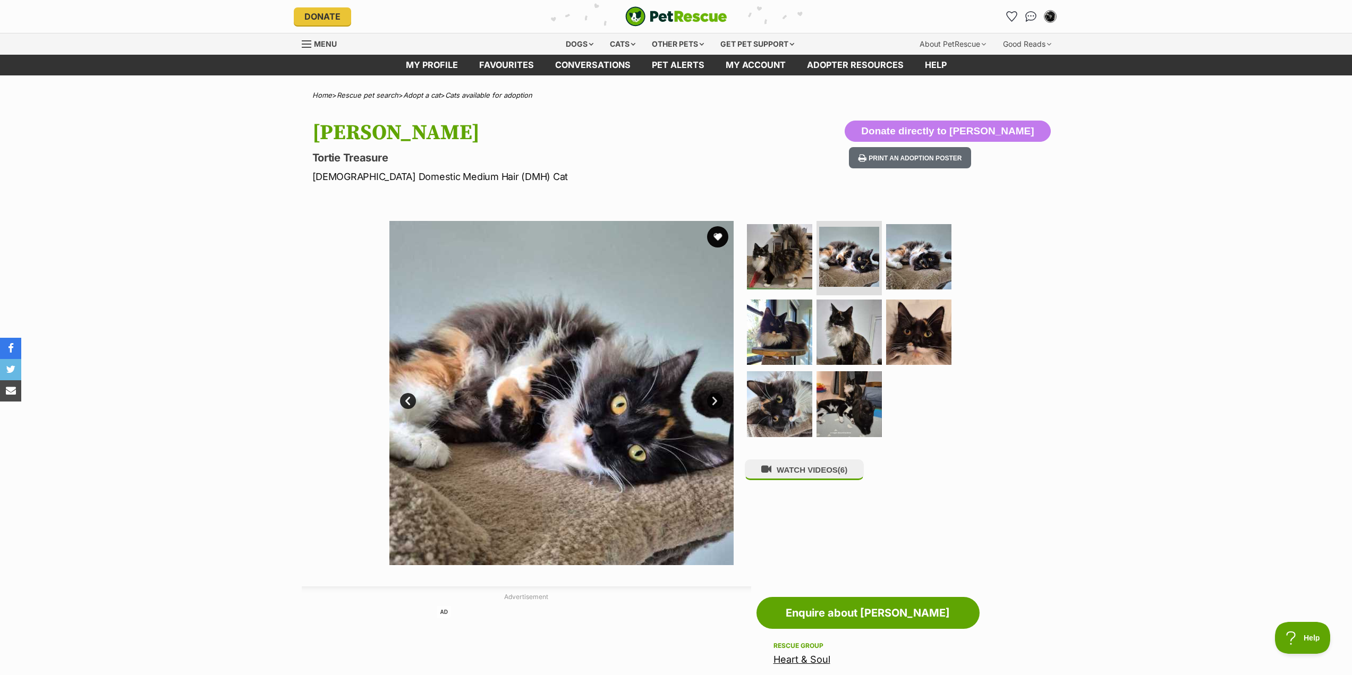
click at [1194, 314] on div "Available 2 of 8 images 2 of 8 images 2 of 8 images 2 of 8 images 2 of 8 images…" at bounding box center [676, 385] width 1352 height 360
drag, startPoint x: 371, startPoint y: 132, endPoint x: 294, endPoint y: 136, distance: 77.1
click at [294, 136] on div "Diana Tortie Treasure Female Domestic Medium Hair (DMH) Cat Donate directly to …" at bounding box center [676, 152] width 781 height 63
copy h1 "Diana"
click at [1008, 479] on div "Available 2 of 8 images 2 of 8 images 2 of 8 images 2 of 8 images 2 of 8 images…" at bounding box center [676, 385] width 1352 height 360
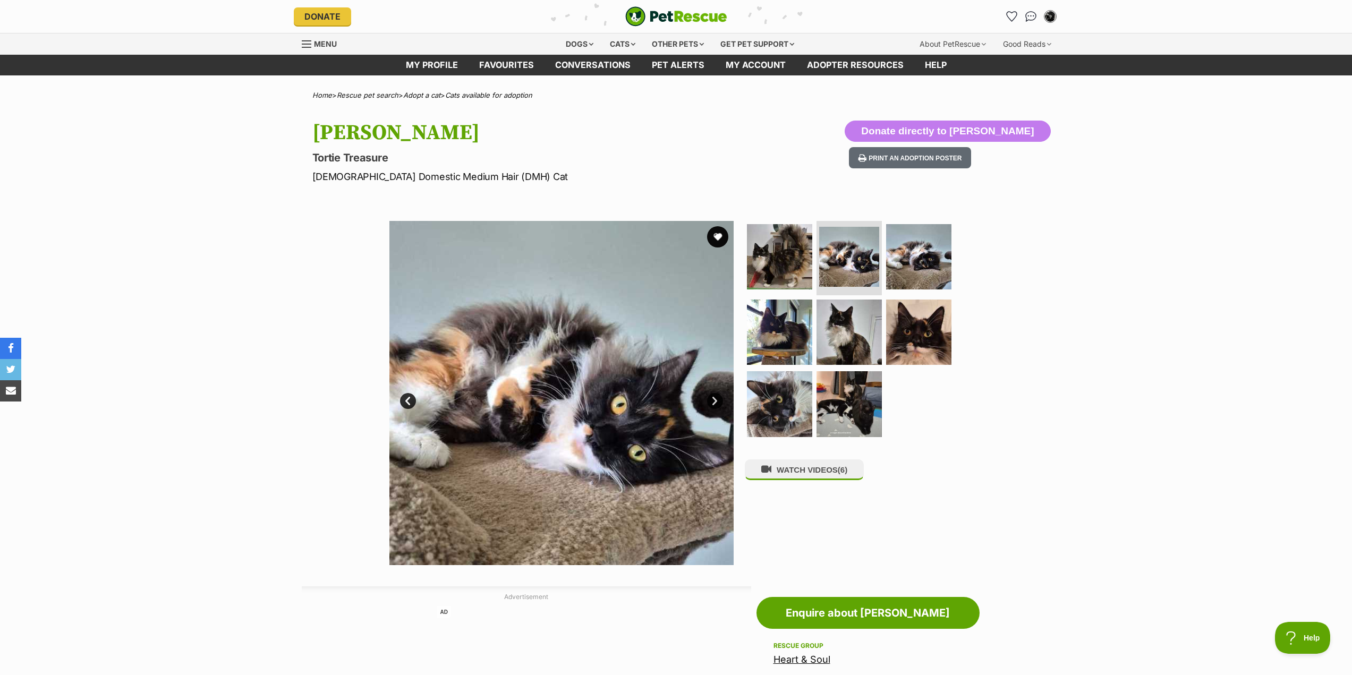
click at [1058, 459] on div "Available 2 of 8 images 2 of 8 images 2 of 8 images 2 of 8 images 2 of 8 images…" at bounding box center [676, 385] width 1352 height 360
click at [1046, 486] on div "Available 2 of 8 images 2 of 8 images 2 of 8 images 2 of 8 images 2 of 8 images…" at bounding box center [676, 385] width 1352 height 360
click at [947, 429] on ul at bounding box center [854, 332] width 218 height 223
click at [873, 252] on img at bounding box center [848, 256] width 63 height 63
click at [927, 268] on img at bounding box center [918, 257] width 69 height 69
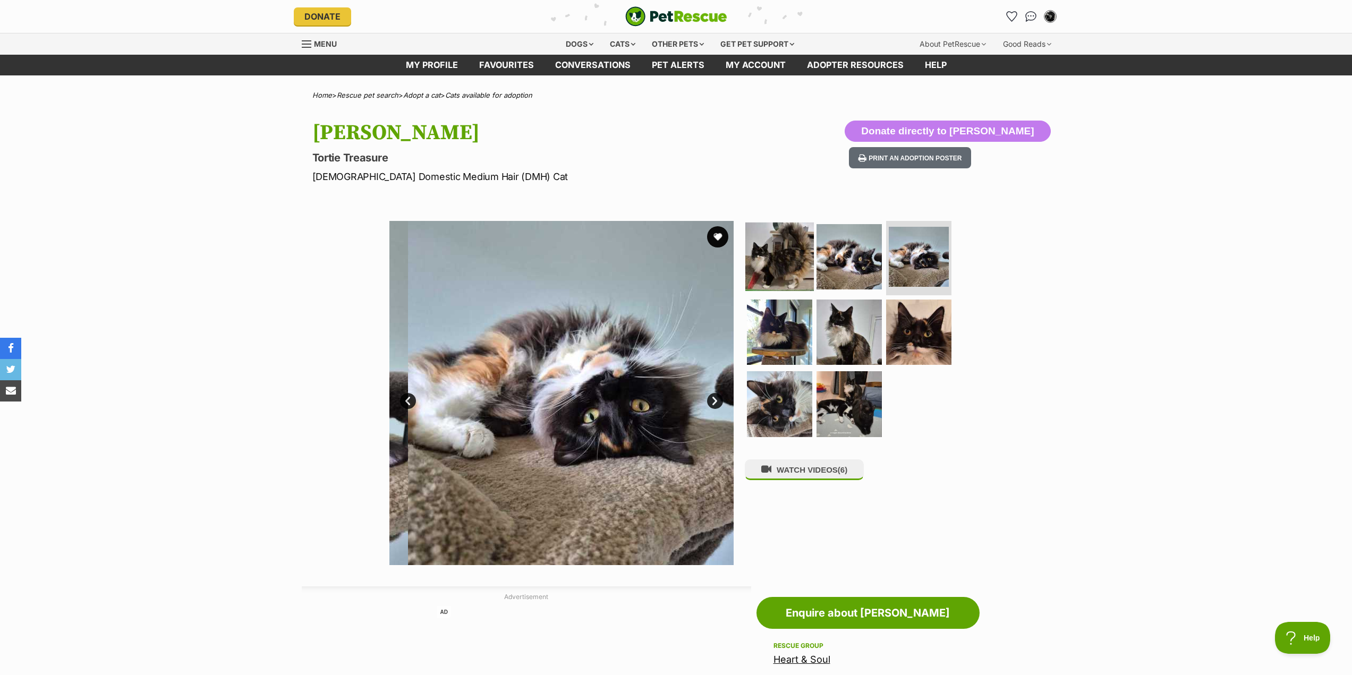
click at [763, 268] on img at bounding box center [779, 257] width 69 height 69
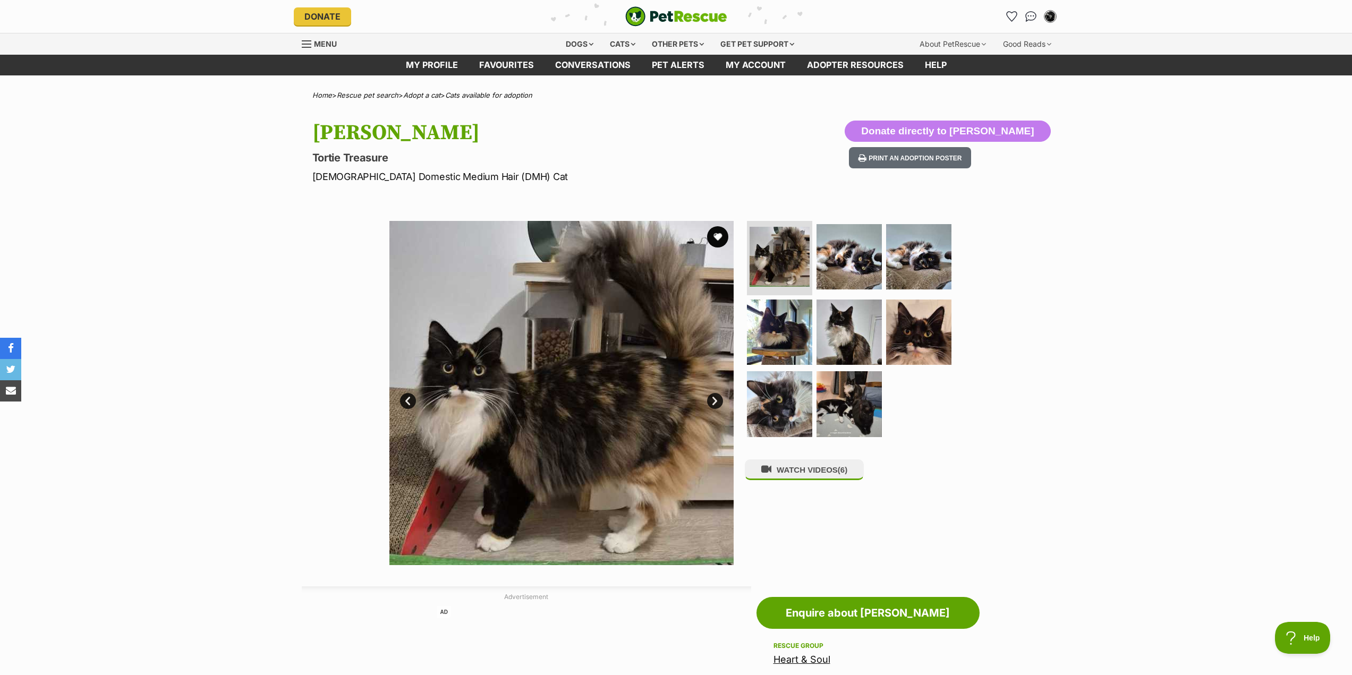
click at [1019, 476] on div "Available 1 of 8 images 1 of 8 images 1 of 8 images 1 of 8 images 1 of 8 images…" at bounding box center [676, 385] width 1352 height 360
click at [643, 175] on p "Female Domestic Medium Hair (DMH) Cat" at bounding box center [536, 176] width 449 height 14
click at [716, 401] on link "Next" at bounding box center [715, 401] width 16 height 16
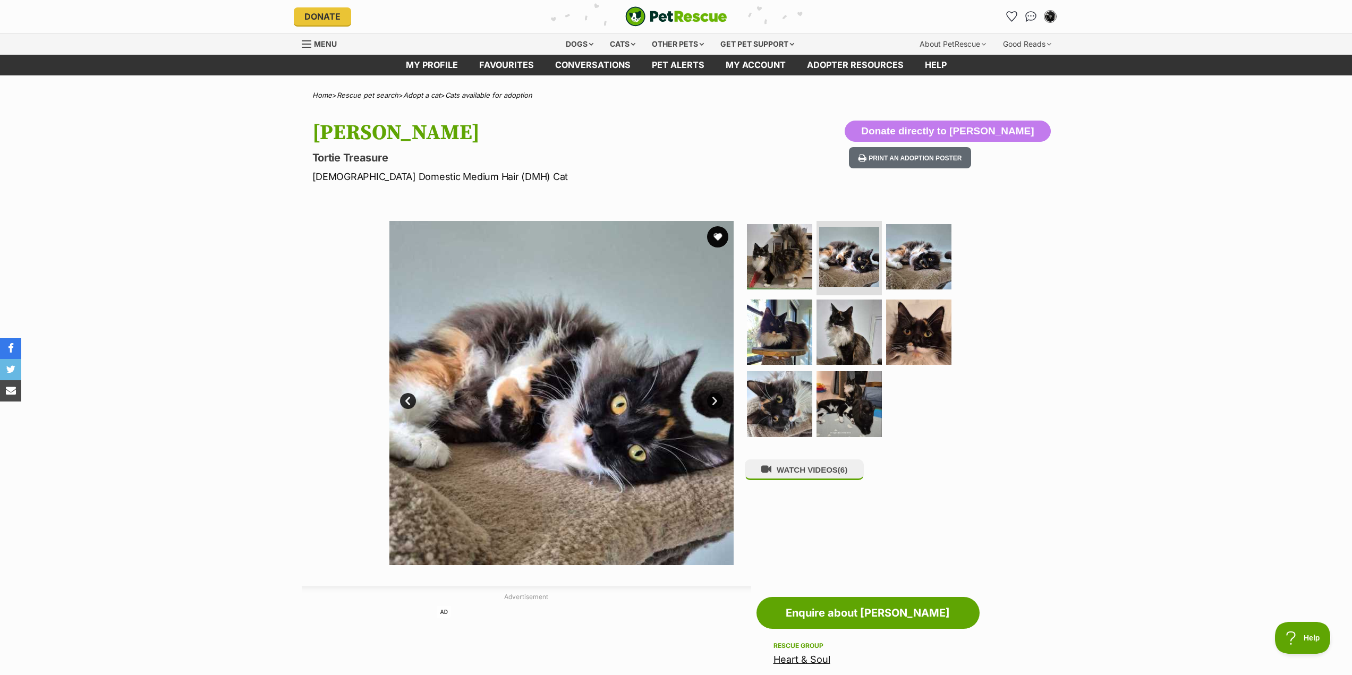
click at [716, 401] on link "Next" at bounding box center [715, 401] width 16 height 16
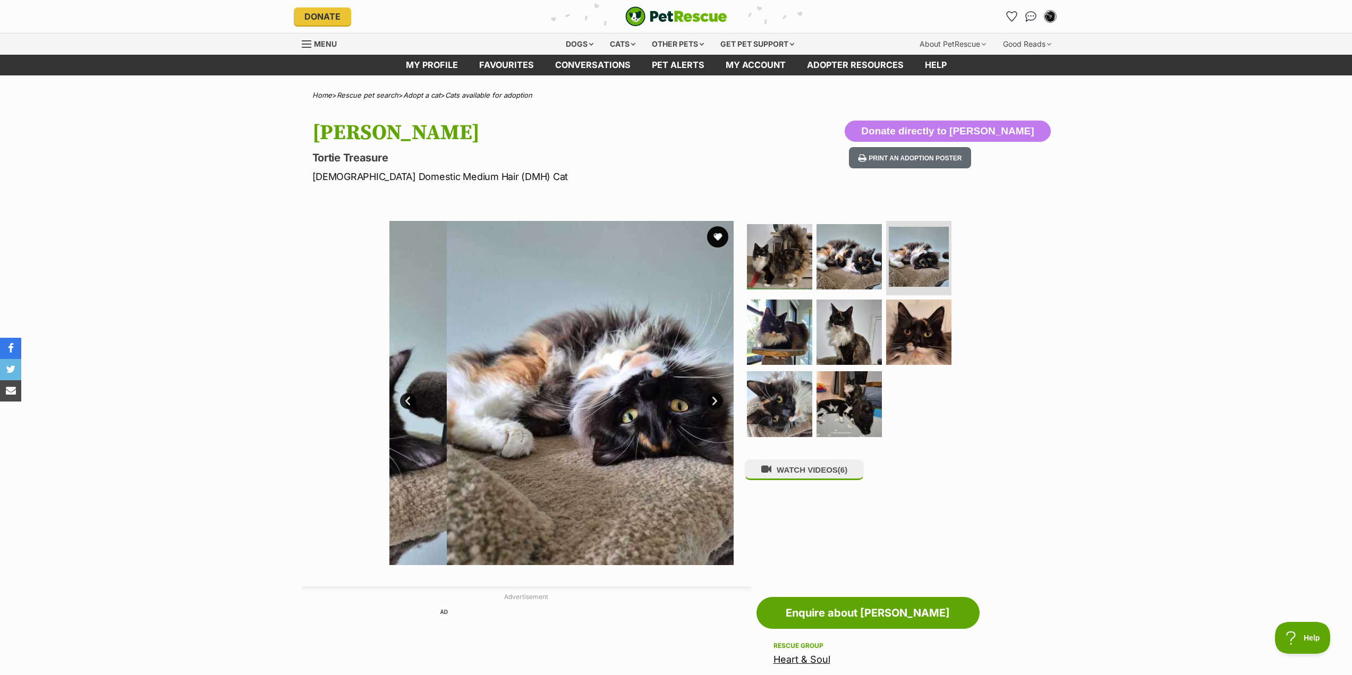
click at [716, 401] on link "Next" at bounding box center [715, 401] width 16 height 16
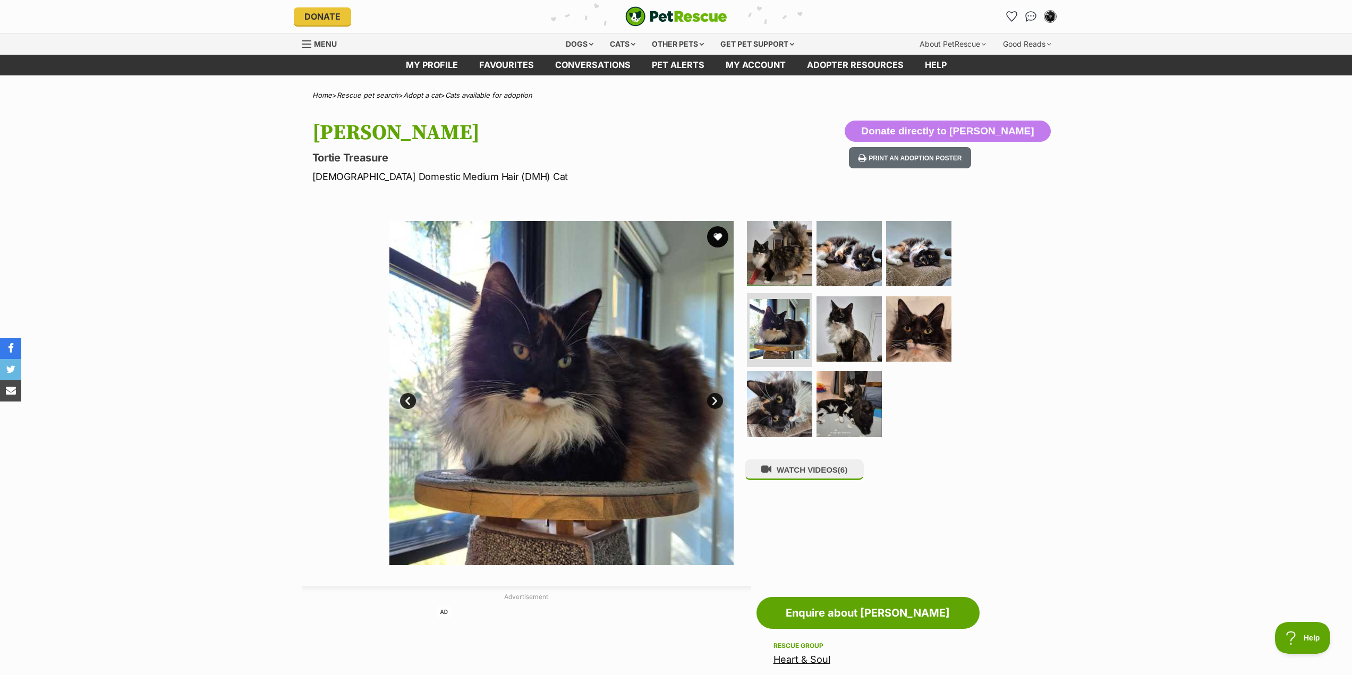
click at [716, 401] on link "Next" at bounding box center [715, 401] width 16 height 16
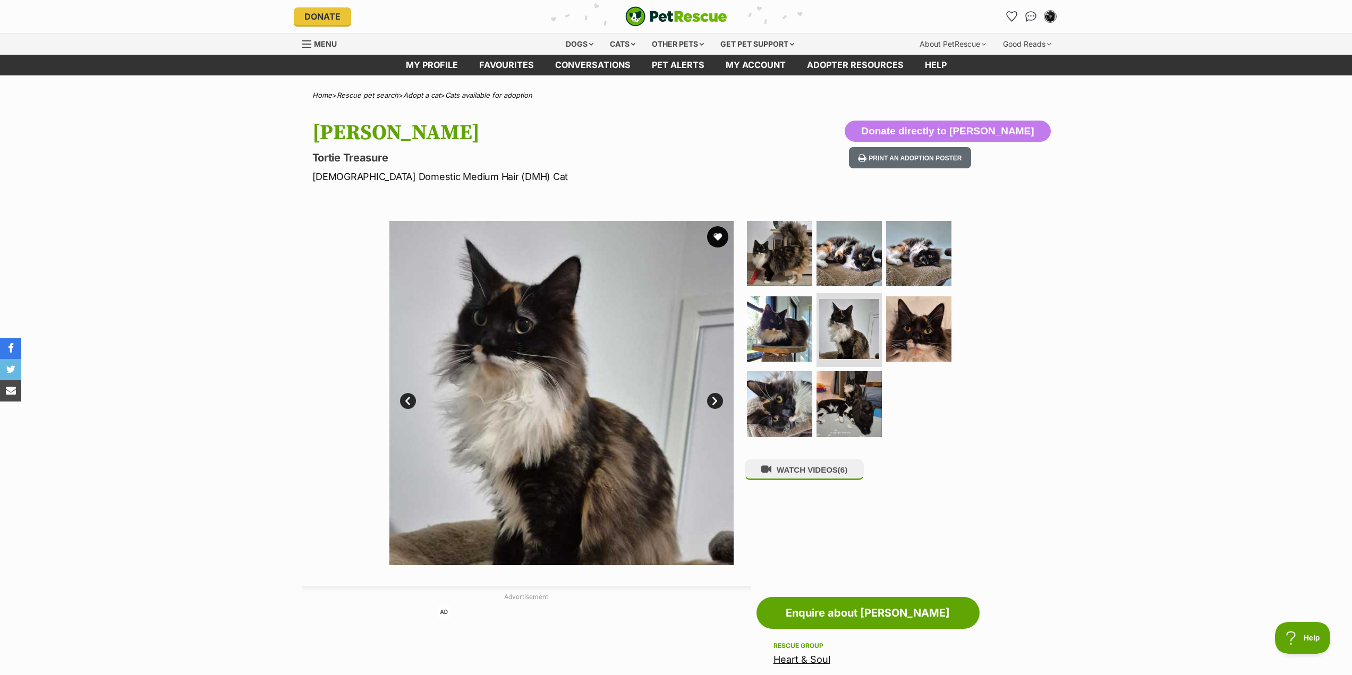
click at [716, 401] on link "Next" at bounding box center [715, 401] width 16 height 16
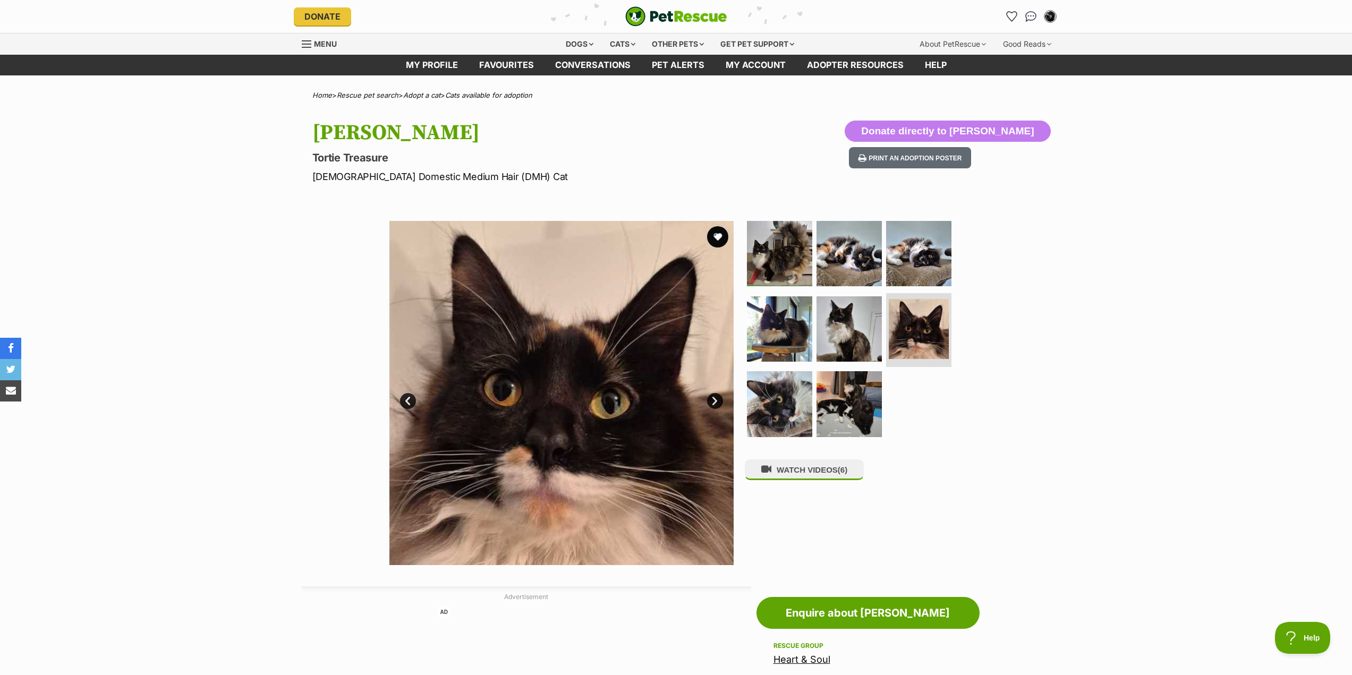
click at [716, 401] on link "Next" at bounding box center [715, 401] width 16 height 16
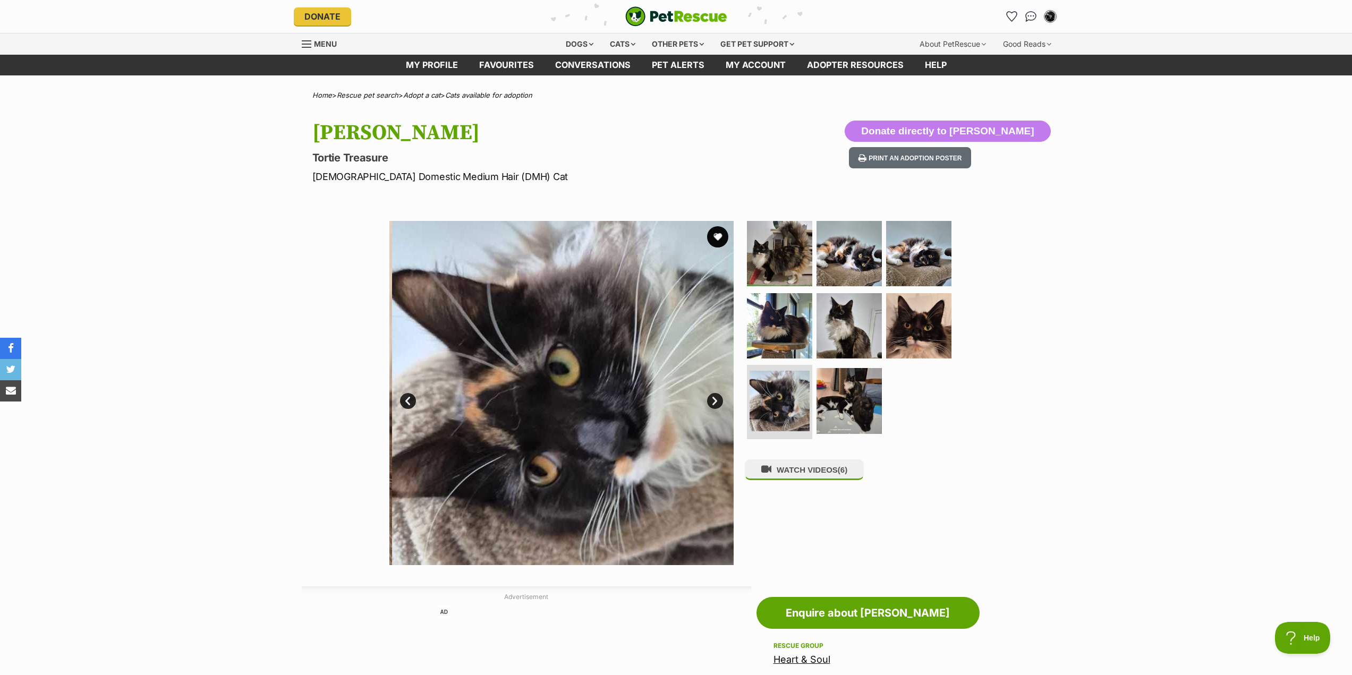
click at [716, 401] on link "Next" at bounding box center [715, 401] width 16 height 16
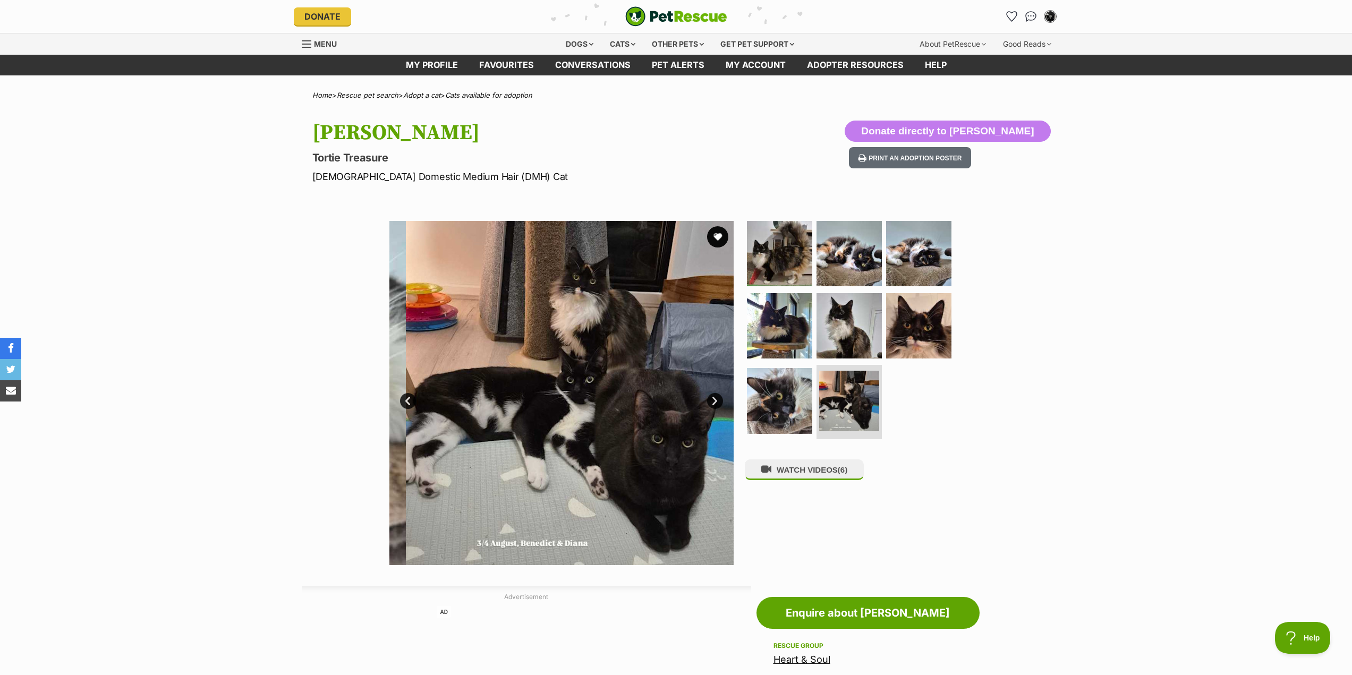
click at [716, 401] on link "Next" at bounding box center [715, 401] width 16 height 16
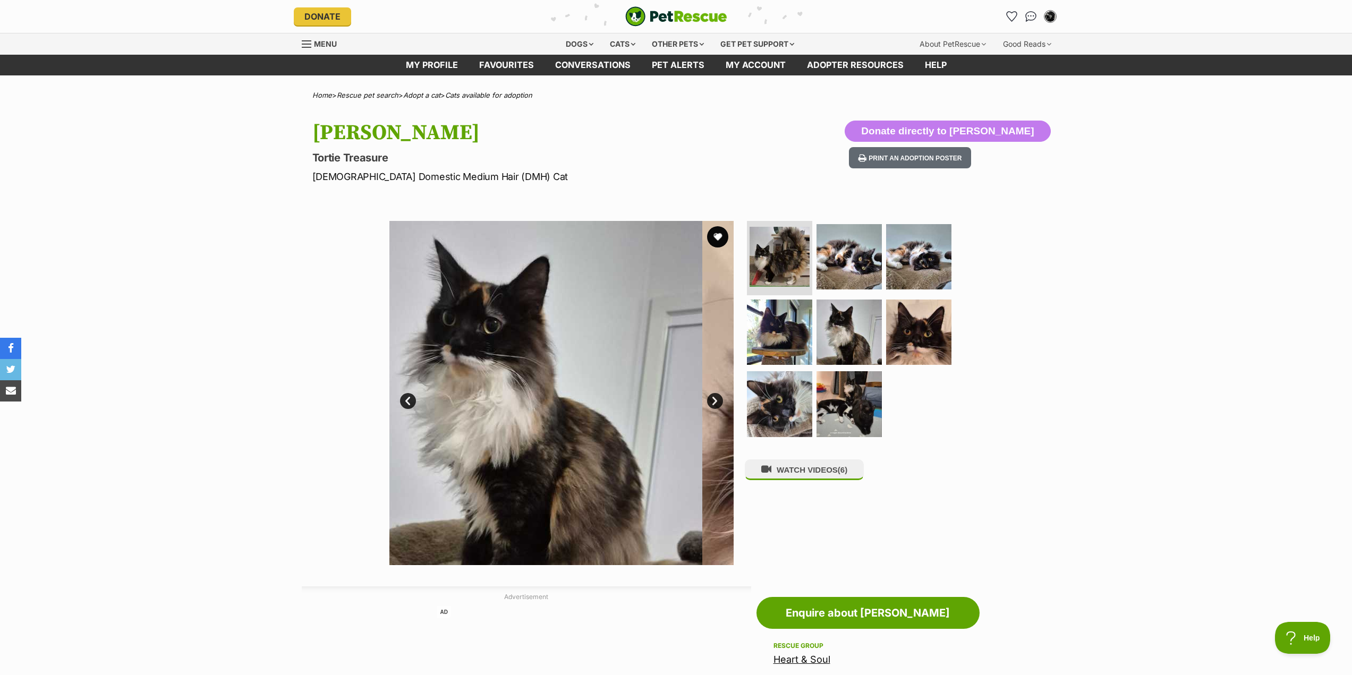
click at [716, 401] on link "Next" at bounding box center [715, 401] width 16 height 16
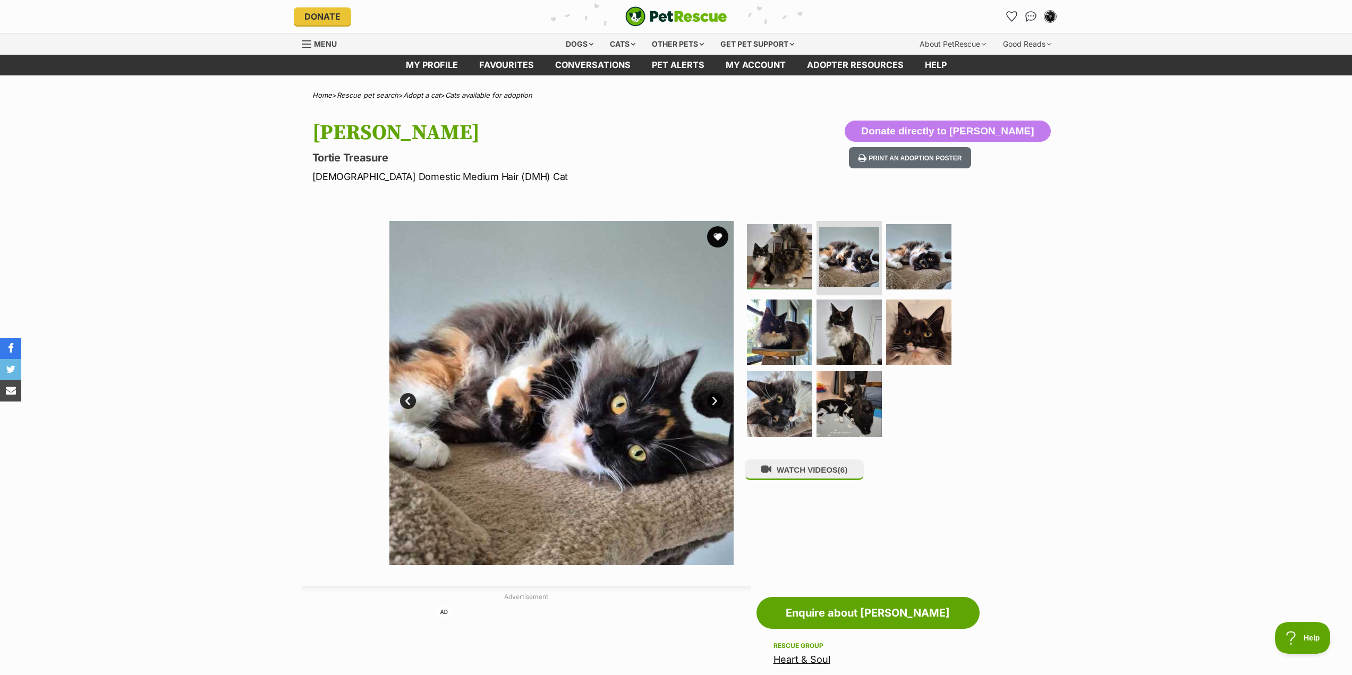
click at [716, 399] on link "Next" at bounding box center [715, 401] width 16 height 16
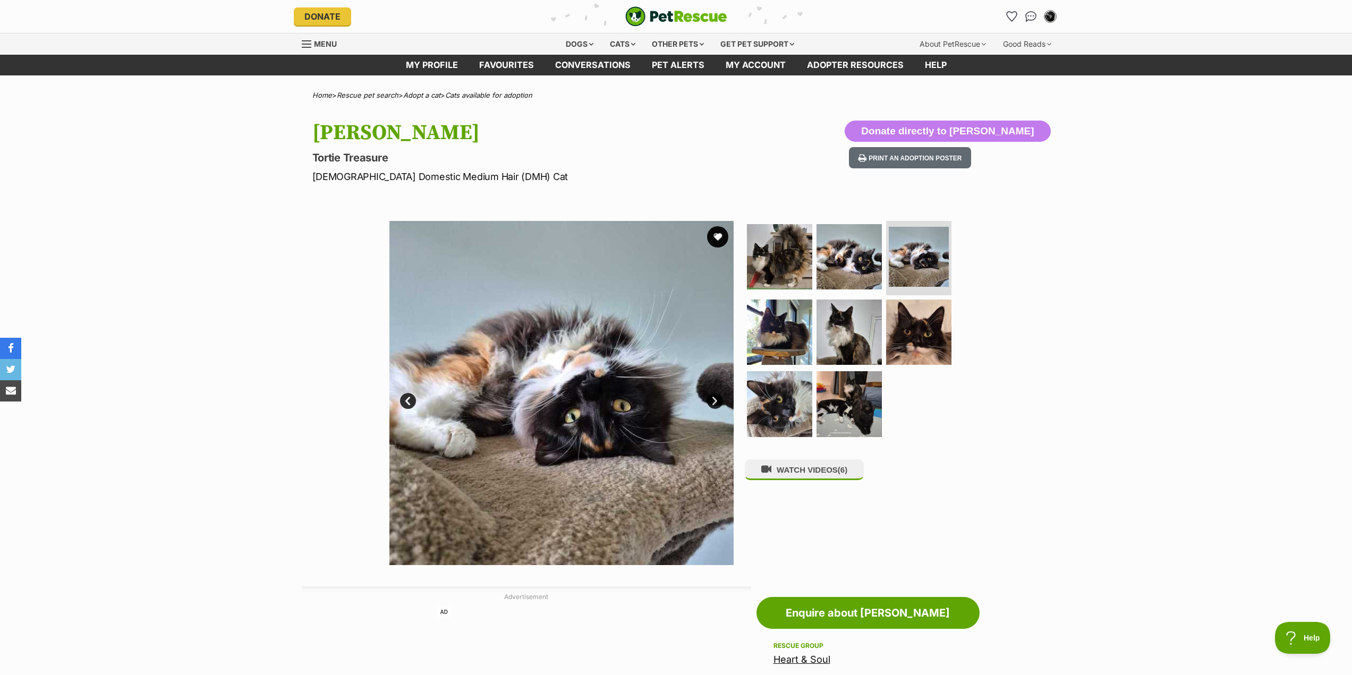
click at [716, 399] on link "Next" at bounding box center [715, 401] width 16 height 16
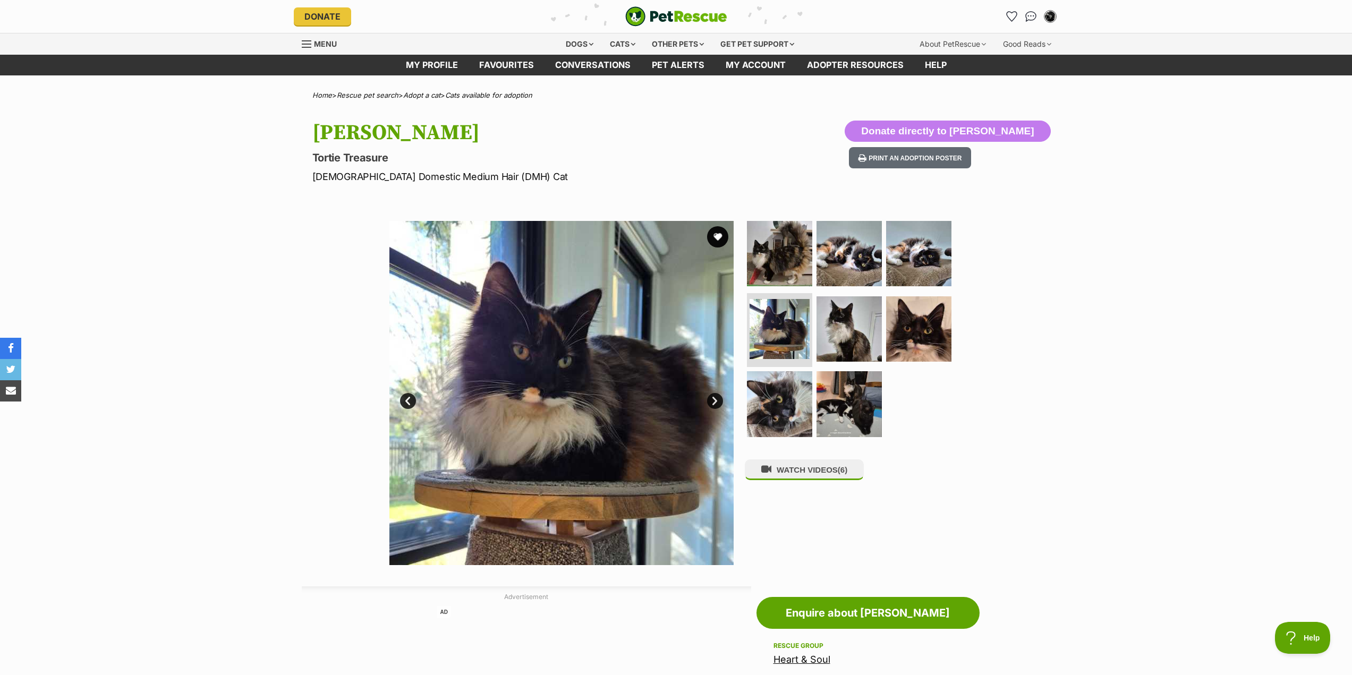
click at [715, 403] on link "Next" at bounding box center [715, 401] width 16 height 16
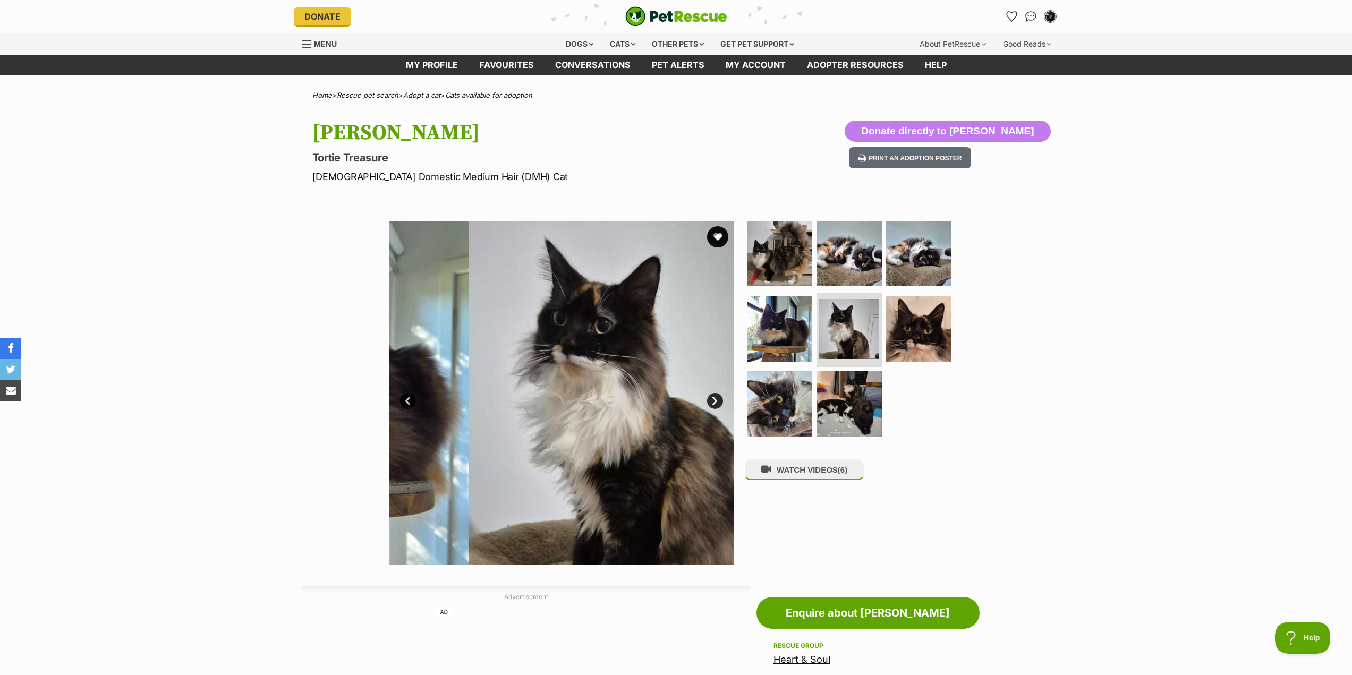
click at [722, 397] on link "Next" at bounding box center [715, 401] width 16 height 16
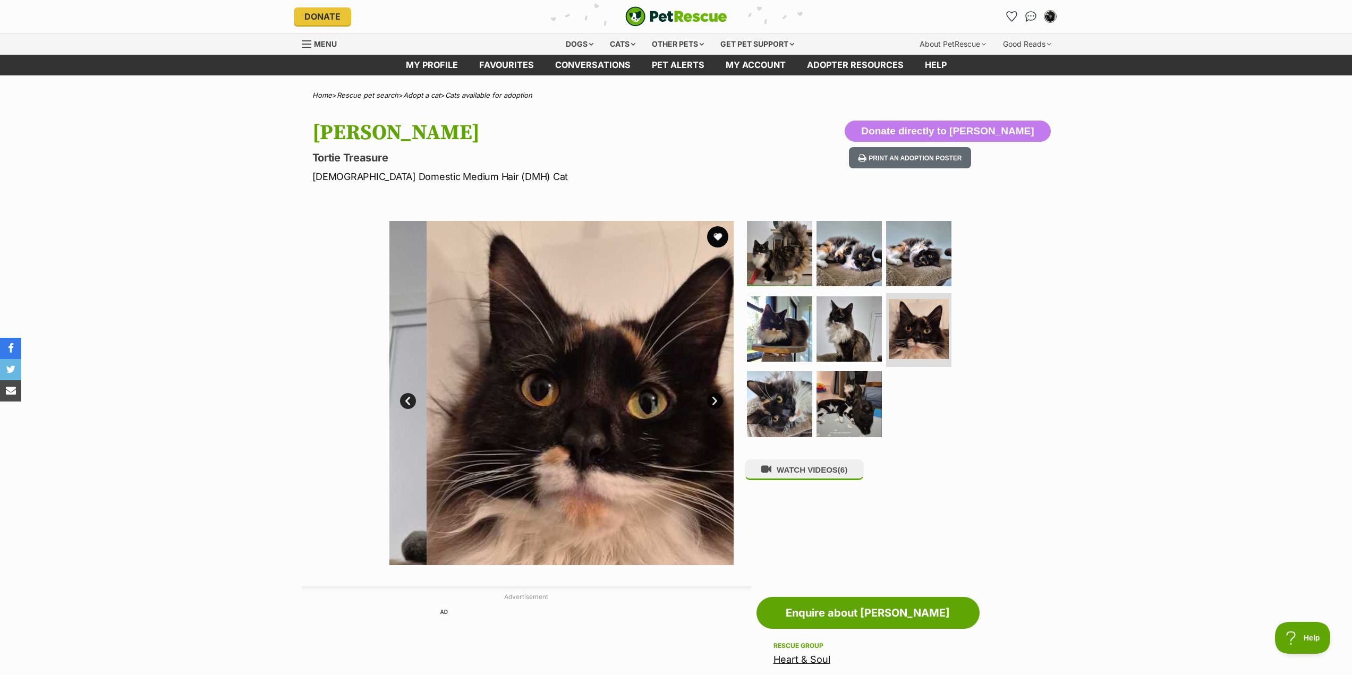
click at [719, 401] on link "Next" at bounding box center [715, 401] width 16 height 16
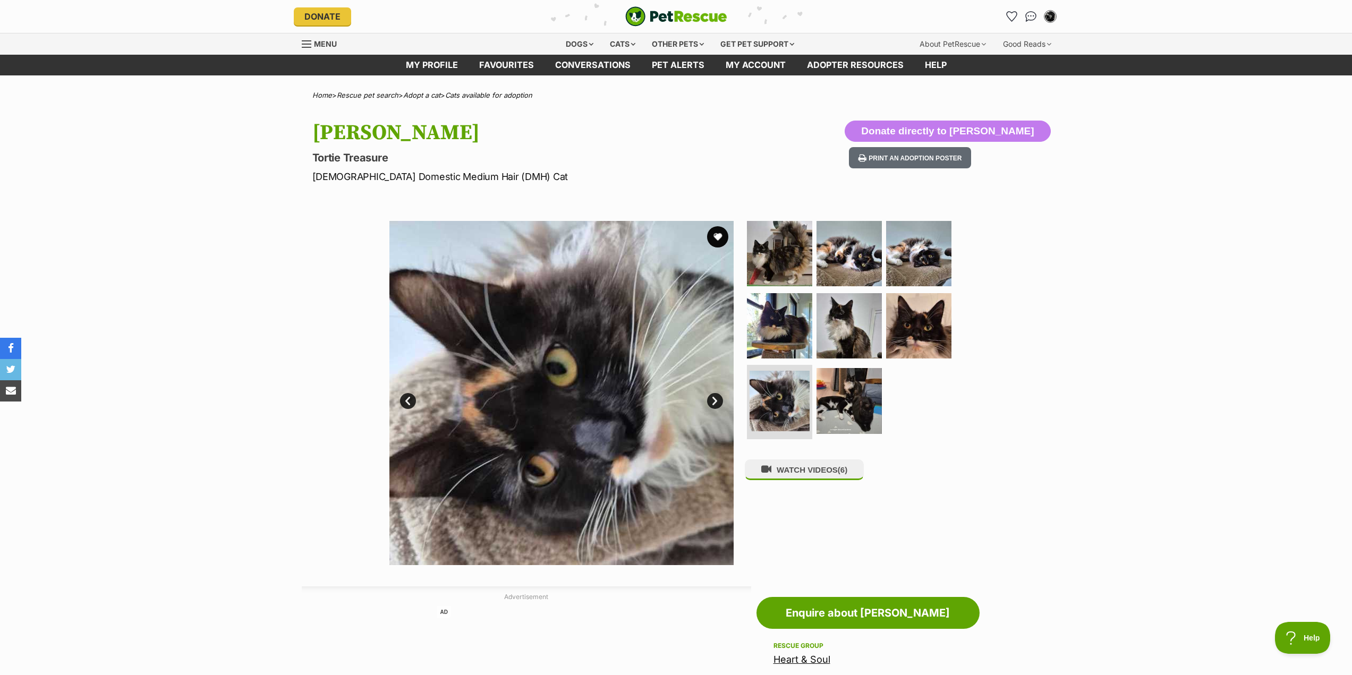
click at [716, 398] on link "Next" at bounding box center [715, 401] width 16 height 16
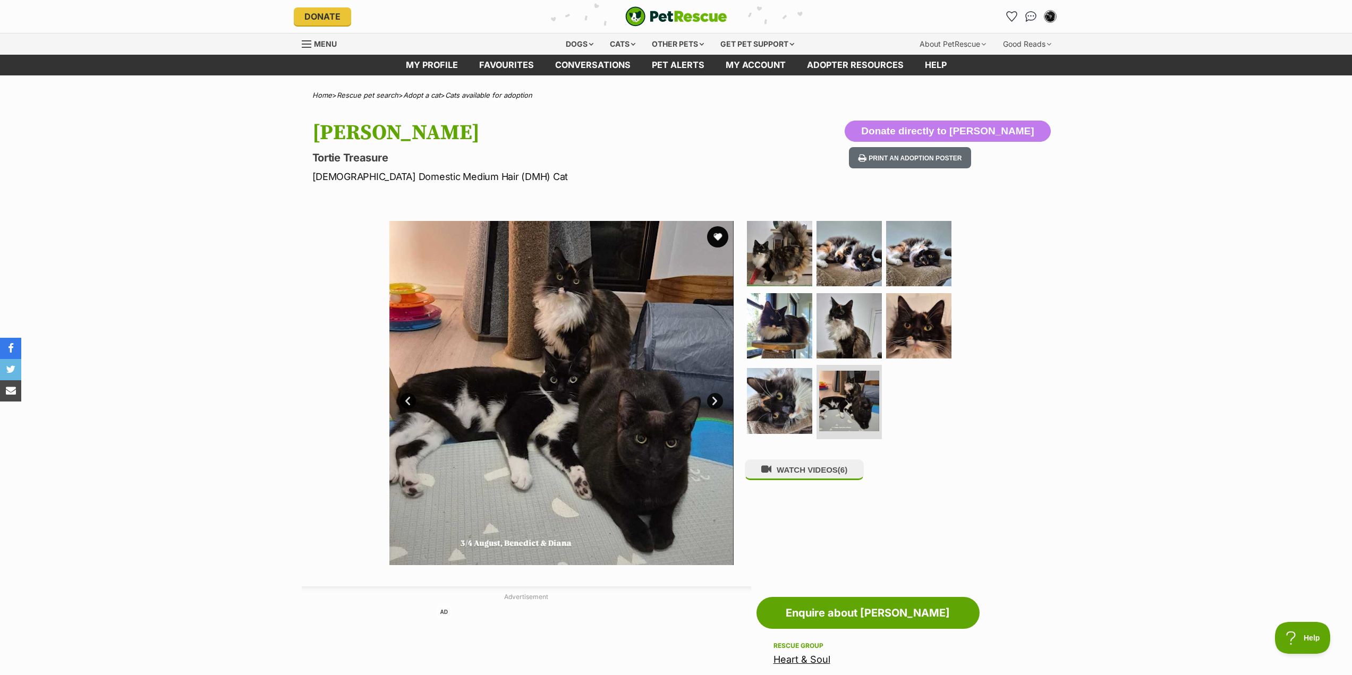
click at [716, 398] on link "Next" at bounding box center [715, 401] width 16 height 16
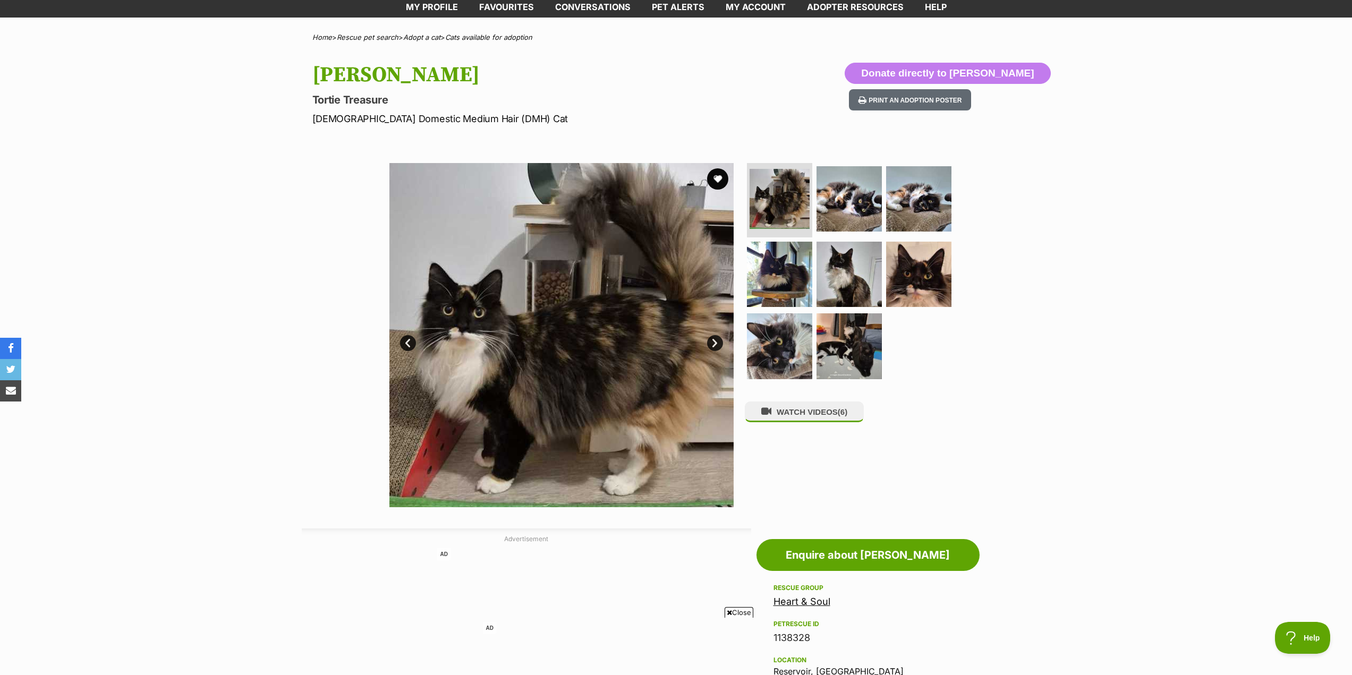
scroll to position [53, 0]
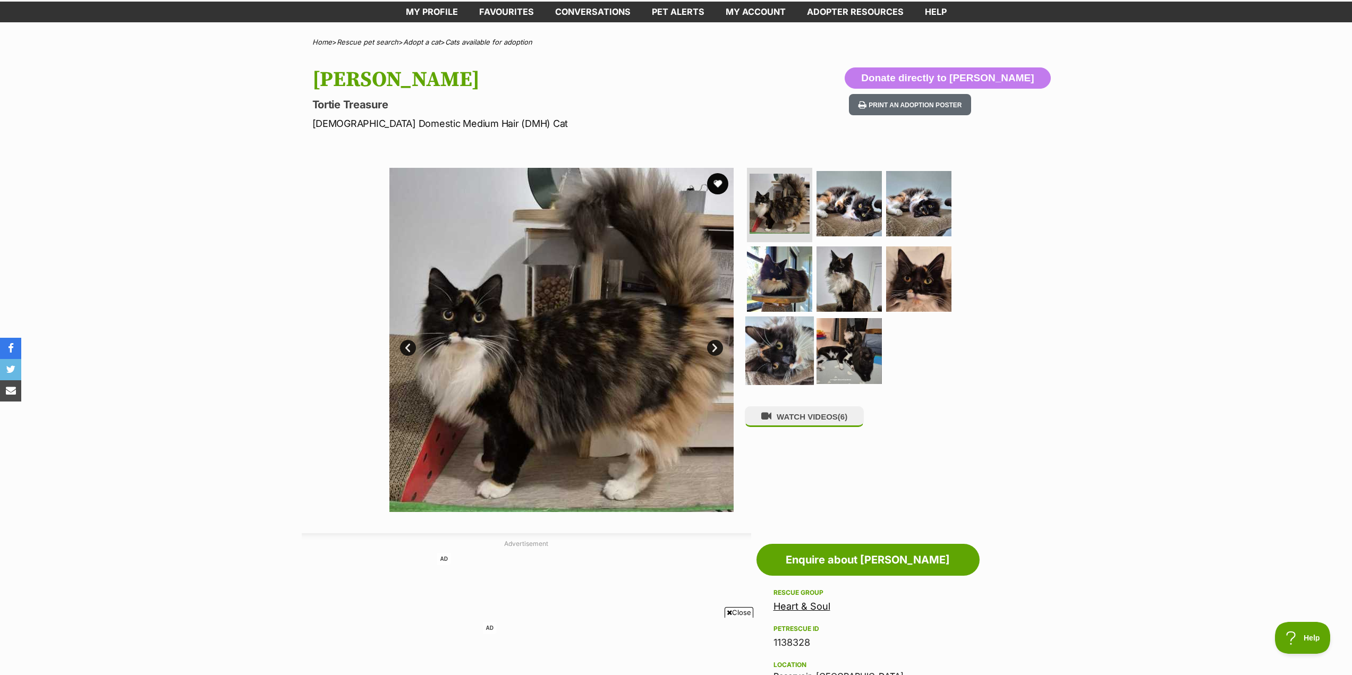
click at [782, 337] on img at bounding box center [779, 351] width 69 height 69
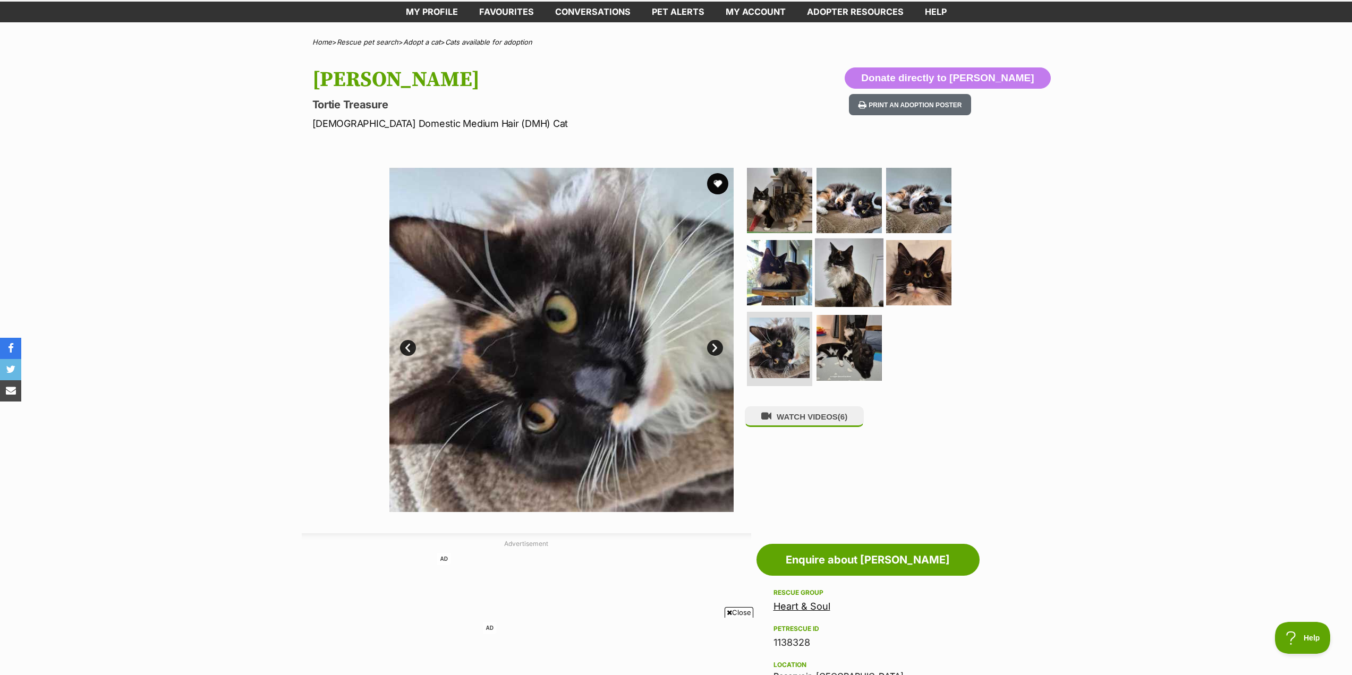
click at [856, 278] on img at bounding box center [849, 272] width 69 height 69
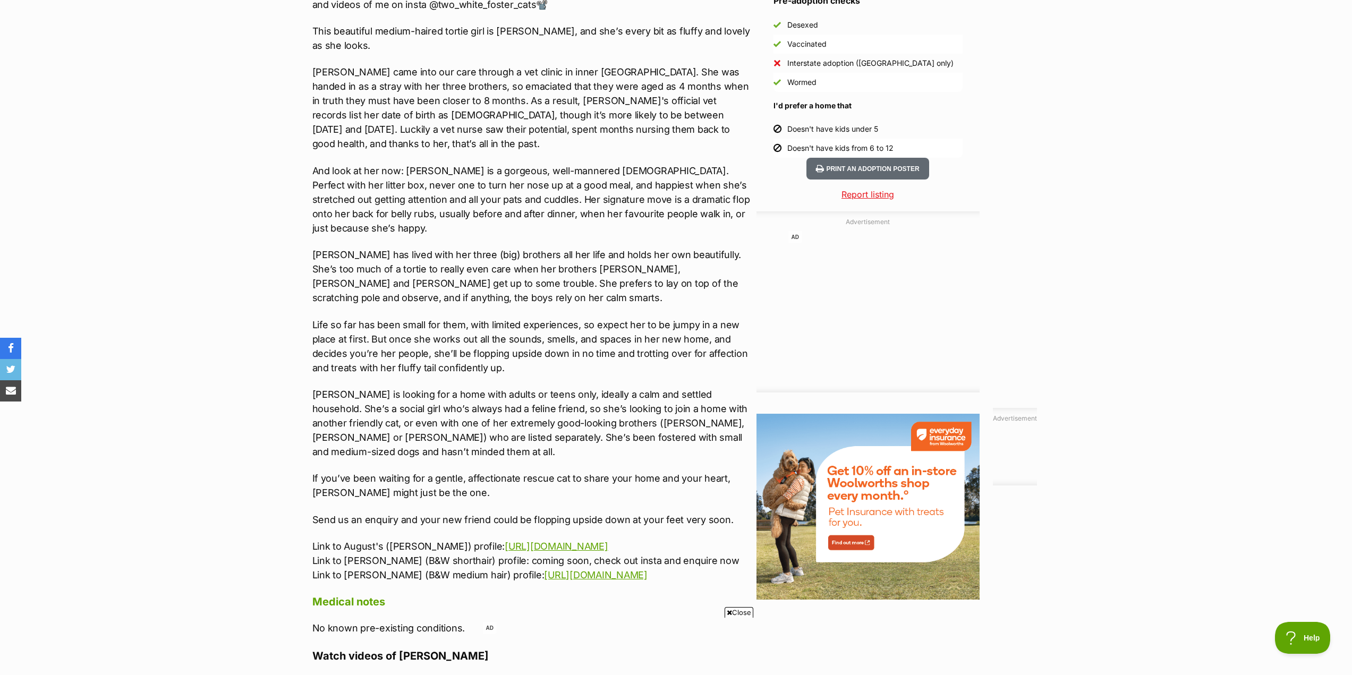
scroll to position [956, 0]
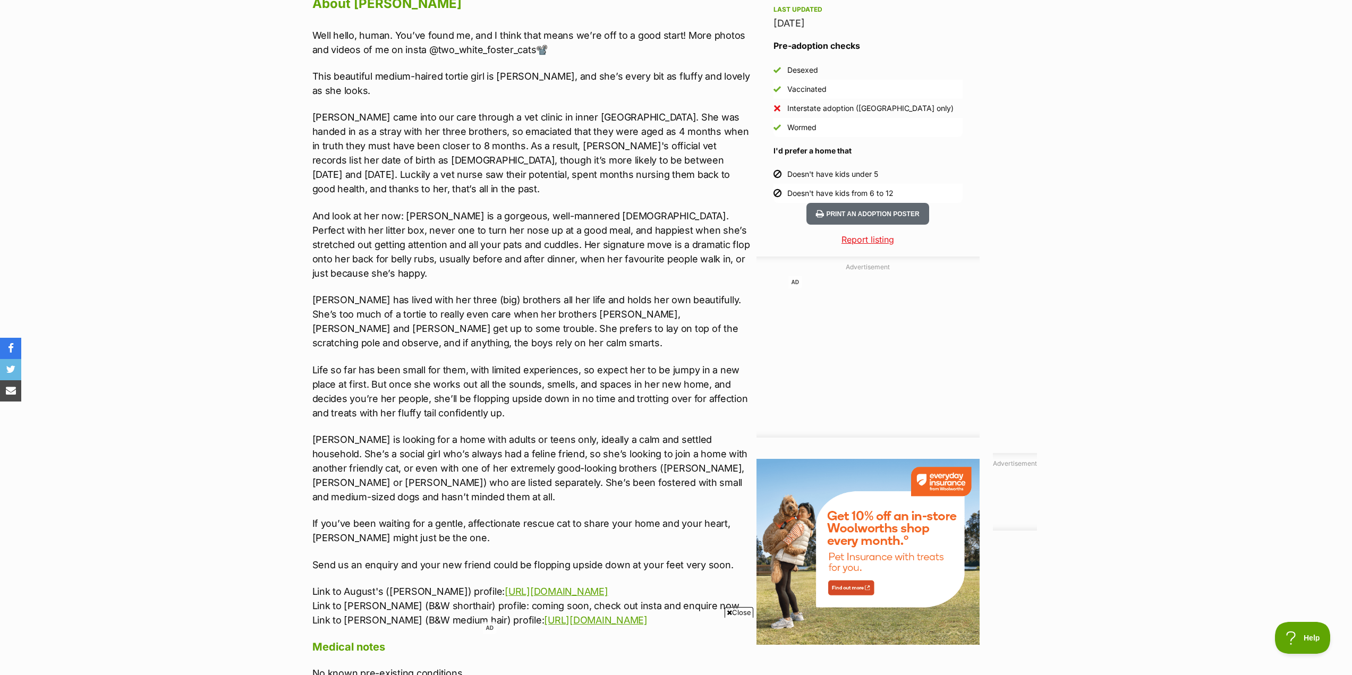
drag, startPoint x: 1129, startPoint y: 140, endPoint x: 1124, endPoint y: 92, distance: 47.5
click at [1126, 143] on section "Home > Rescue pet search > Adopt a cat > Cats available for adoption Diana Tort…" at bounding box center [676, 244] width 1352 height 2218
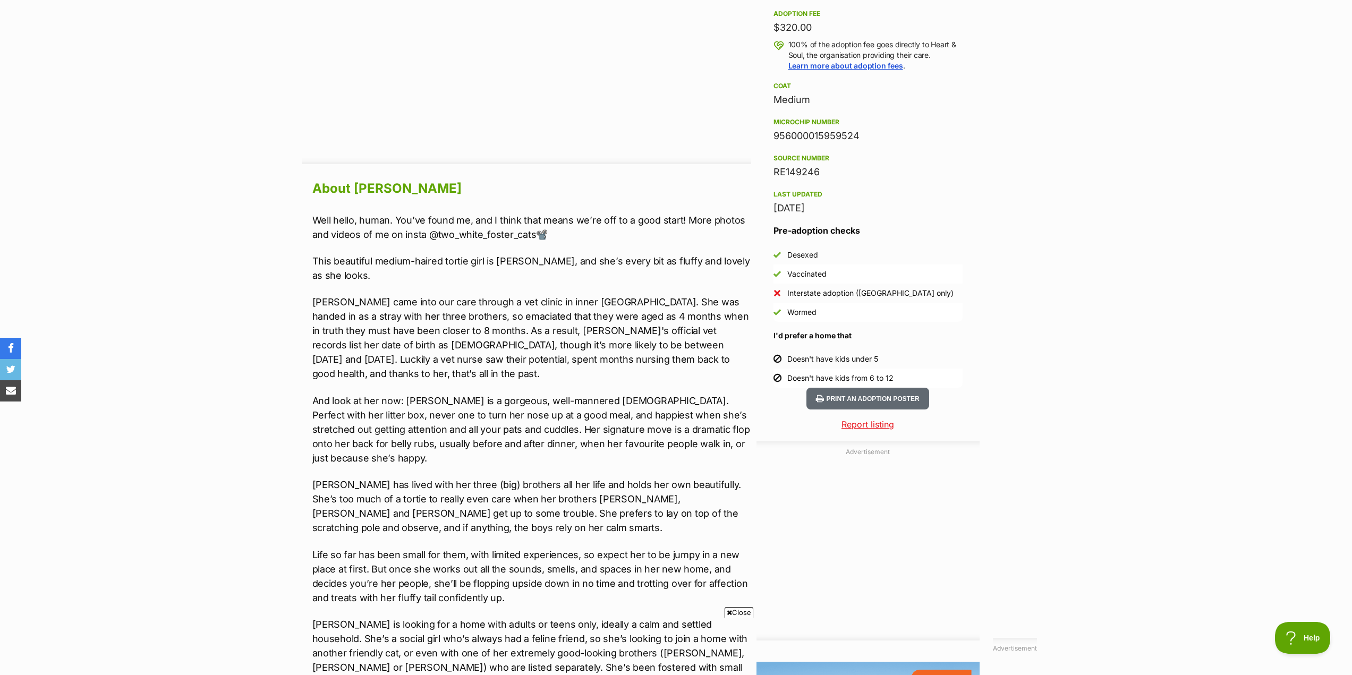
scroll to position [744, 0]
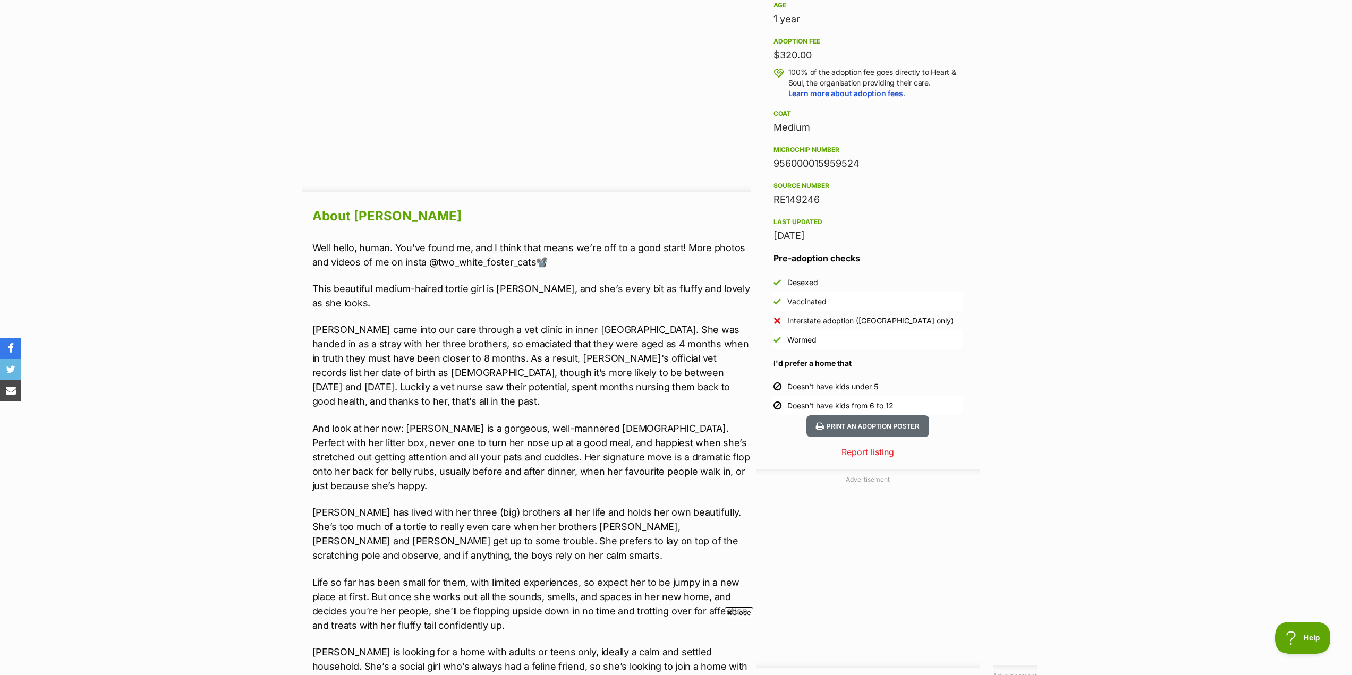
click at [600, 349] on p "Diana came into our care through a vet clinic in inner Melbourne. She was hande…" at bounding box center [531, 365] width 439 height 86
click at [592, 315] on div "Well hello, human. You’ve found me, and I think that means we’re off to a good …" at bounding box center [531, 541] width 439 height 600
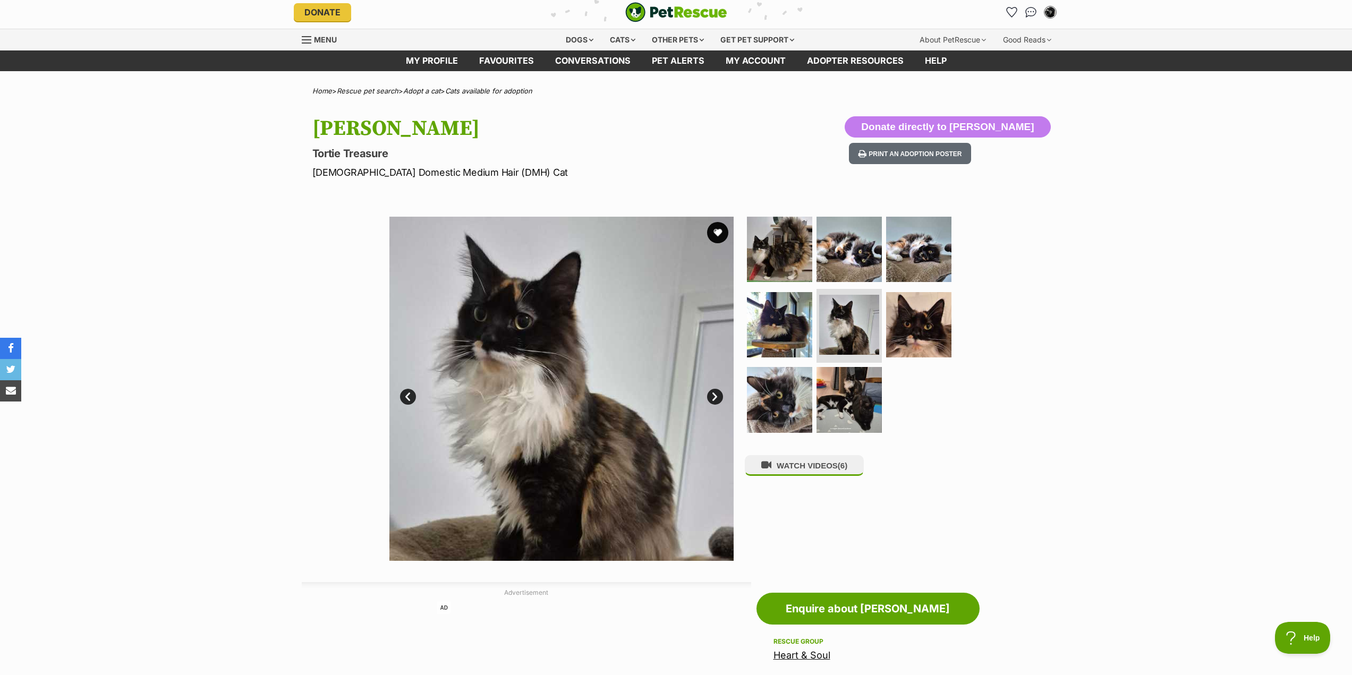
scroll to position [0, 0]
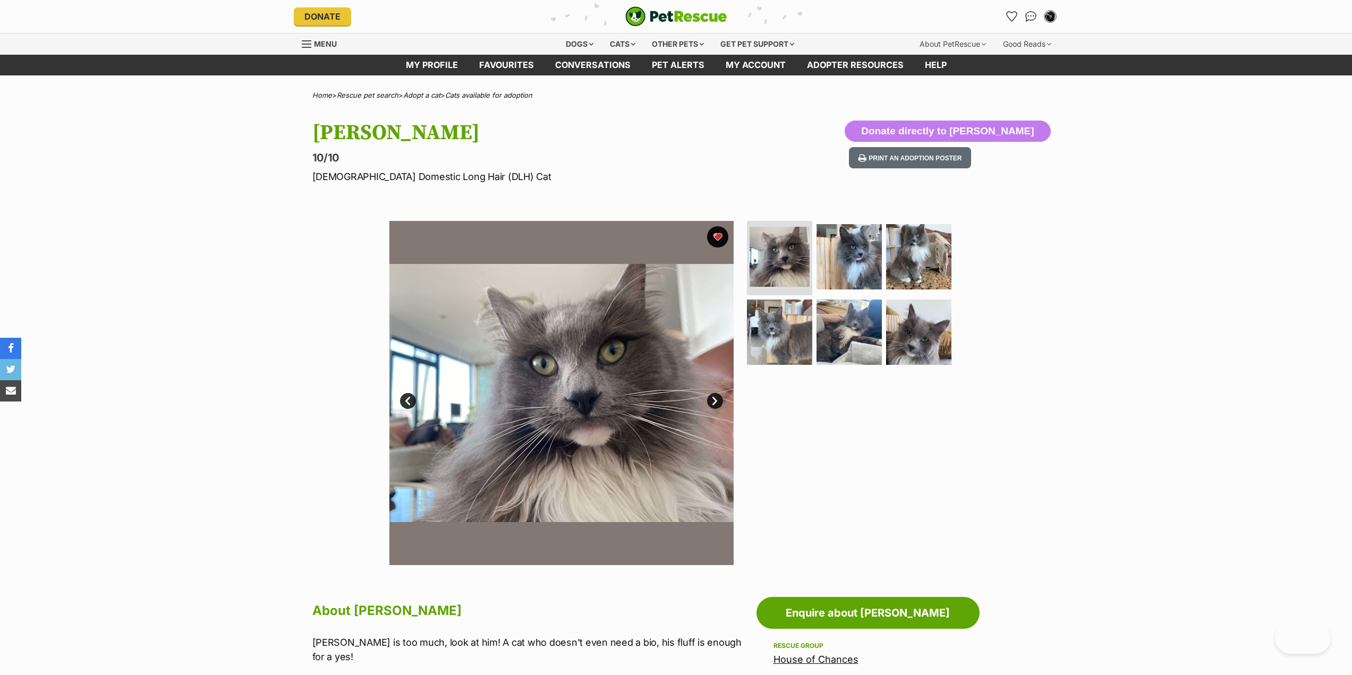
click at [715, 398] on link "Next" at bounding box center [715, 401] width 16 height 16
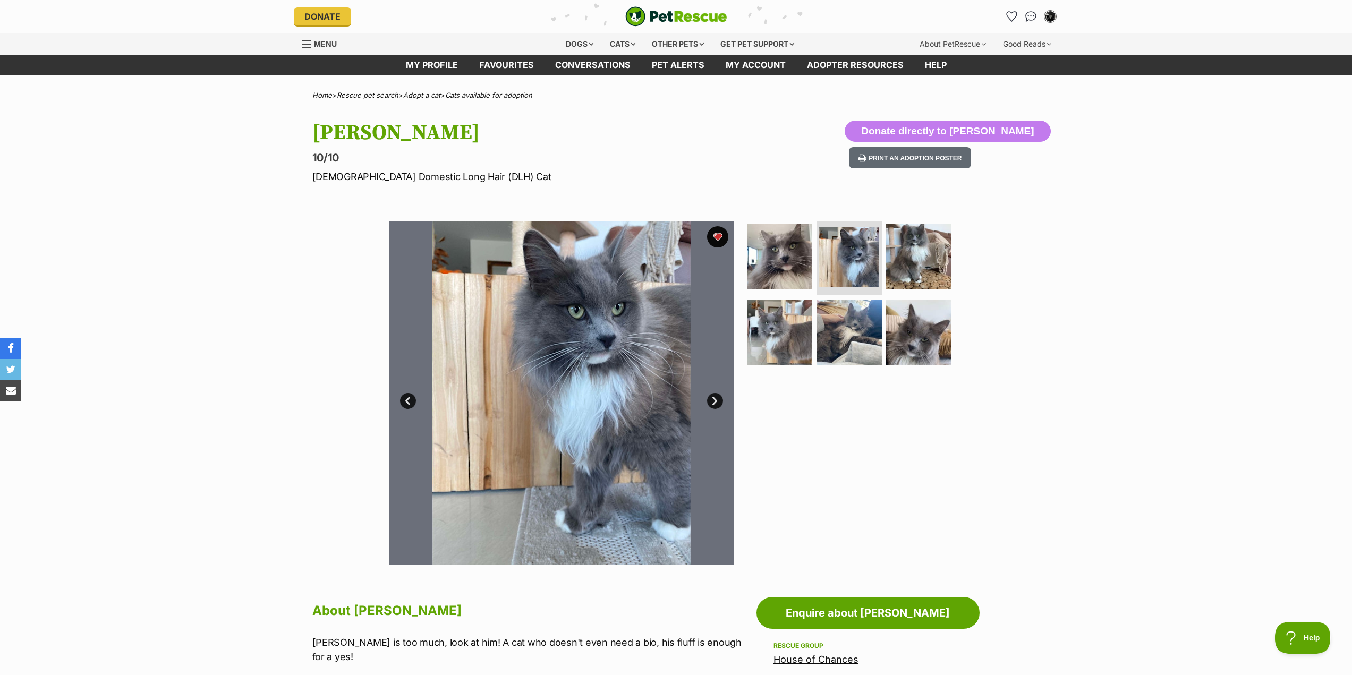
click at [715, 401] on link "Next" at bounding box center [715, 401] width 16 height 16
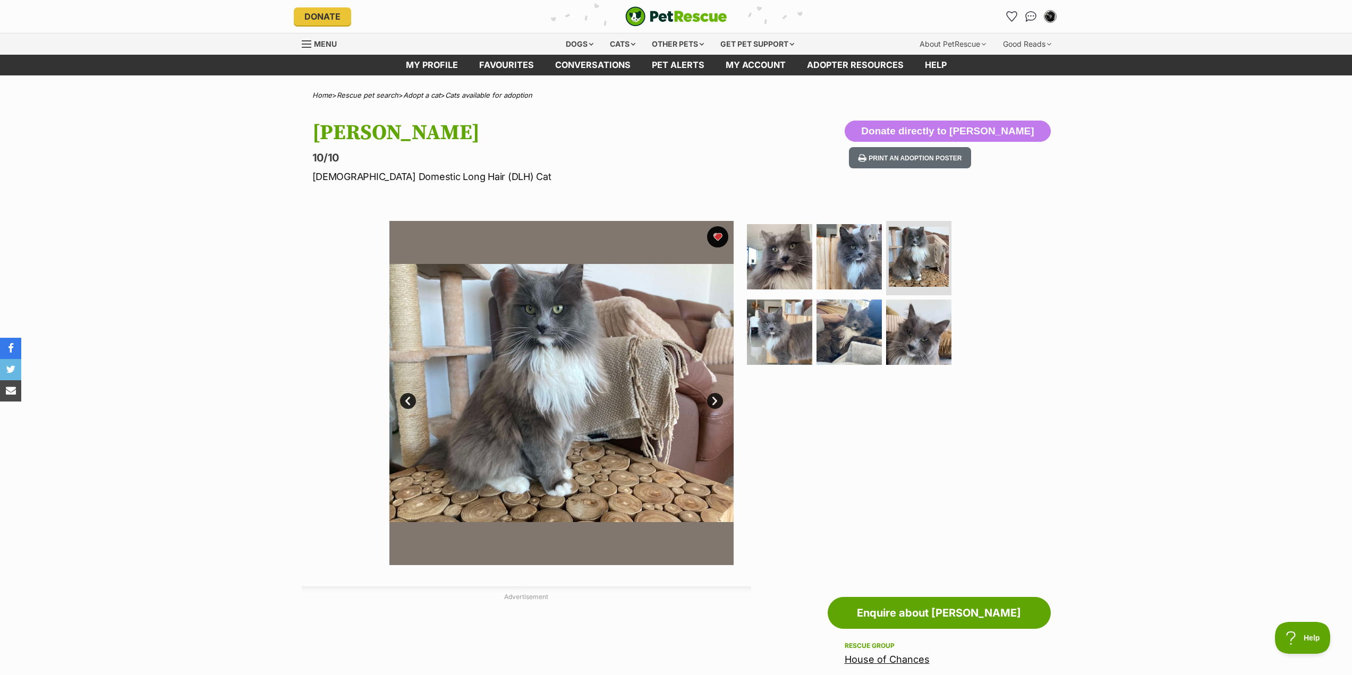
click at [715, 401] on link "Next" at bounding box center [715, 401] width 16 height 16
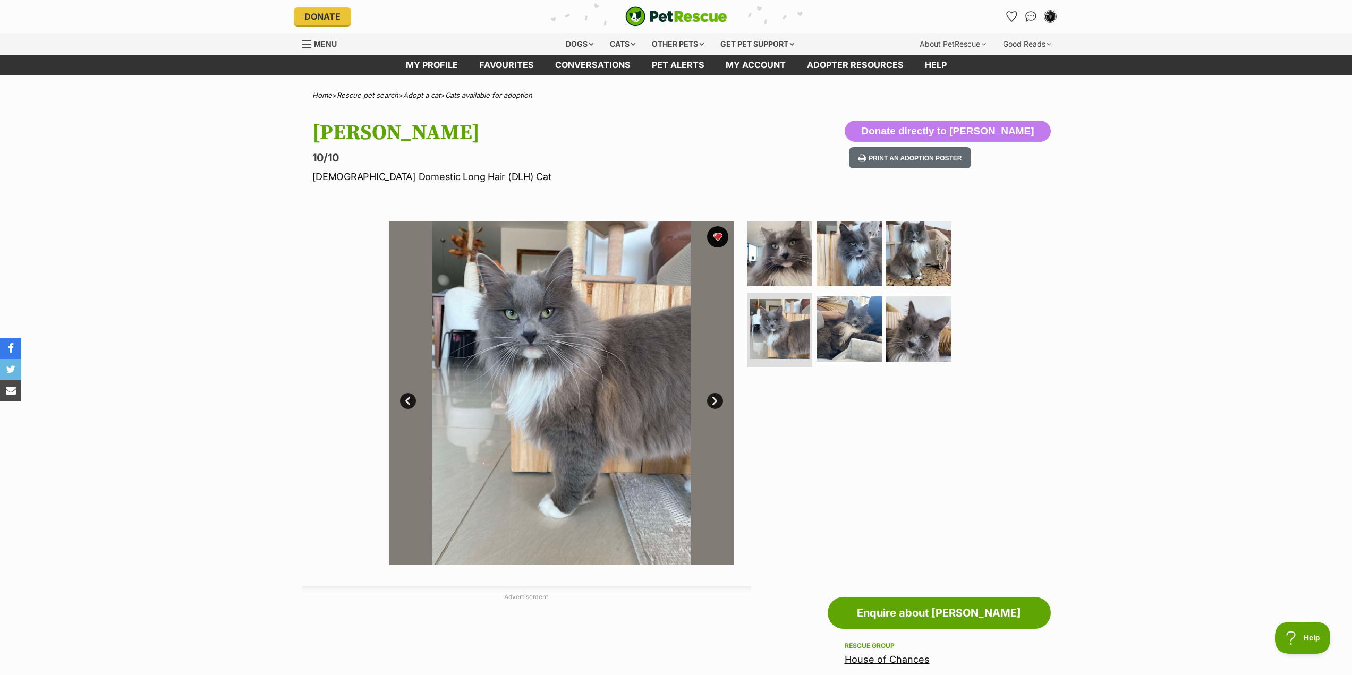
click at [715, 401] on link "Next" at bounding box center [715, 401] width 16 height 16
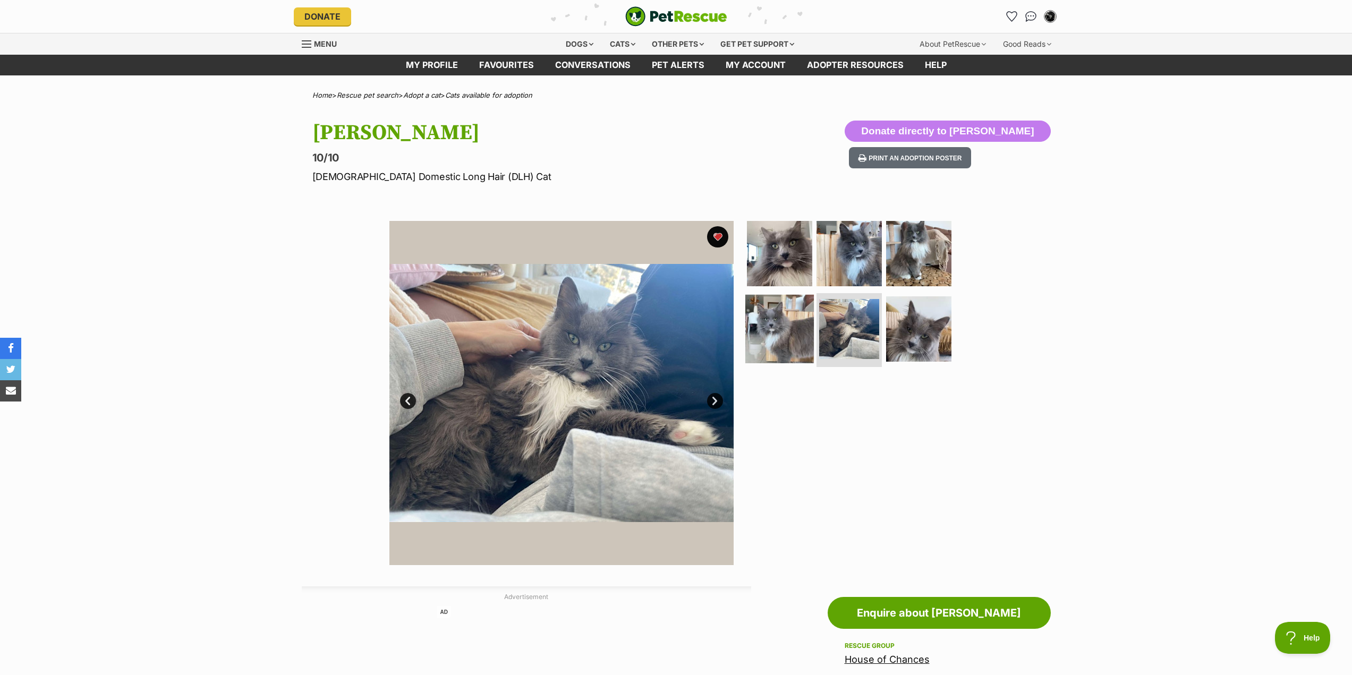
click at [752, 315] on img at bounding box center [779, 328] width 69 height 69
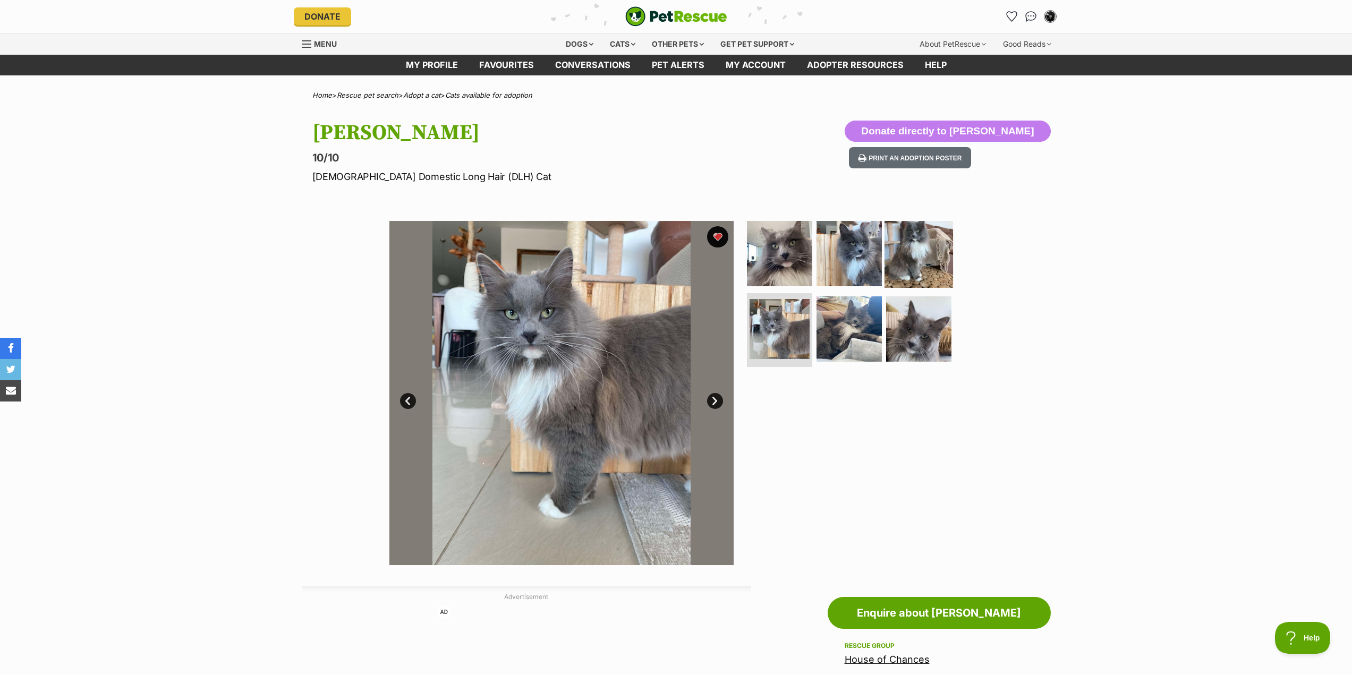
click at [903, 272] on img at bounding box center [918, 253] width 69 height 69
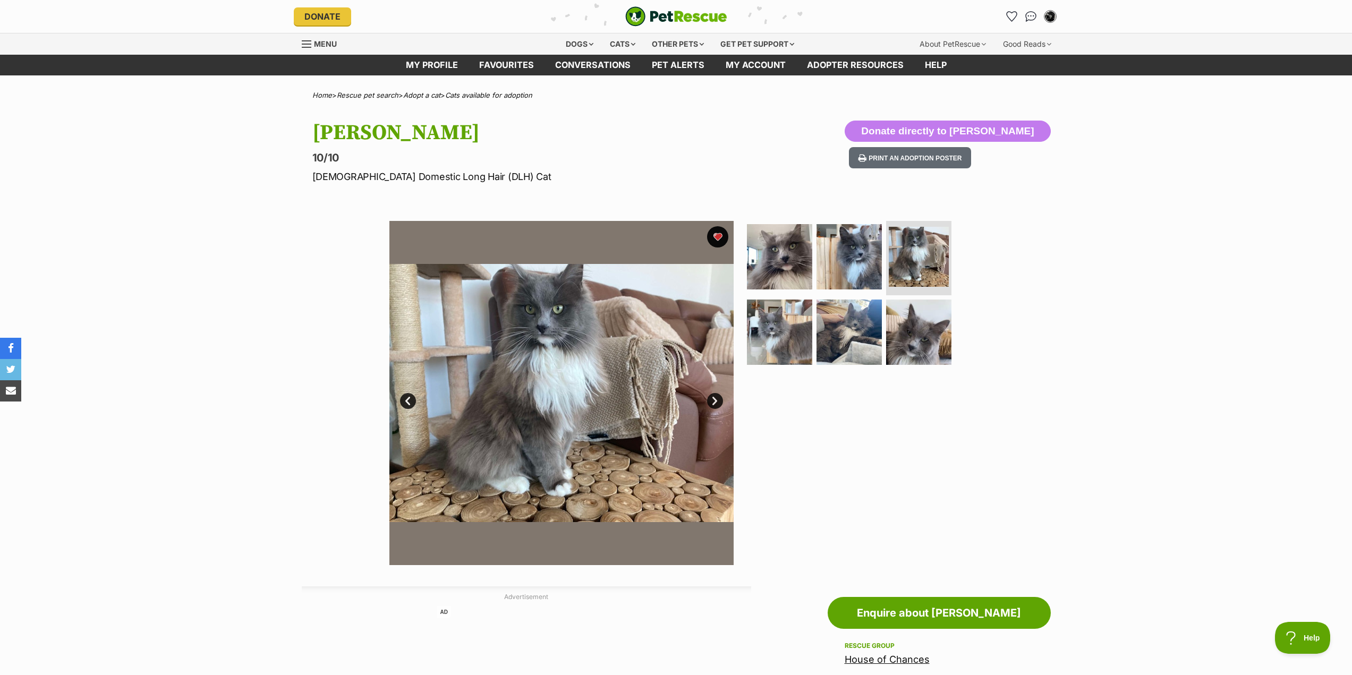
click at [924, 462] on div at bounding box center [854, 393] width 218 height 344
click at [930, 341] on img at bounding box center [918, 331] width 69 height 69
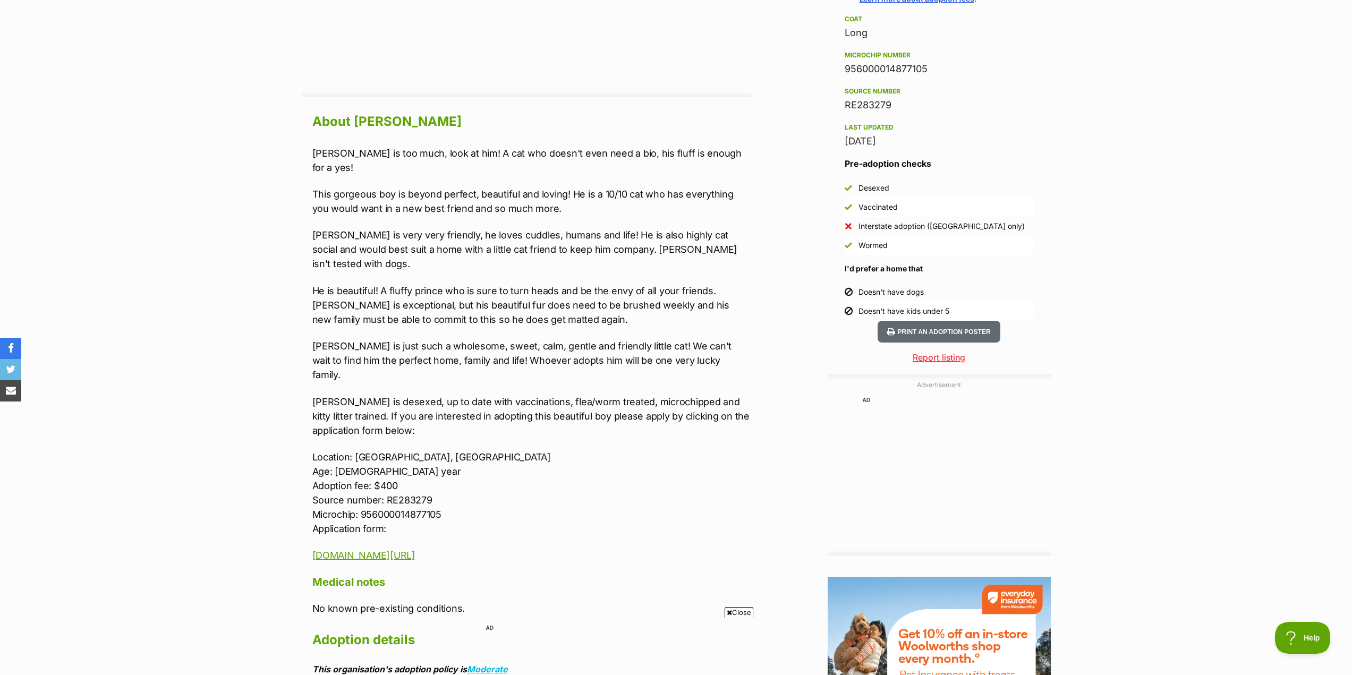
scroll to position [850, 0]
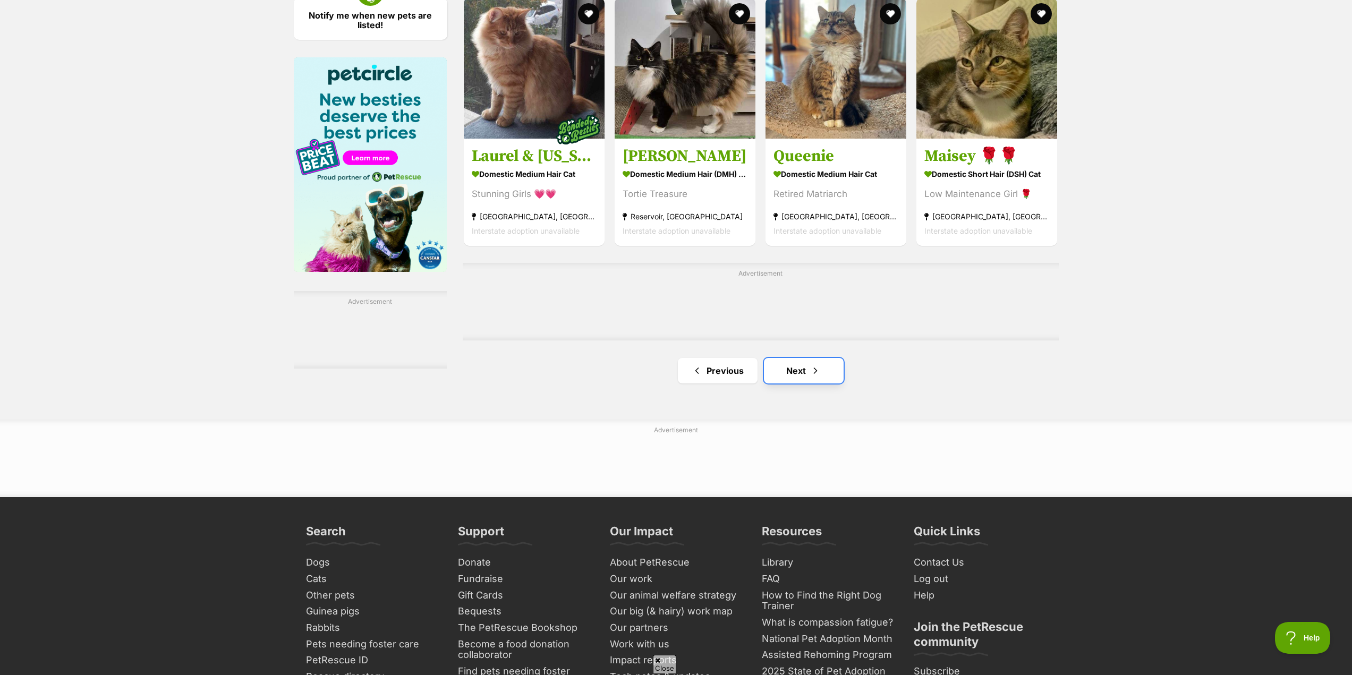
click at [815, 377] on span "Next page" at bounding box center [815, 370] width 11 height 13
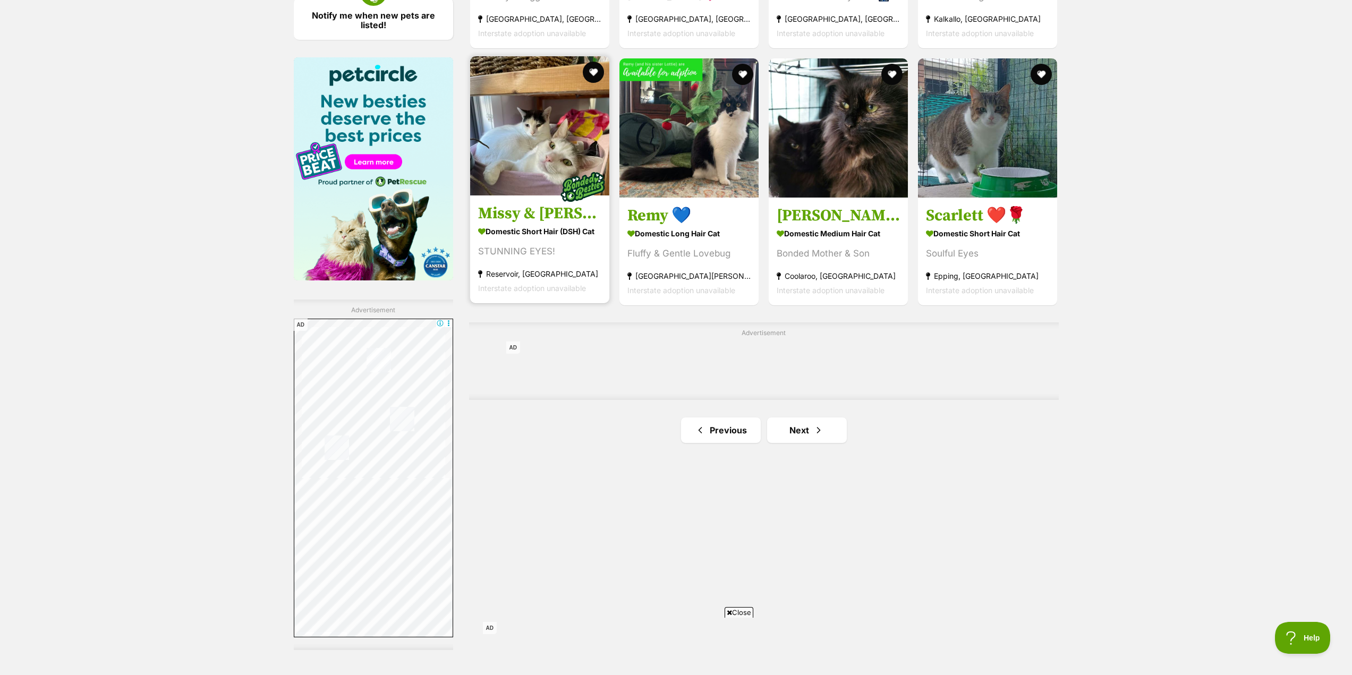
scroll to position [1593, 0]
click at [817, 436] on span "Next page" at bounding box center [818, 429] width 11 height 13
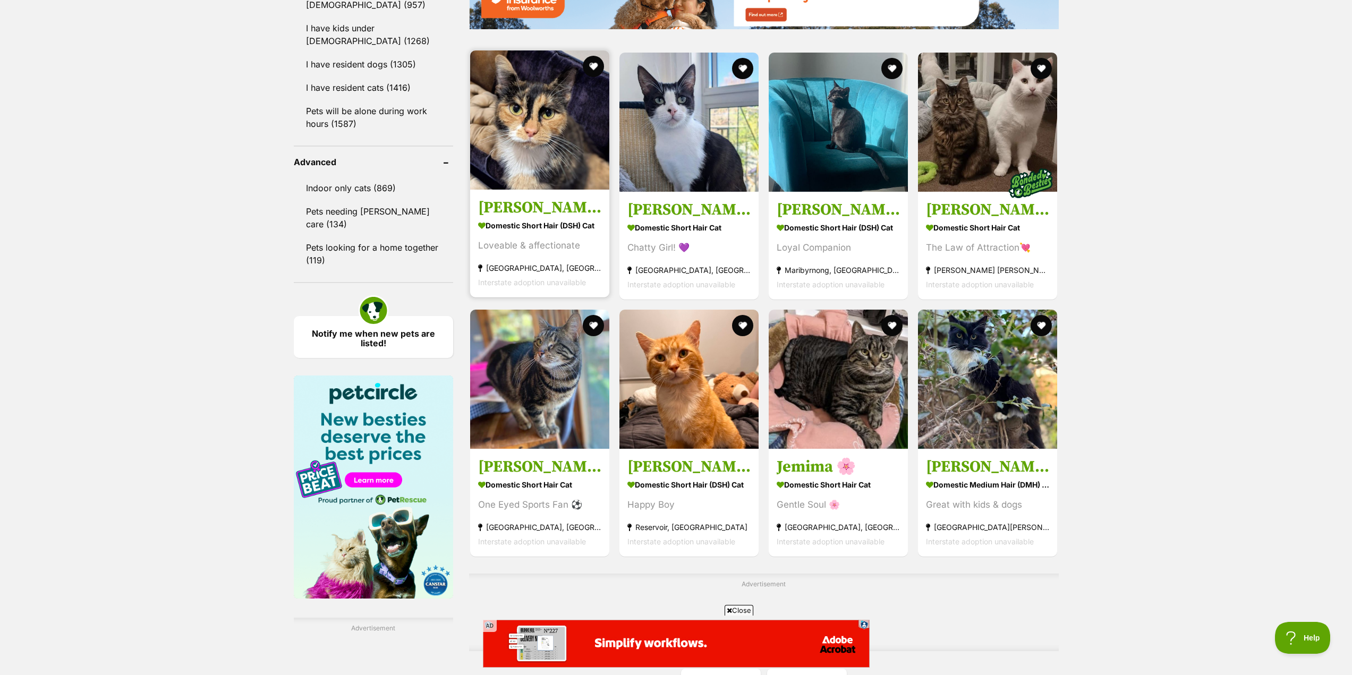
click at [523, 218] on h3 "[PERSON_NAME]" at bounding box center [539, 208] width 123 height 20
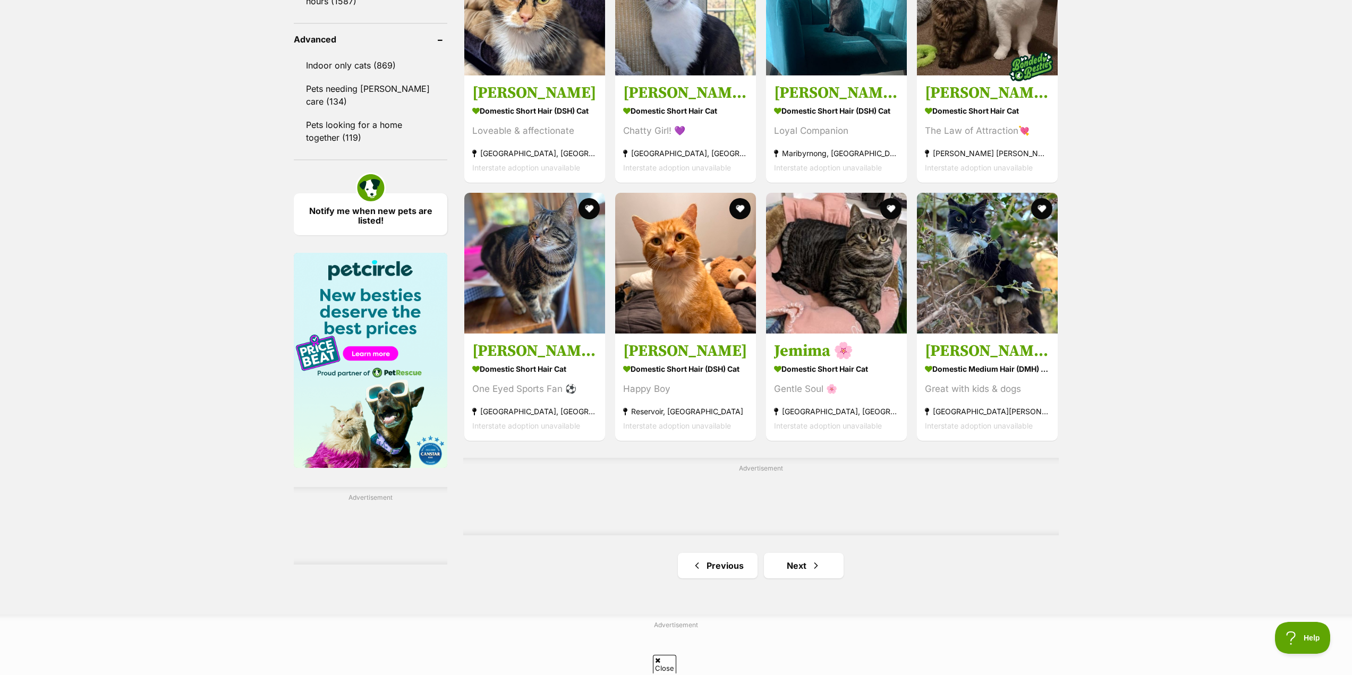
scroll to position [1641, 0]
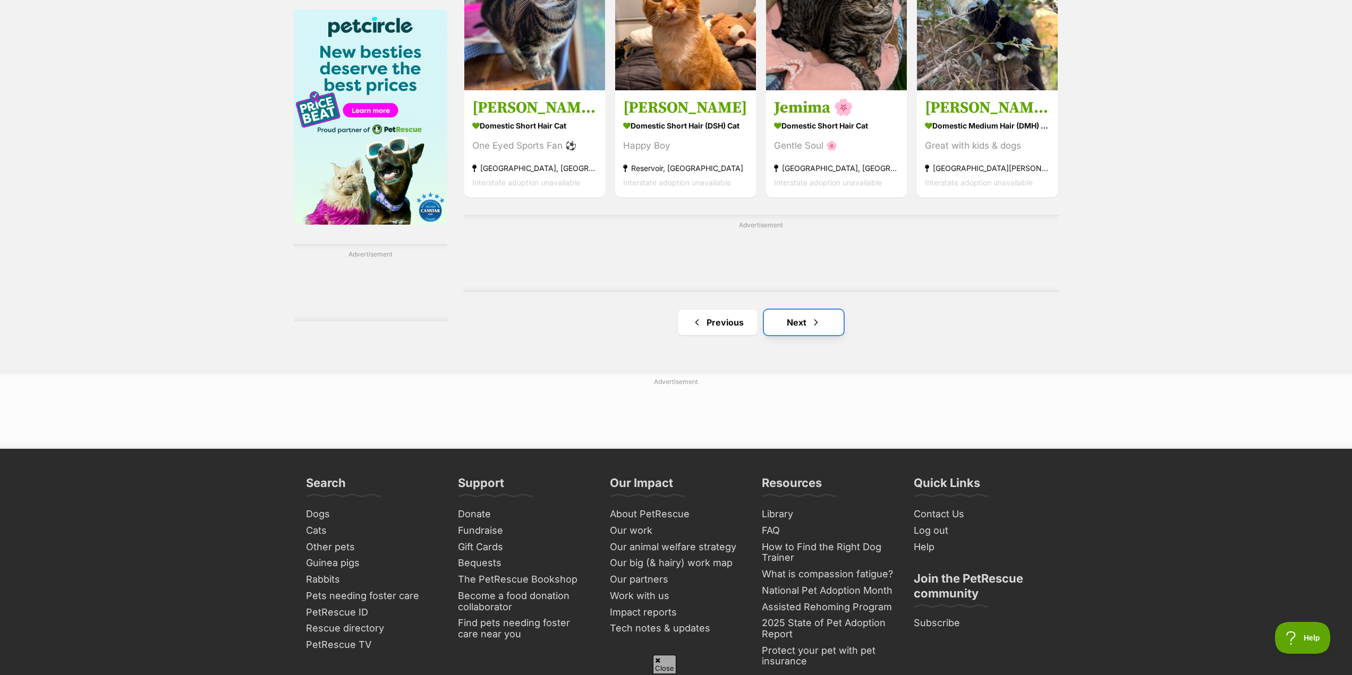
click at [810, 329] on span "Next page" at bounding box center [815, 322] width 11 height 13
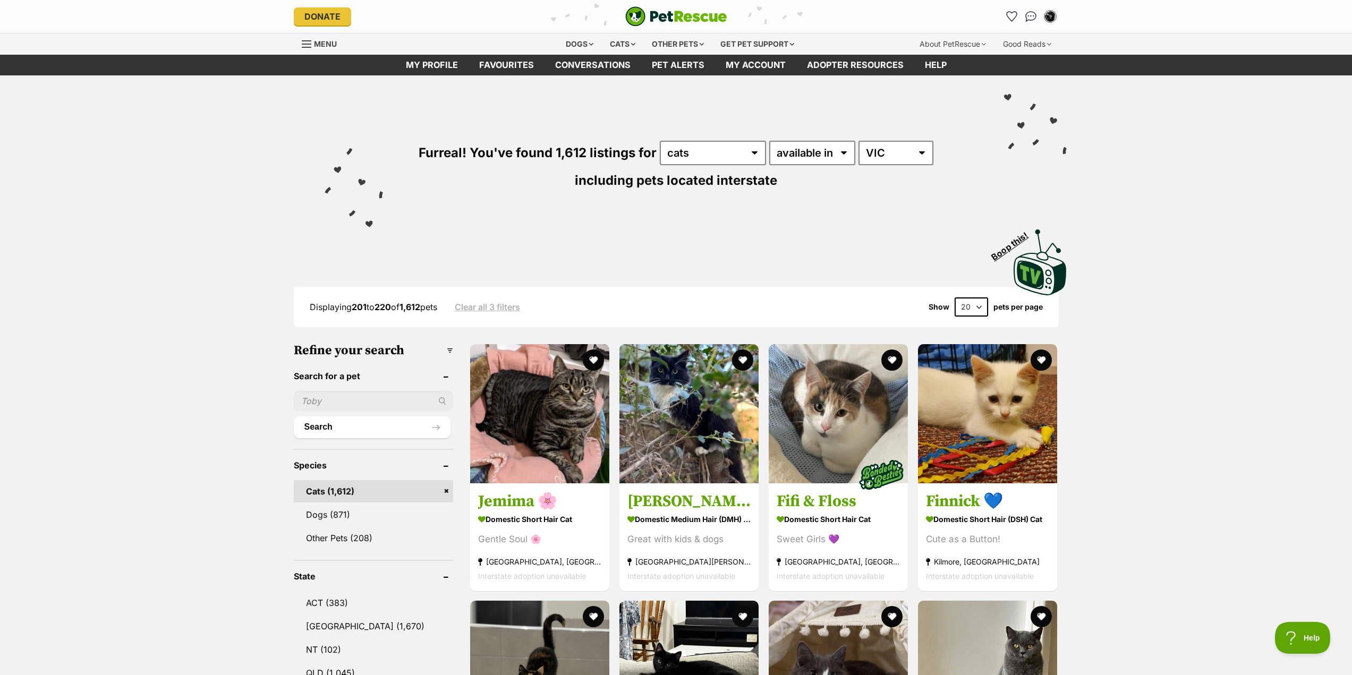
click at [1121, 156] on div "Furreal! You've found 1,612 listings for any type of pet cats dogs other pets a…" at bounding box center [676, 186] width 1352 height 222
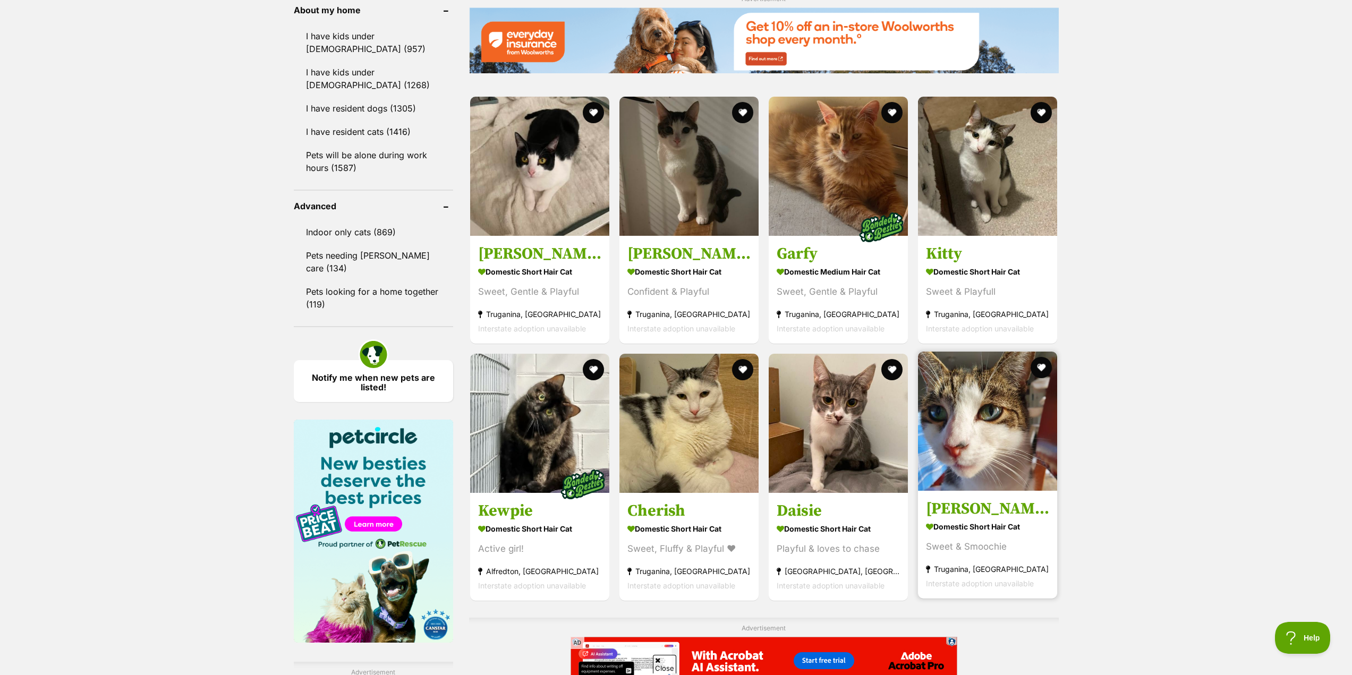
scroll to position [1275, 0]
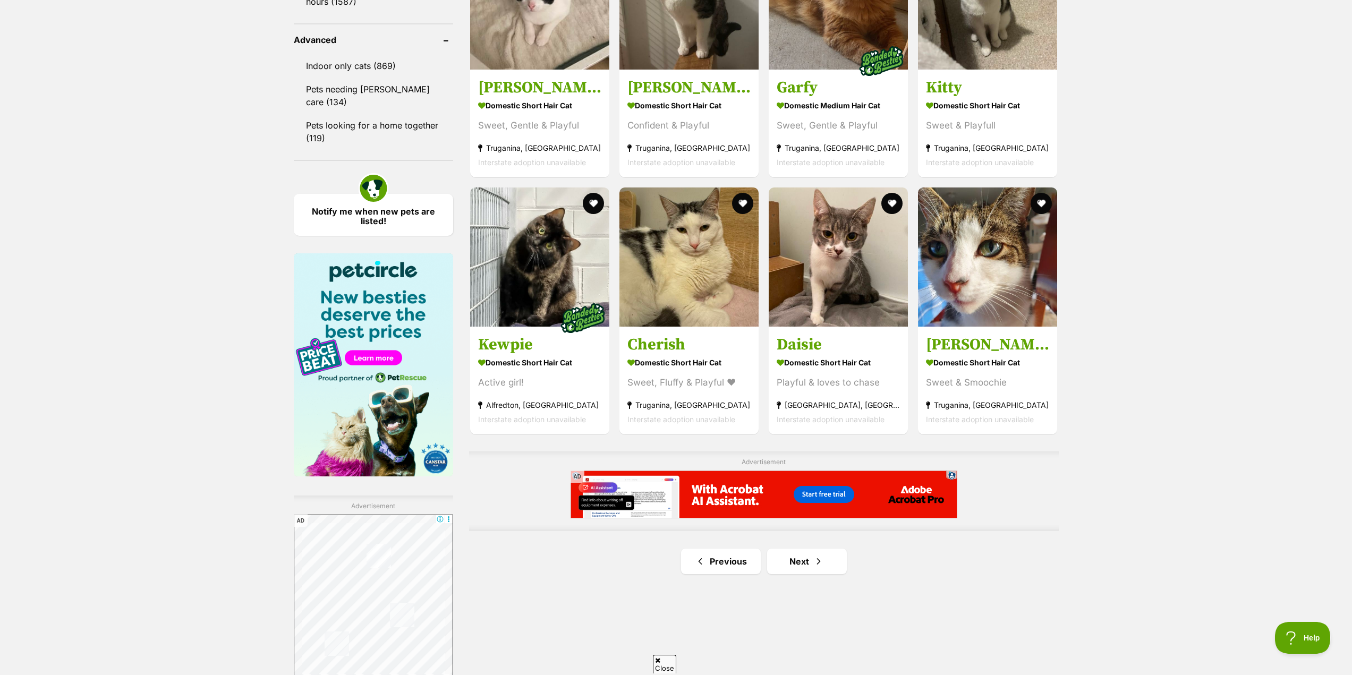
scroll to position [1540, 0]
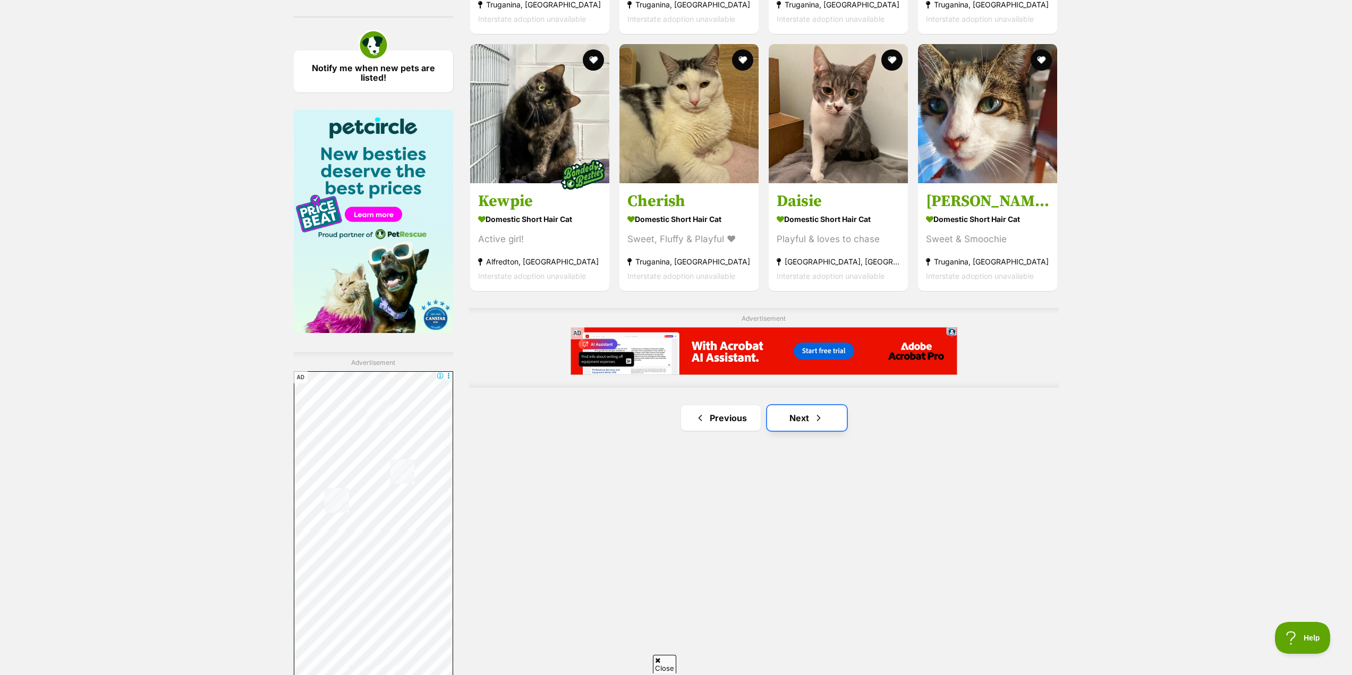
click at [806, 422] on link "Next" at bounding box center [807, 417] width 80 height 25
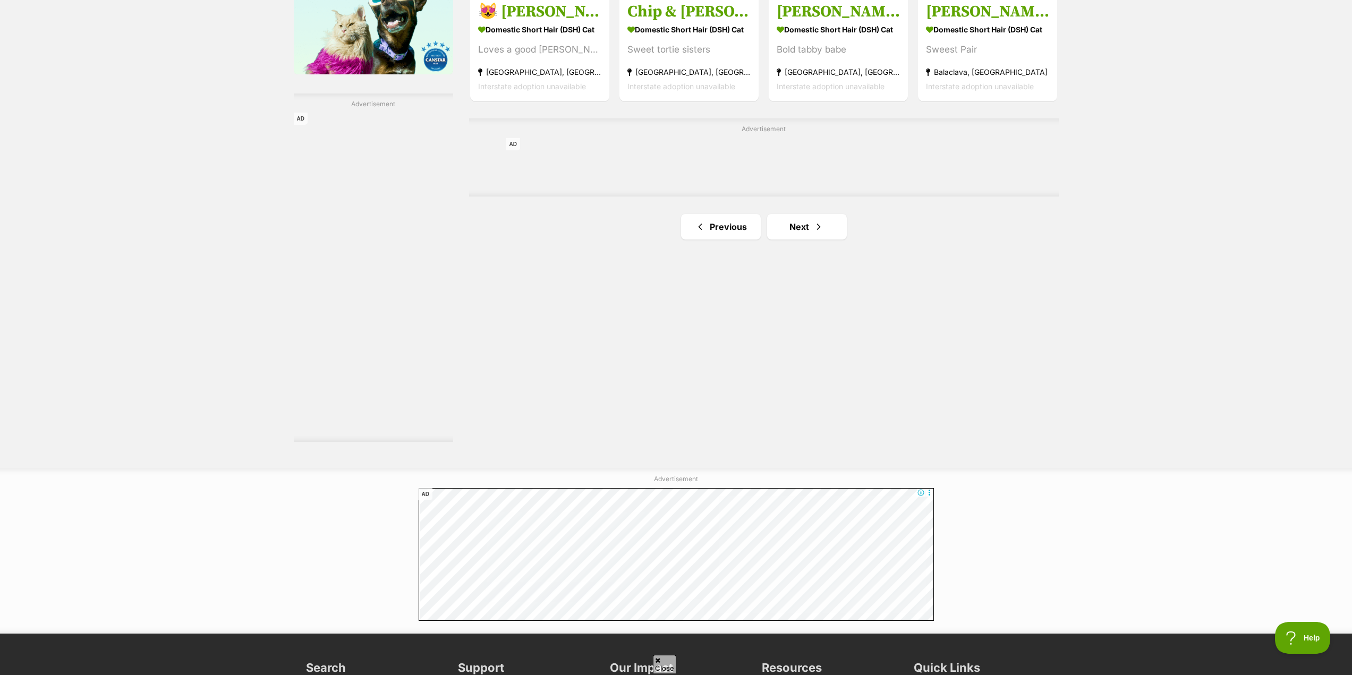
scroll to position [1965, 0]
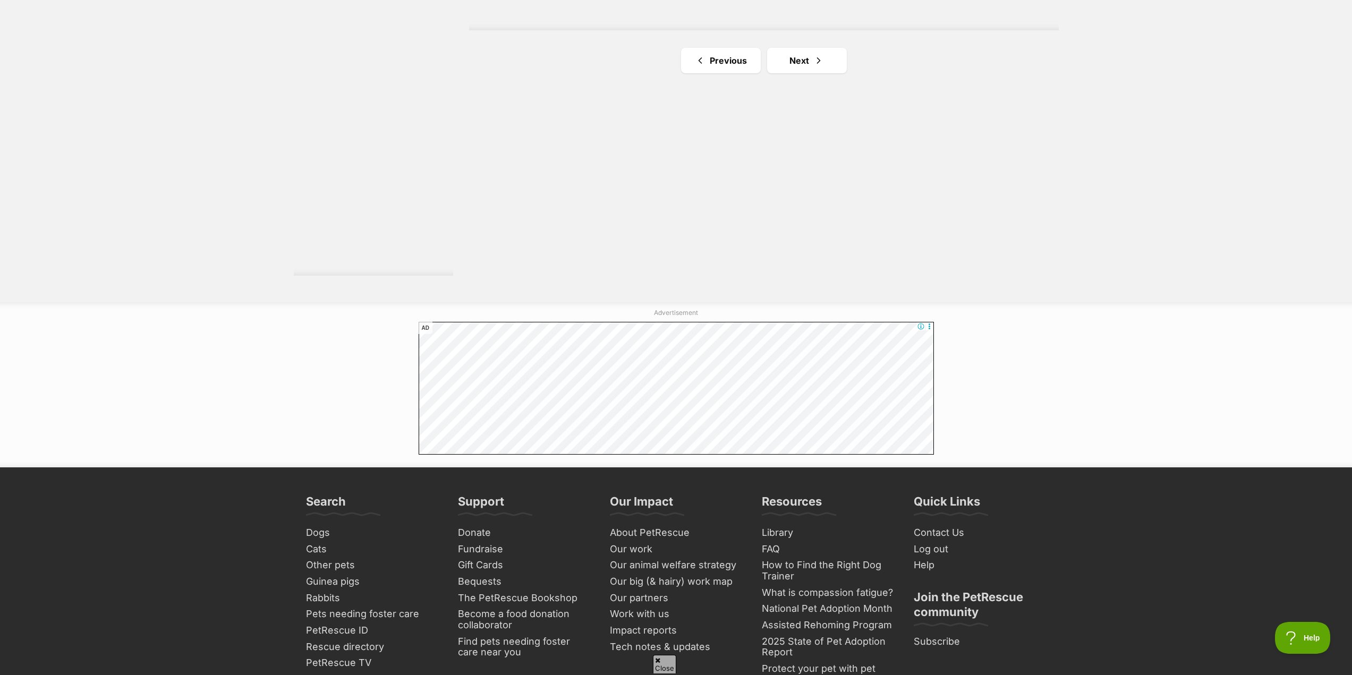
drag, startPoint x: 623, startPoint y: 138, endPoint x: 631, endPoint y: 123, distance: 16.6
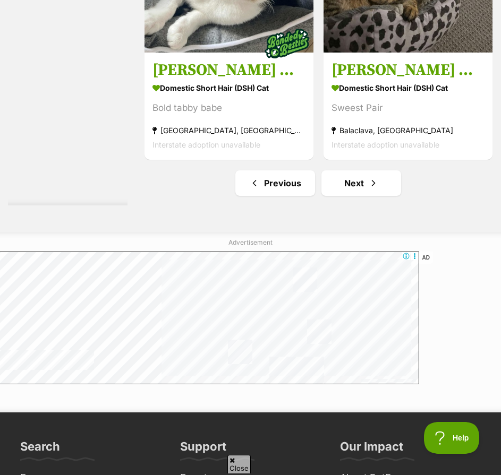
scroll to position [3878, 0]
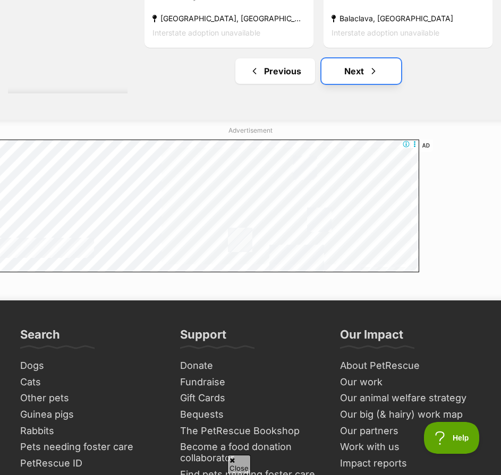
click at [347, 84] on link "Next" at bounding box center [361, 70] width 80 height 25
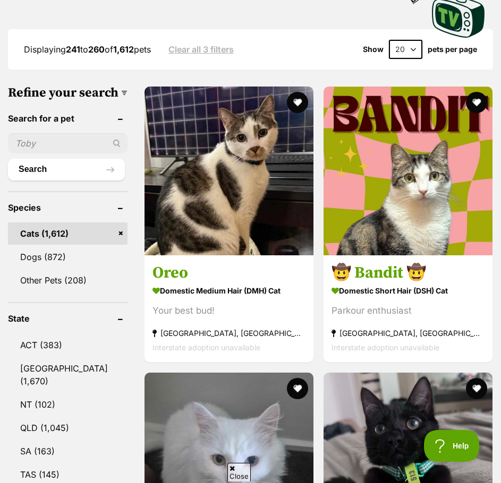
scroll to position [319, 0]
